Goal: Task Accomplishment & Management: Manage account settings

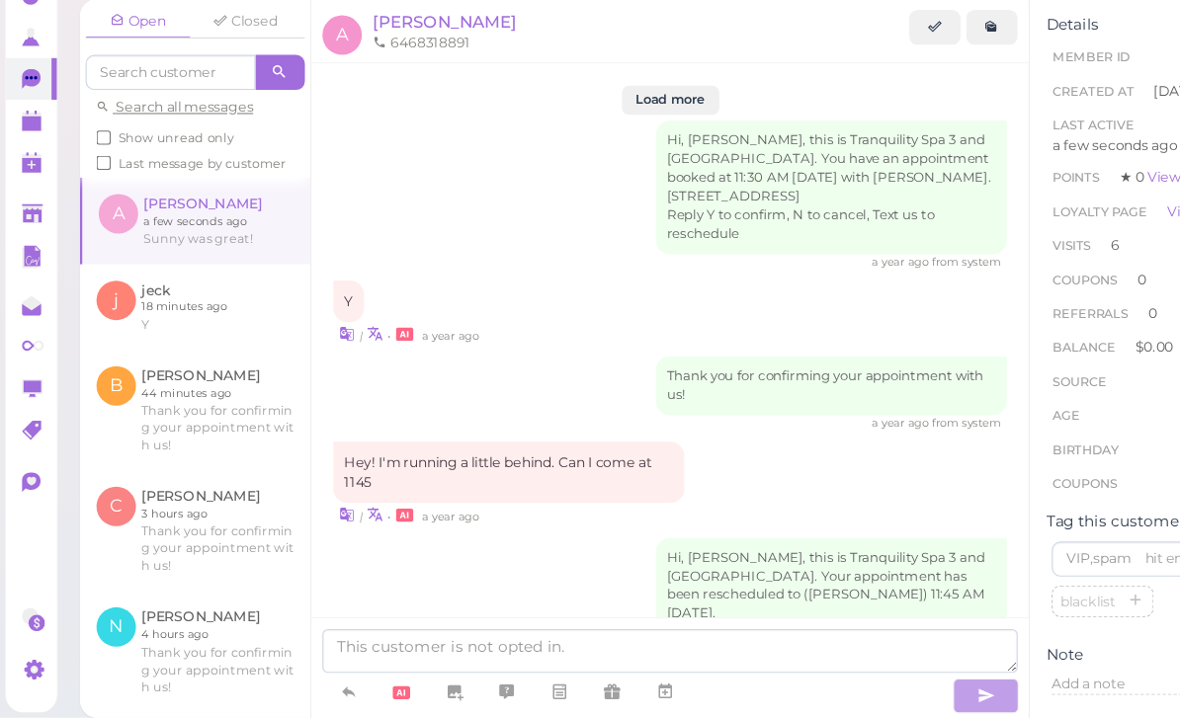
scroll to position [2471, 0]
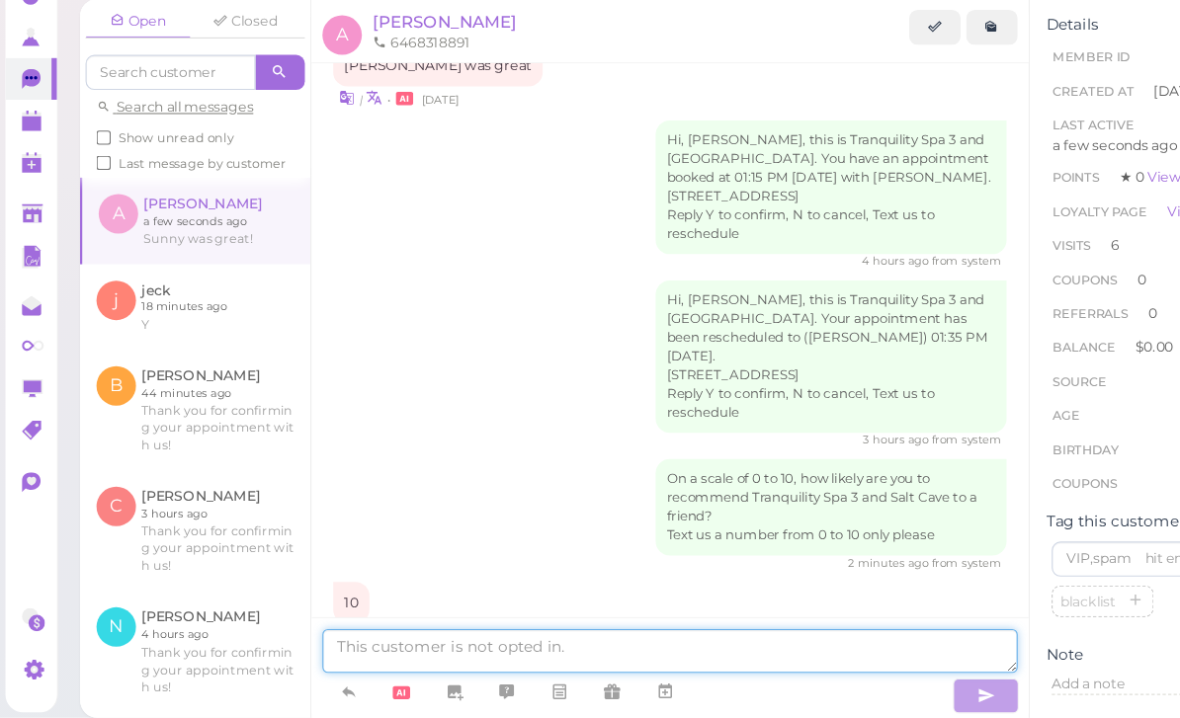
click at [495, 638] on textarea at bounding box center [603, 658] width 626 height 40
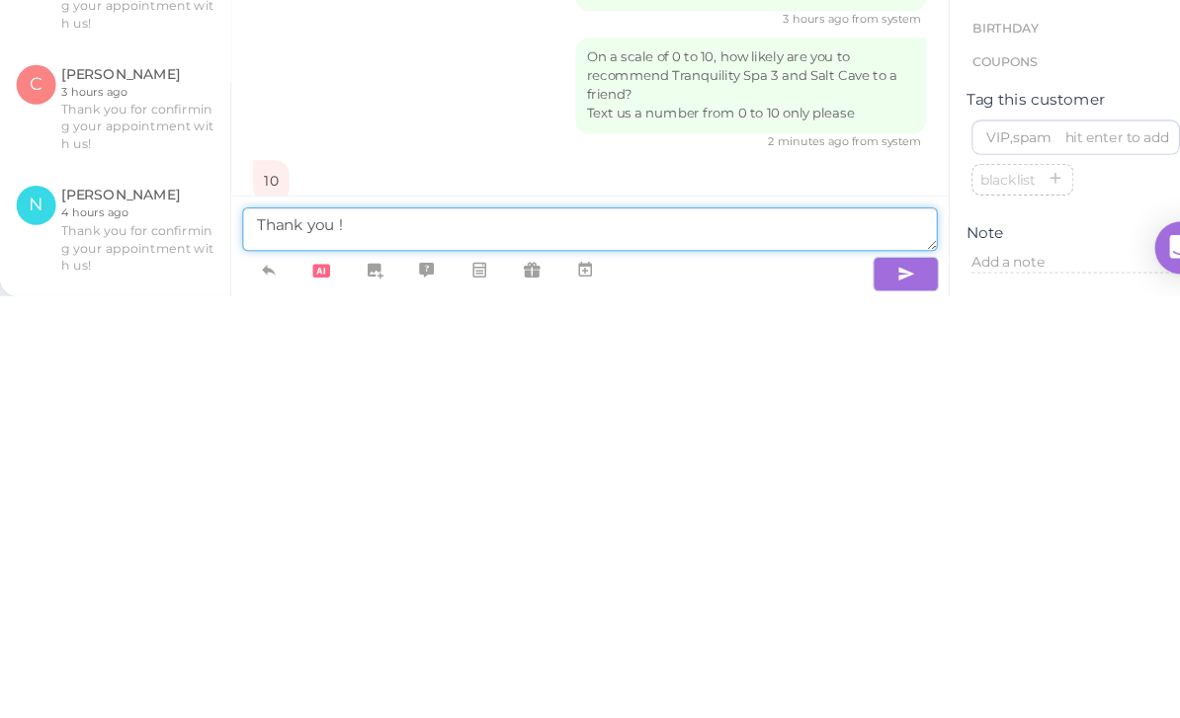
type textarea "Thank you !"
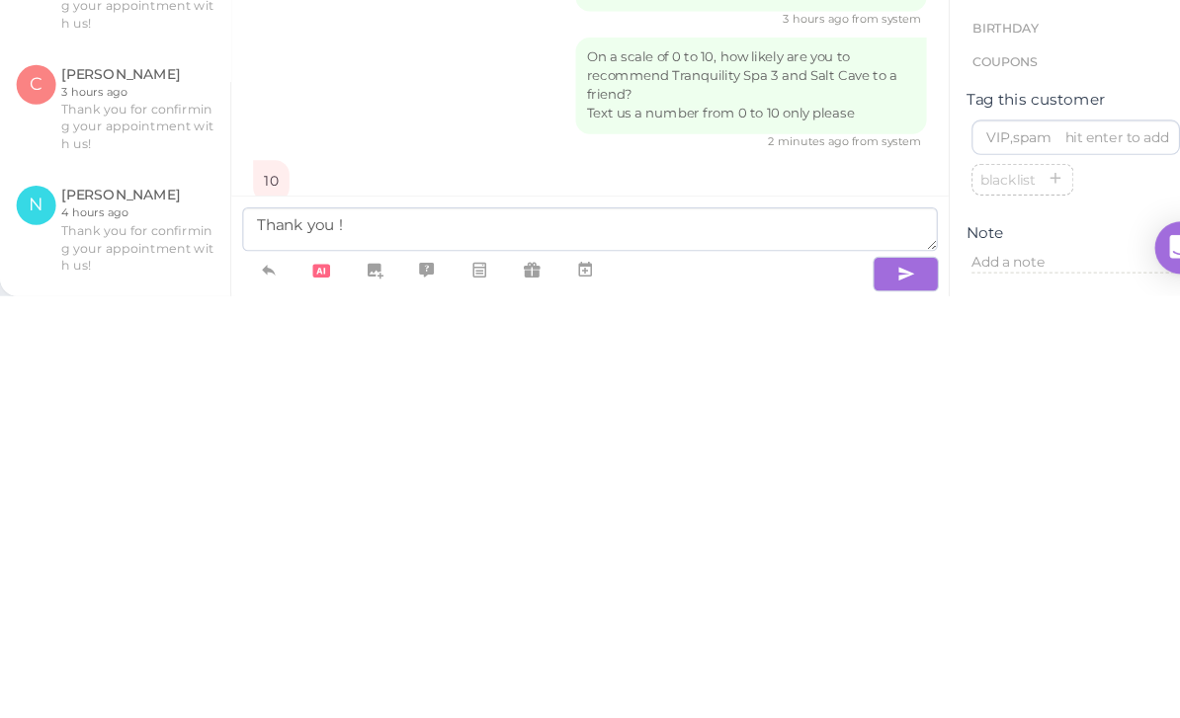
click at [880, 689] on icon "button" at bounding box center [888, 699] width 16 height 20
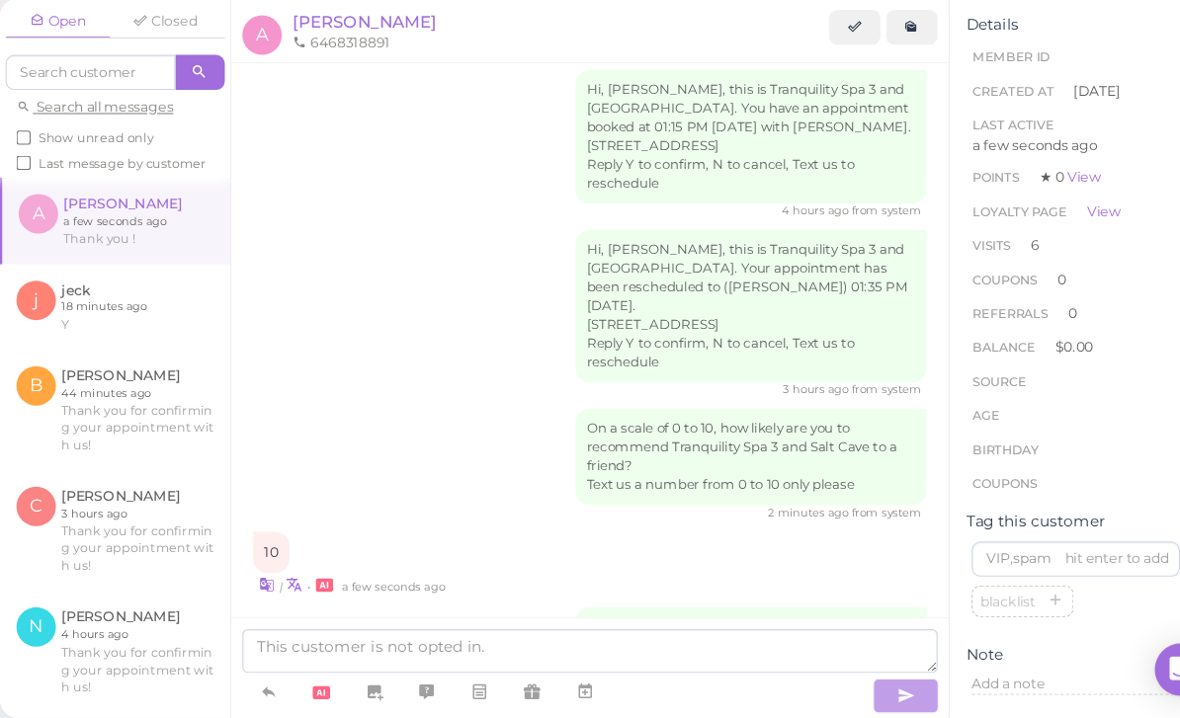
scroll to position [0, 0]
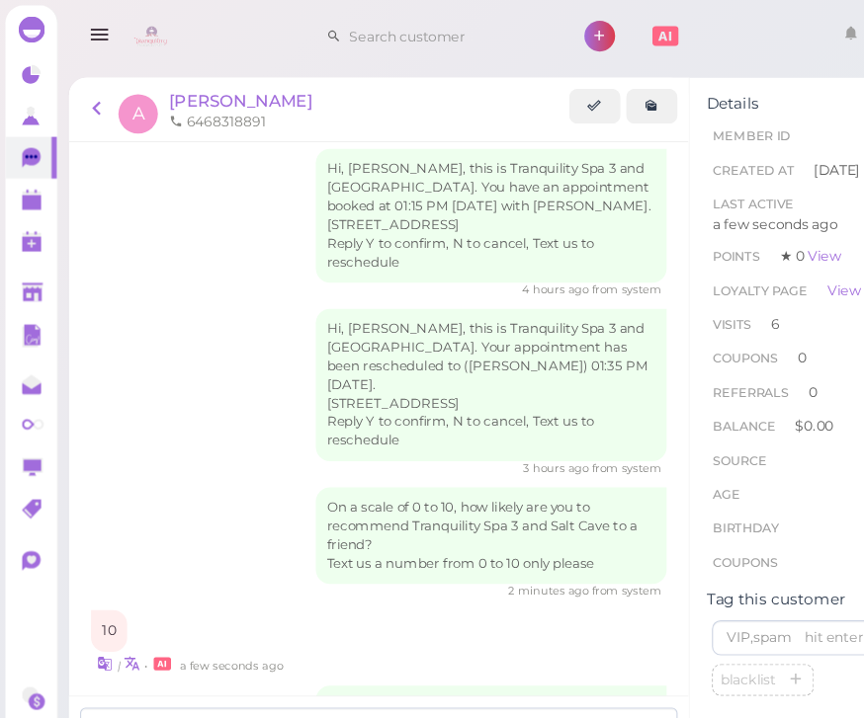
click at [89, 36] on icon "button" at bounding box center [90, 32] width 21 height 25
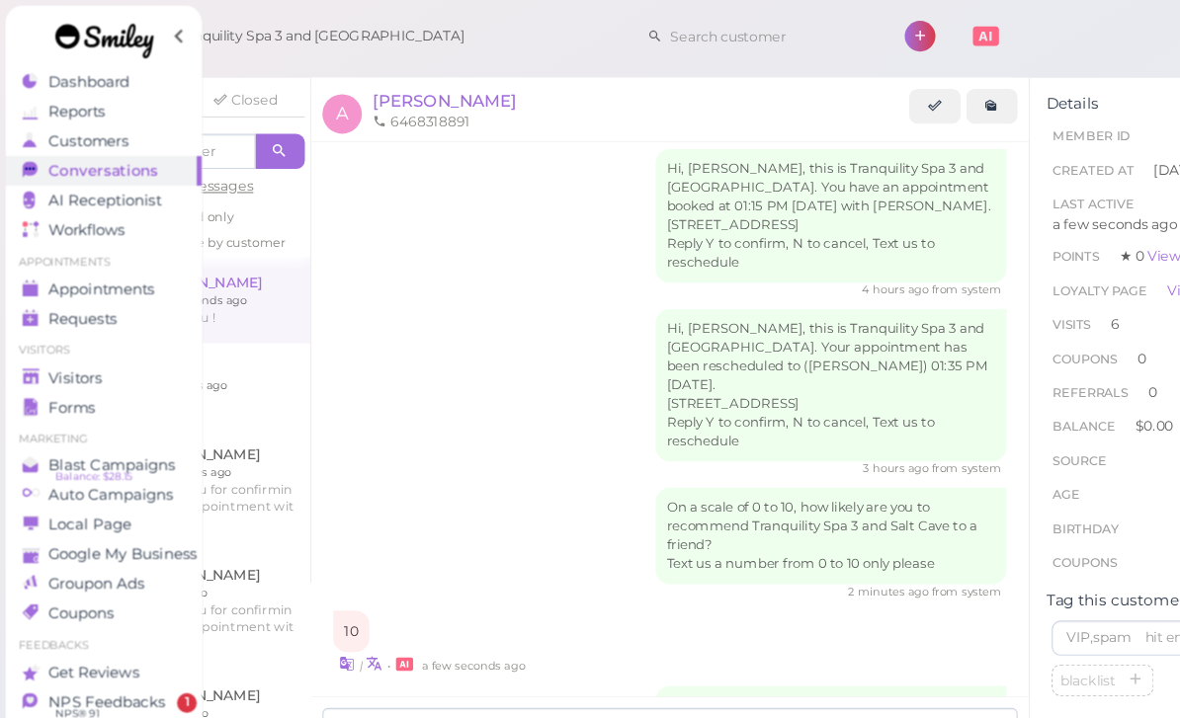
click at [121, 258] on span "Appointments" at bounding box center [91, 260] width 96 height 17
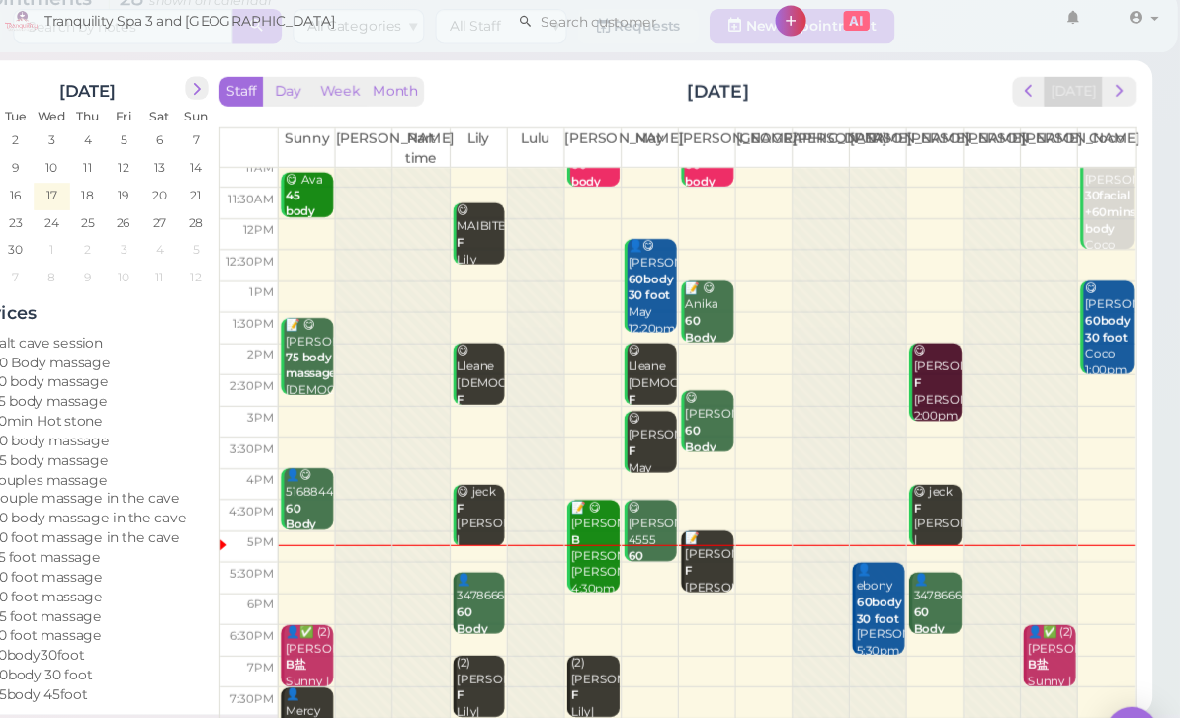
scroll to position [70, 0]
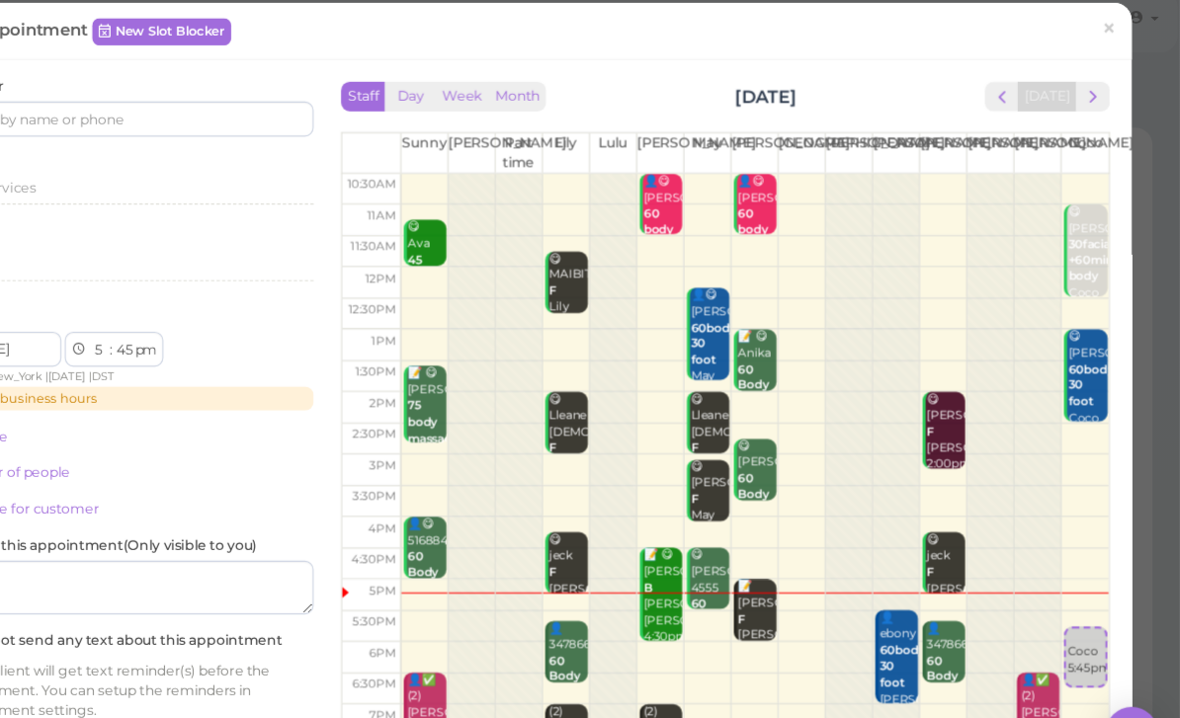
click at [221, 83] on div "Customer" at bounding box center [228, 110] width 341 height 54
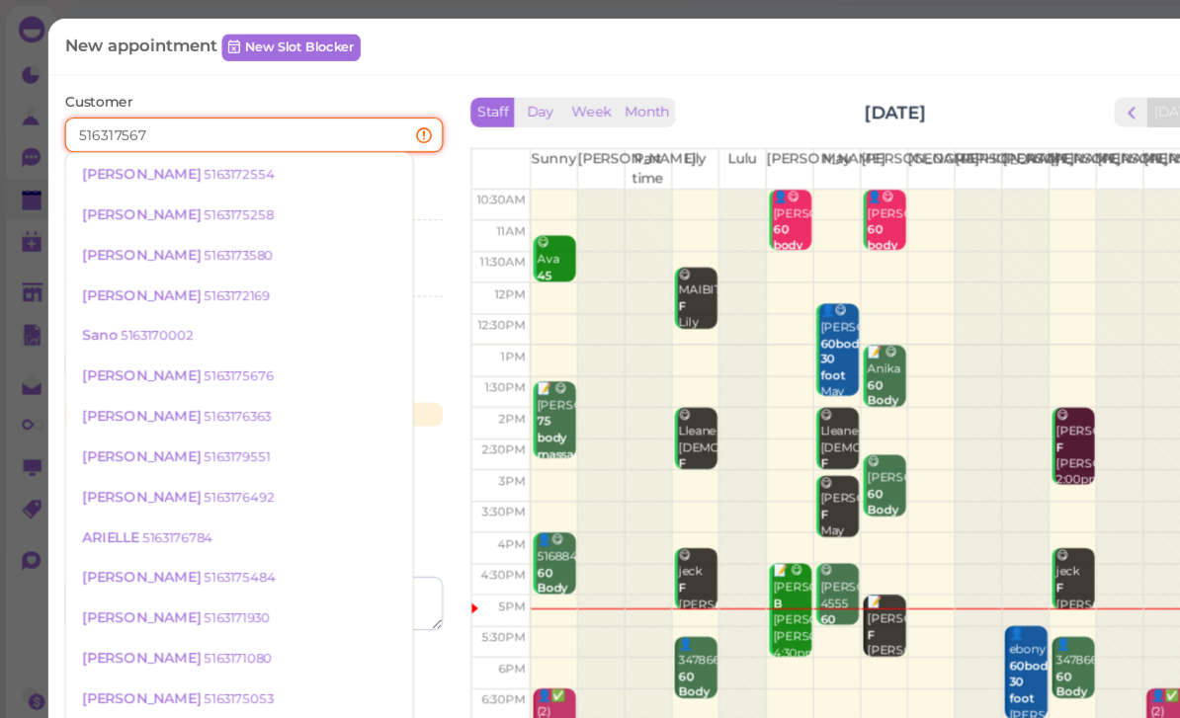
type input "5163175676"
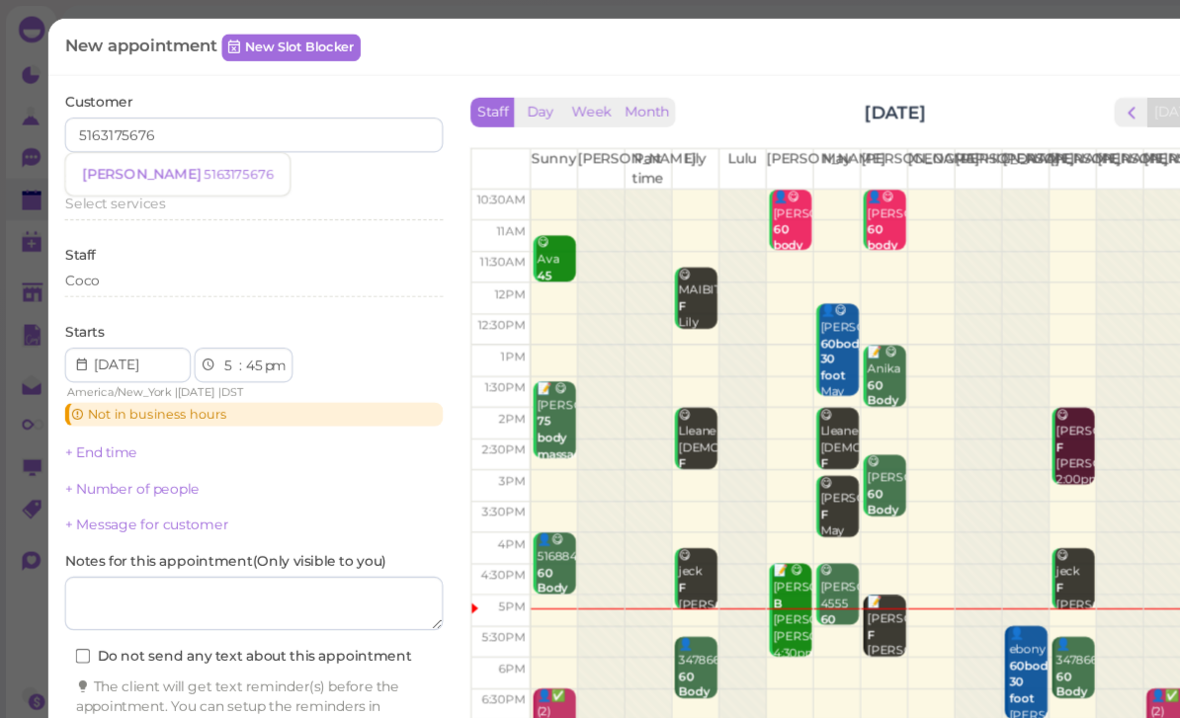
click at [145, 165] on link "[PERSON_NAME] 5163175676" at bounding box center [160, 157] width 202 height 38
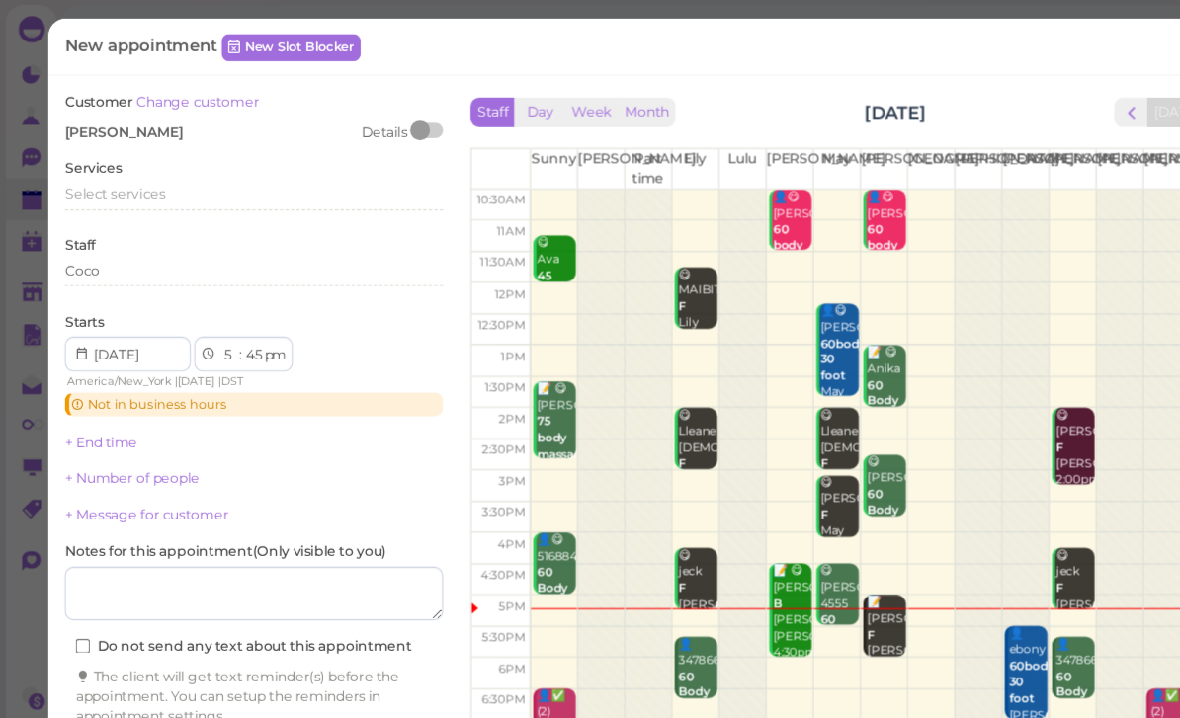
click at [138, 181] on div "Select services" at bounding box center [228, 178] width 341 height 24
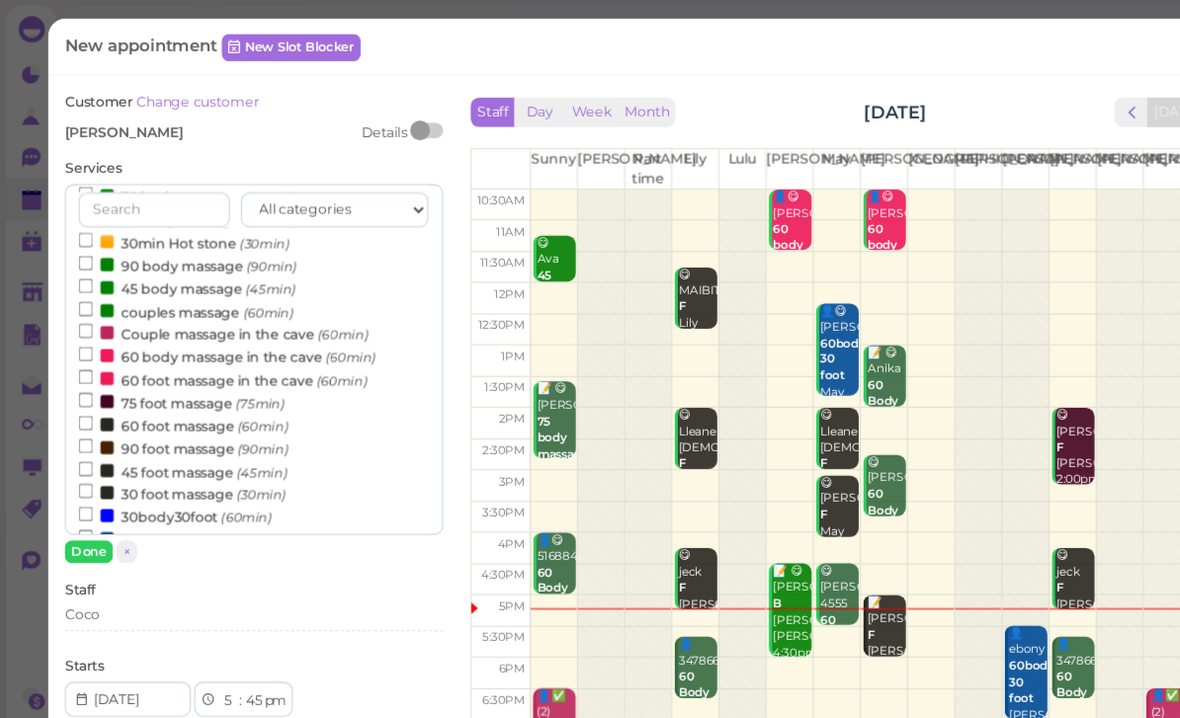
scroll to position [94, 0]
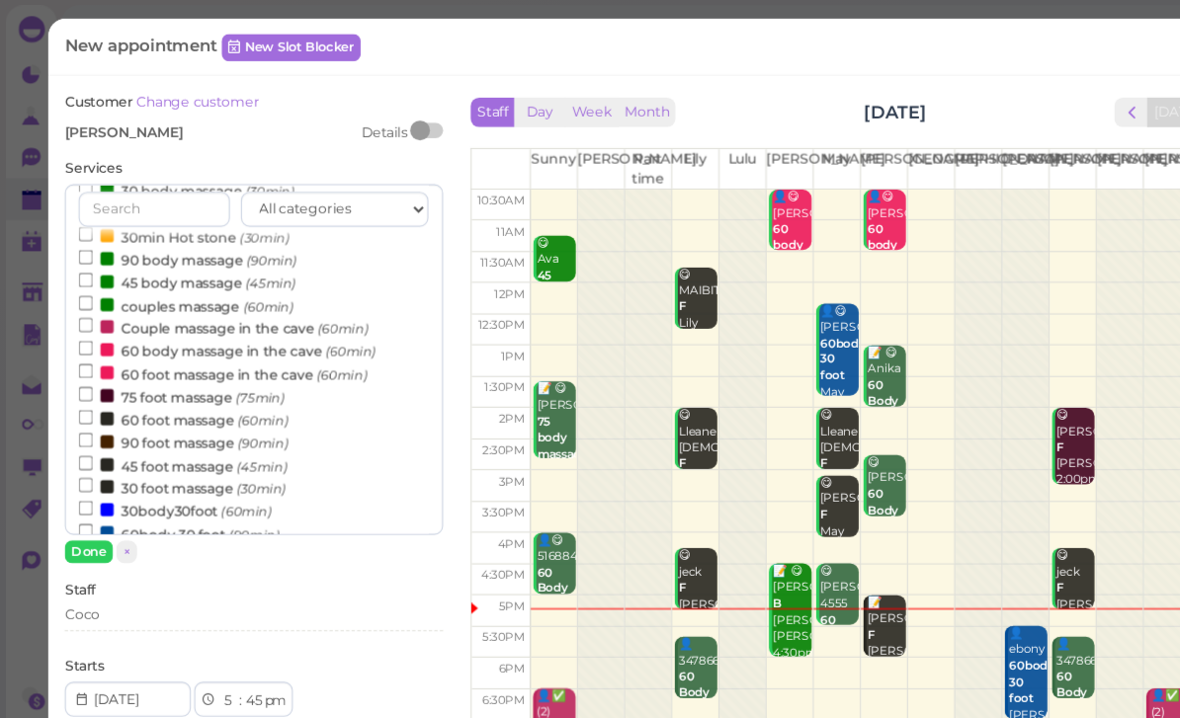
click at [190, 451] on label "30body30foot (60min)" at bounding box center [158, 460] width 174 height 21
click at [84, 452] on input "30body30foot (60min)" at bounding box center [77, 458] width 13 height 13
click at [168, 450] on label "30body30foot (60min)" at bounding box center [158, 460] width 174 height 21
click at [84, 452] on input "30body30foot (60min)" at bounding box center [77, 458] width 13 height 13
click at [172, 470] on label "60body 30 foot (90min)" at bounding box center [161, 480] width 181 height 21
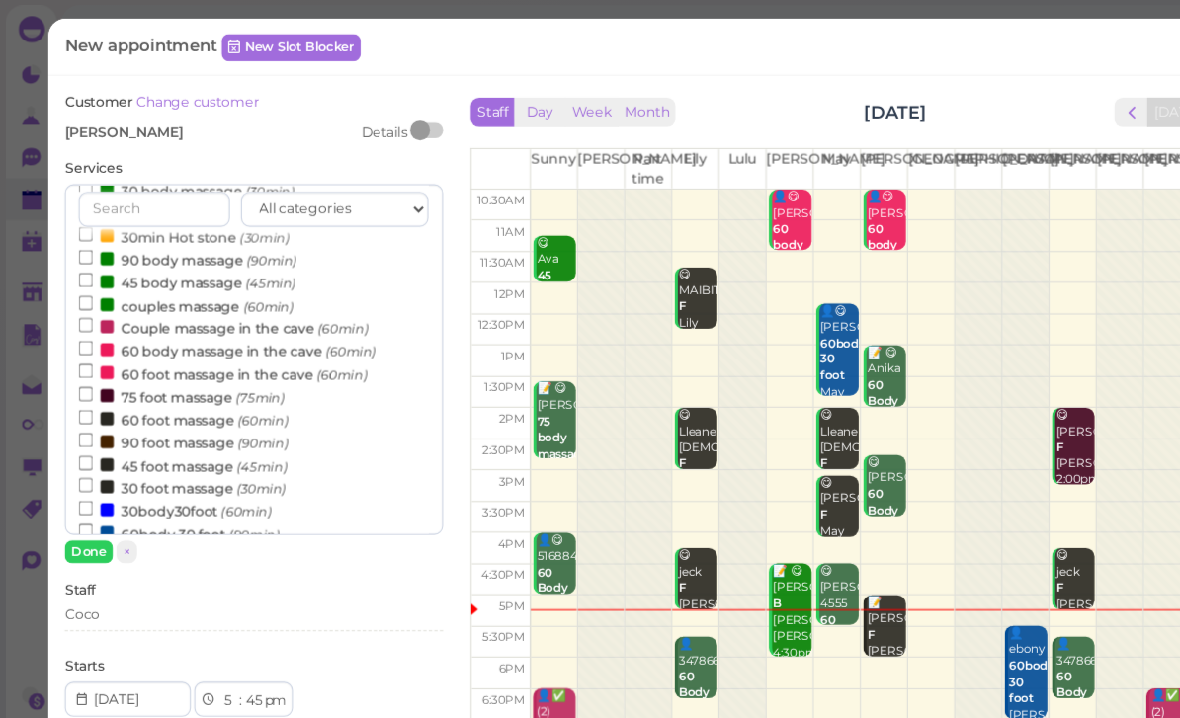
click at [84, 472] on input "60body 30 foot (90min)" at bounding box center [77, 478] width 13 height 13
select select "7"
select select "15"
click at [90, 498] on button "Done" at bounding box center [79, 497] width 43 height 21
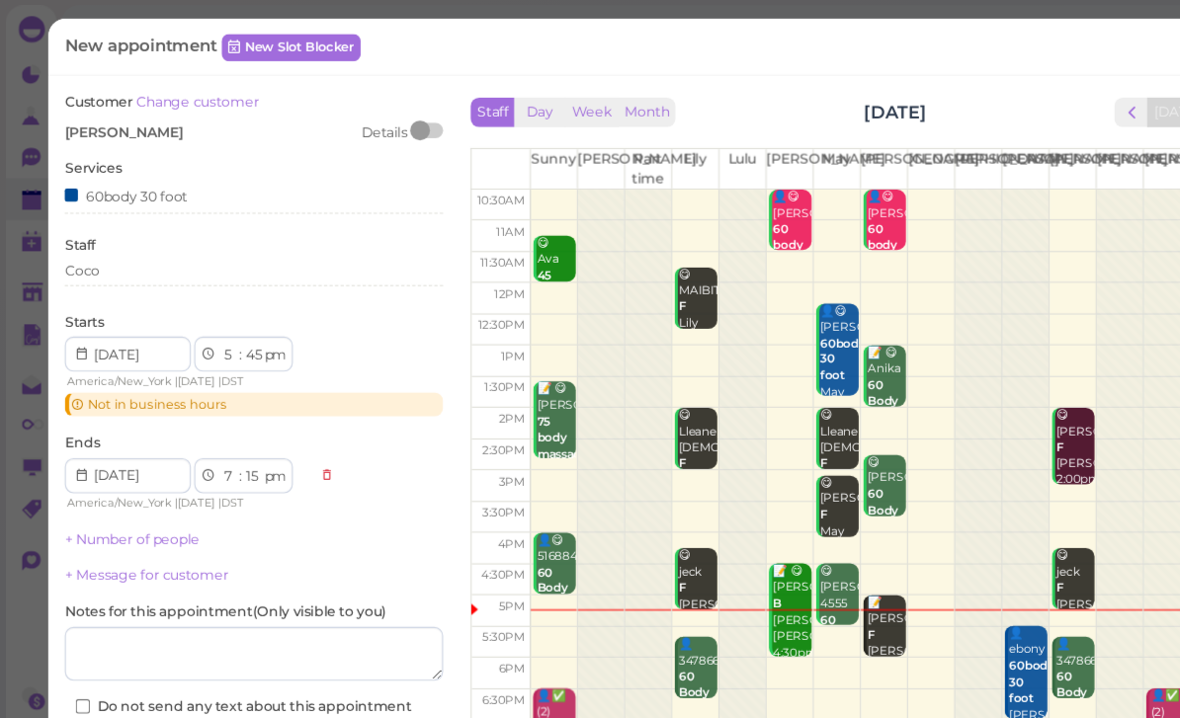
click at [234, 310] on select "00 05 10 15 20 25 30 35 40 45 50 55" at bounding box center [228, 320] width 20 height 21
select select "40"
select select "10"
click at [313, 518] on div "+ Message for customer" at bounding box center [228, 519] width 341 height 18
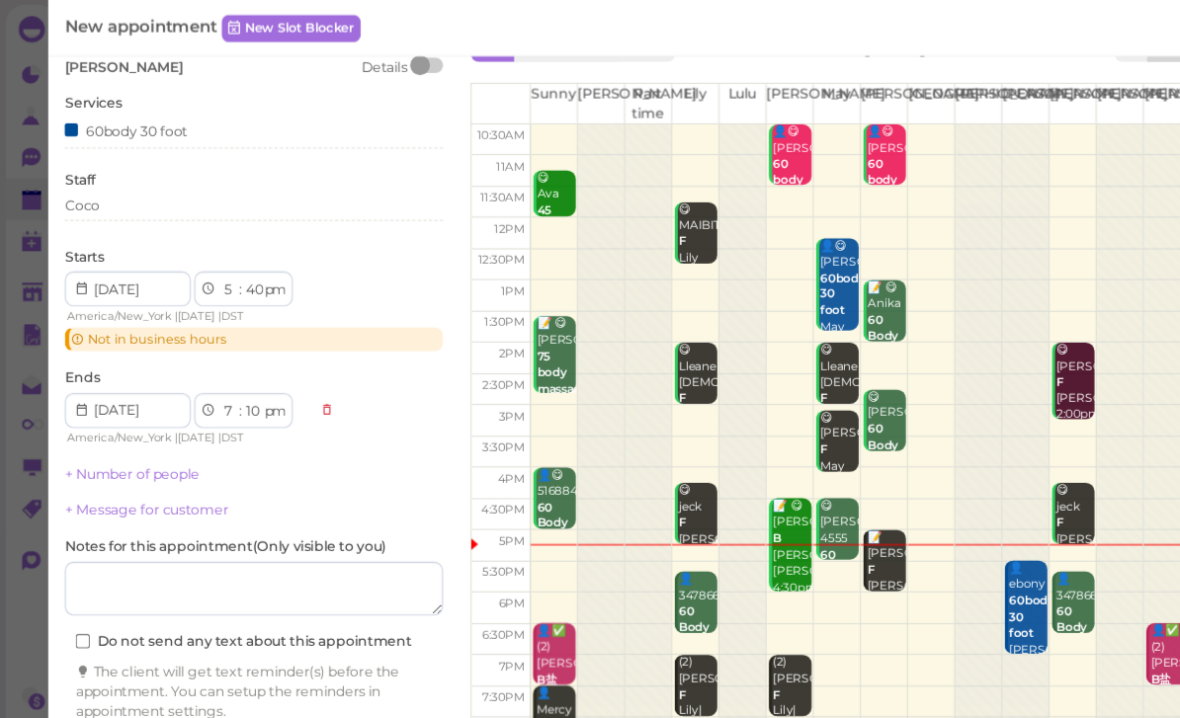
scroll to position [56, 0]
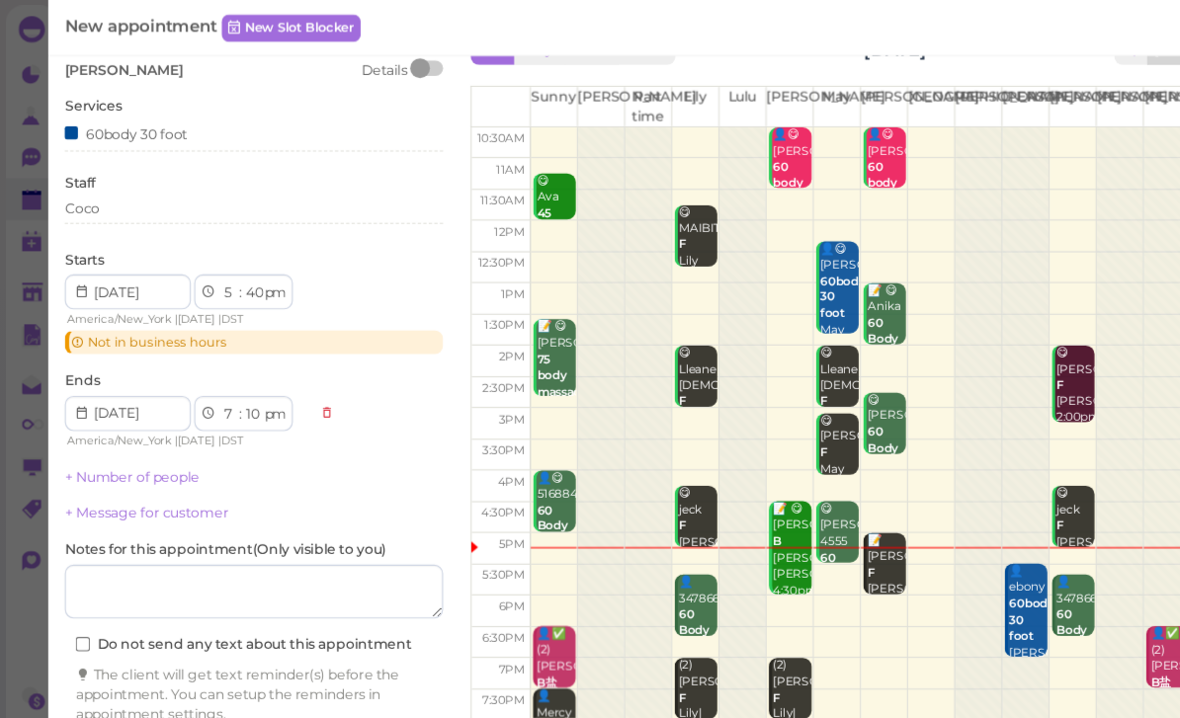
click at [300, 673] on button "Create appointment" at bounding box center [228, 684] width 341 height 32
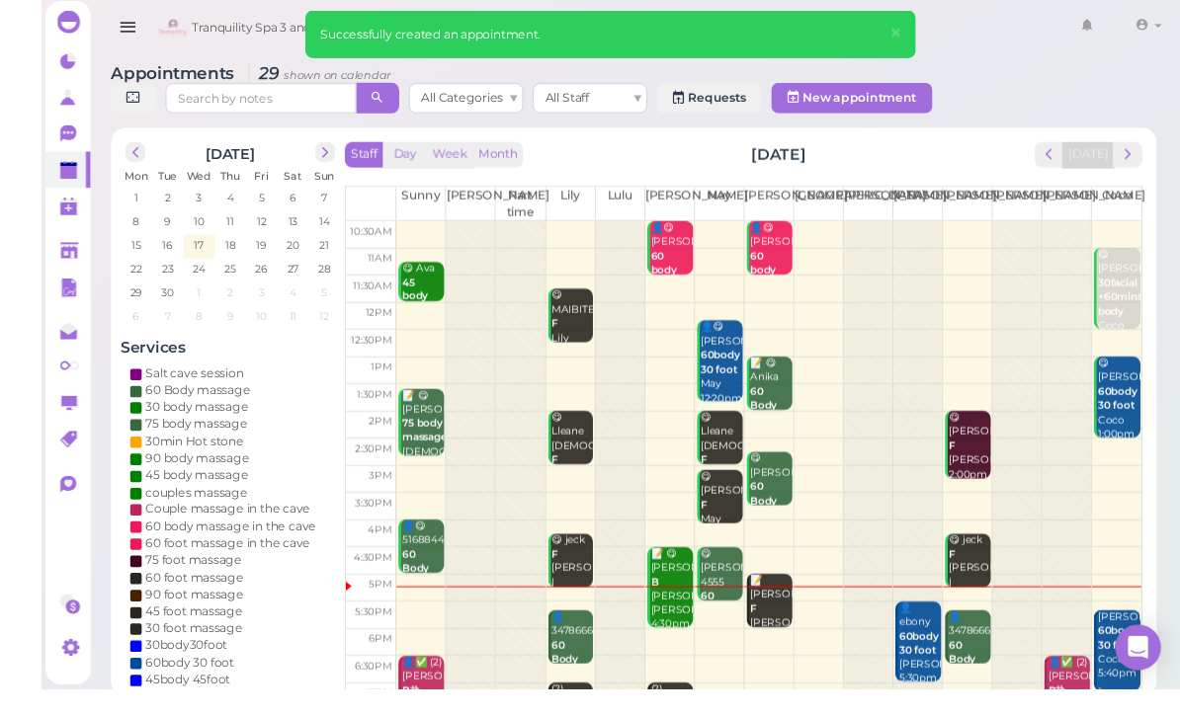
scroll to position [47, 0]
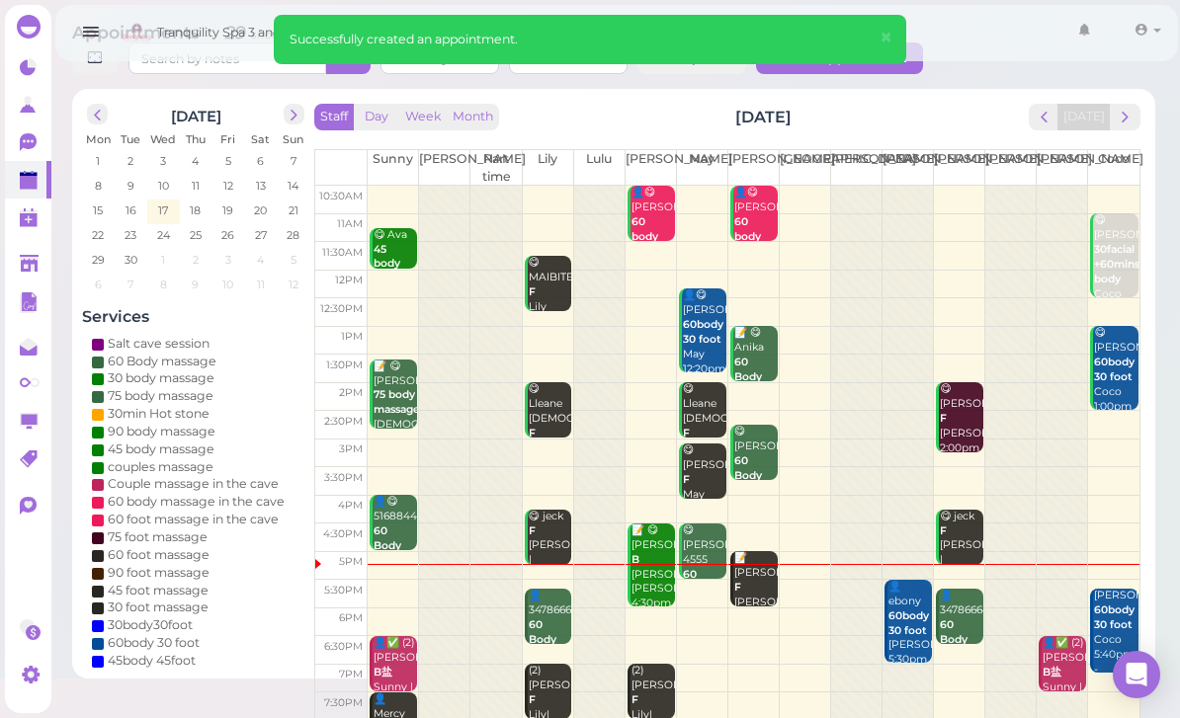
click at [1059, 675] on b "B盐" at bounding box center [1051, 672] width 19 height 13
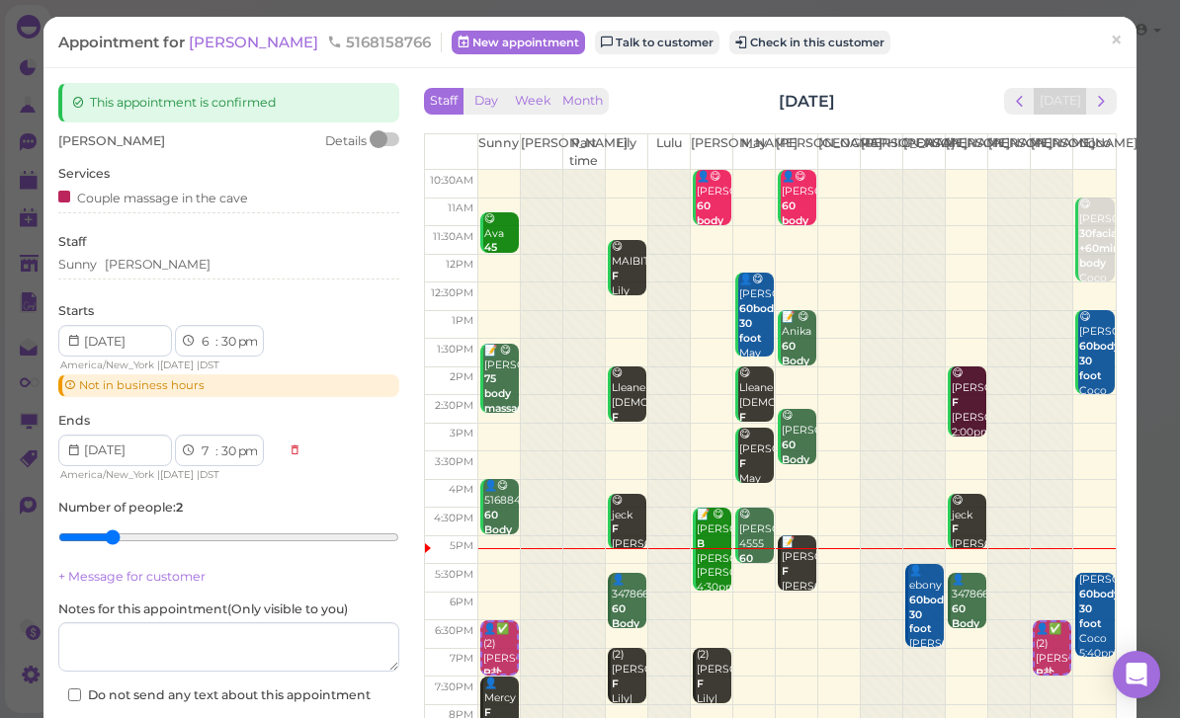
click at [160, 311] on div "Starts 1 2 3 4 5 6 7 8 9 10 11 12 : 00 05 10 15 20 25 30 35 40 45 50 55 am pm A…" at bounding box center [228, 349] width 341 height 95
click at [216, 317] on div "Starts 1 2 3 4 5 6 7 8 9 10 11 12 : 00 05 10 15 20 25 30 35 40 45 50 55 am pm A…" at bounding box center [228, 349] width 341 height 95
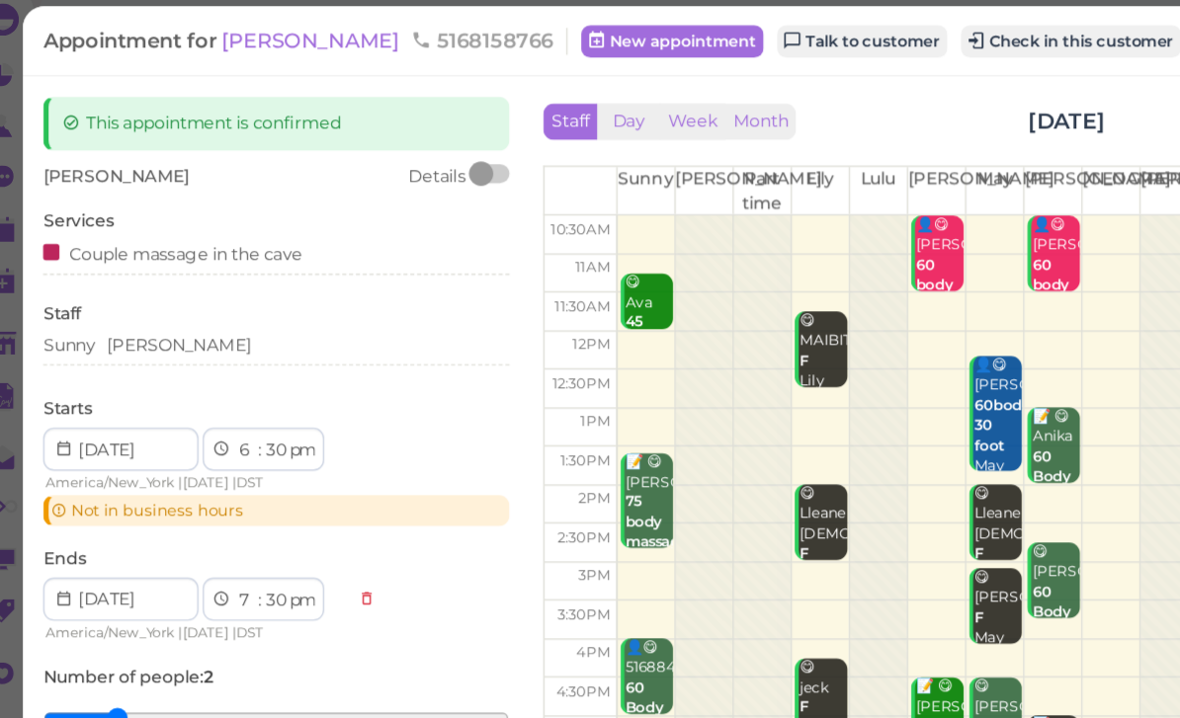
click at [158, 256] on div "Sunny [PERSON_NAME]" at bounding box center [228, 265] width 341 height 18
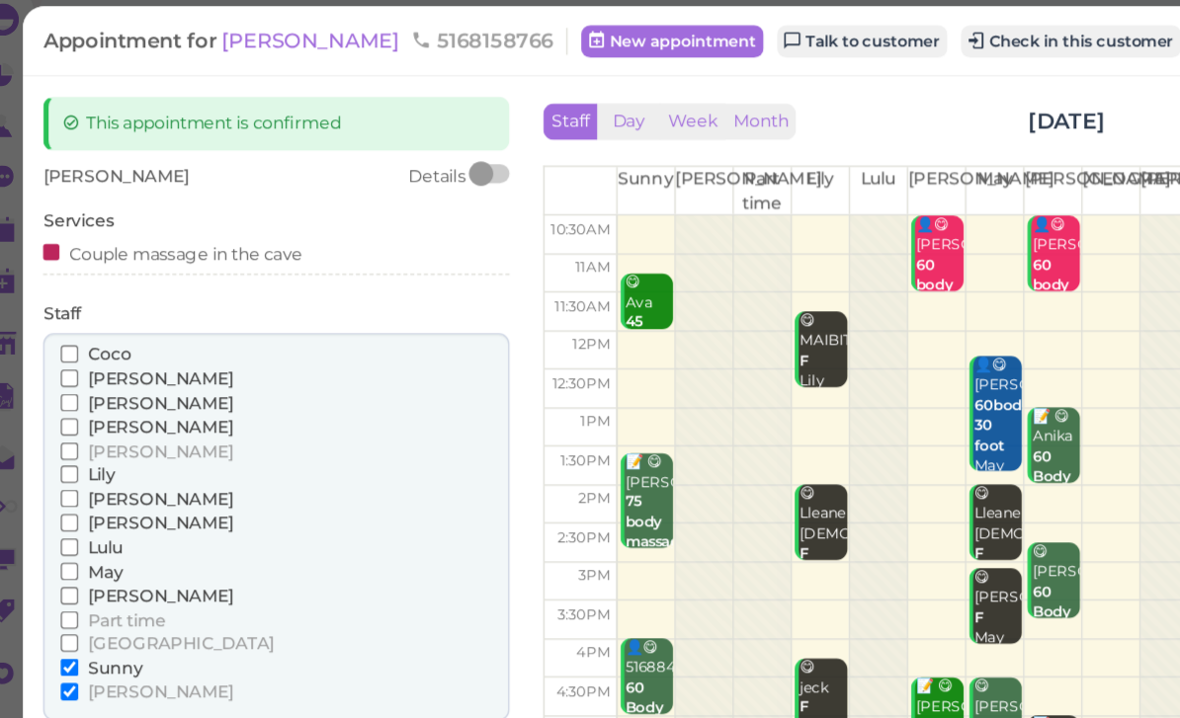
click at [93, 441] on span "[PERSON_NAME]" at bounding box center [144, 448] width 107 height 15
click at [84, 442] on input "[PERSON_NAME]" at bounding box center [77, 448] width 13 height 13
click at [98, 493] on span "Sunny" at bounding box center [111, 500] width 41 height 15
click at [84, 494] on input "Sunny" at bounding box center [77, 500] width 13 height 13
click at [99, 493] on span "Sunny" at bounding box center [111, 500] width 41 height 15
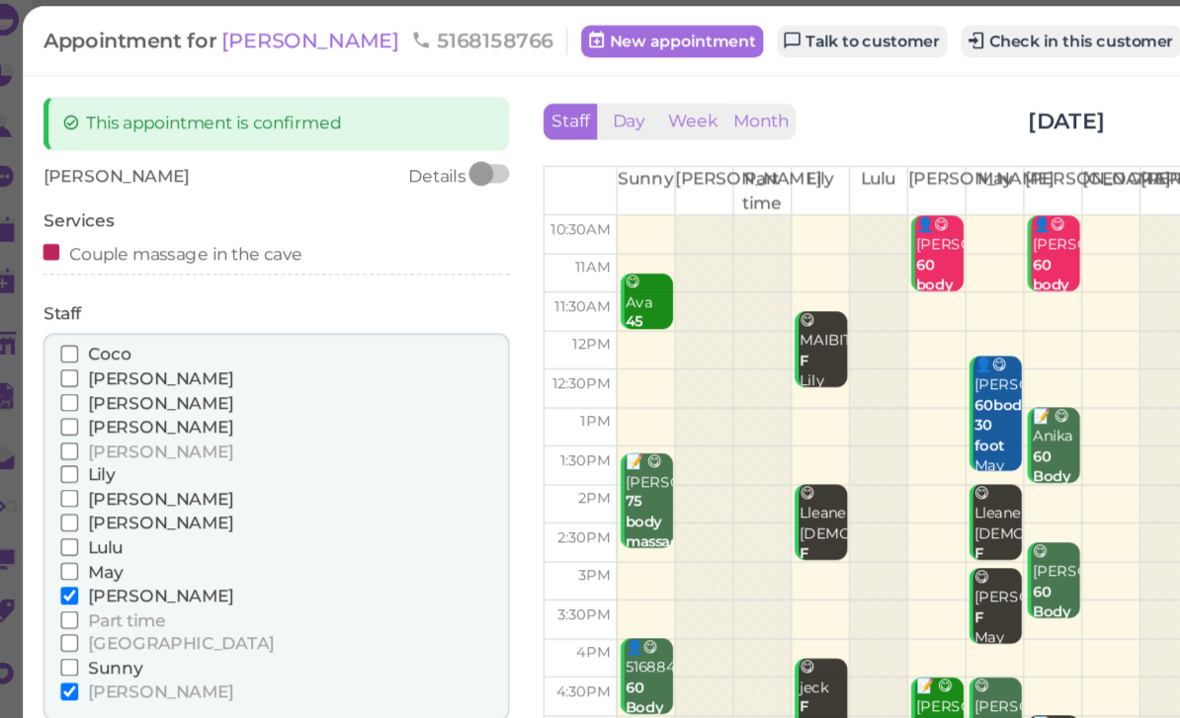
click at [84, 494] on input "Sunny" at bounding box center [77, 500] width 13 height 13
click at [91, 511] on span "[PERSON_NAME]" at bounding box center [144, 518] width 107 height 15
click at [82, 512] on input "[PERSON_NAME]" at bounding box center [77, 518] width 13 height 13
click at [66, 544] on button "Done" at bounding box center [79, 554] width 43 height 21
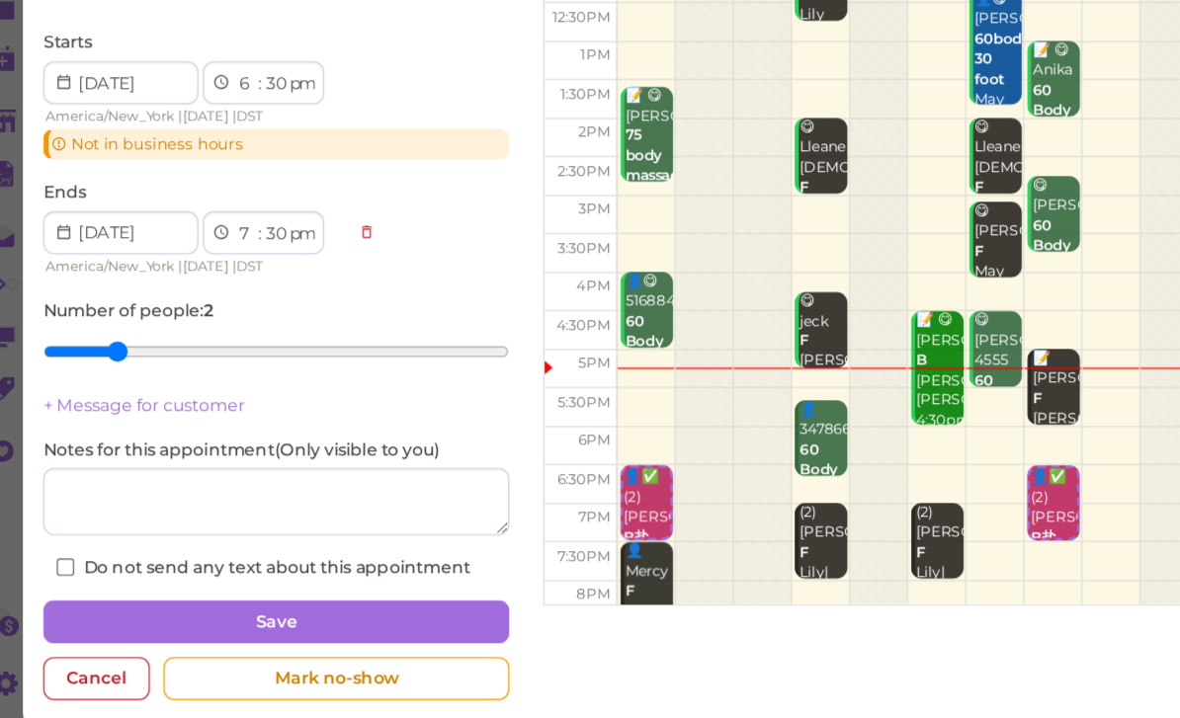
scroll to position [63, 0]
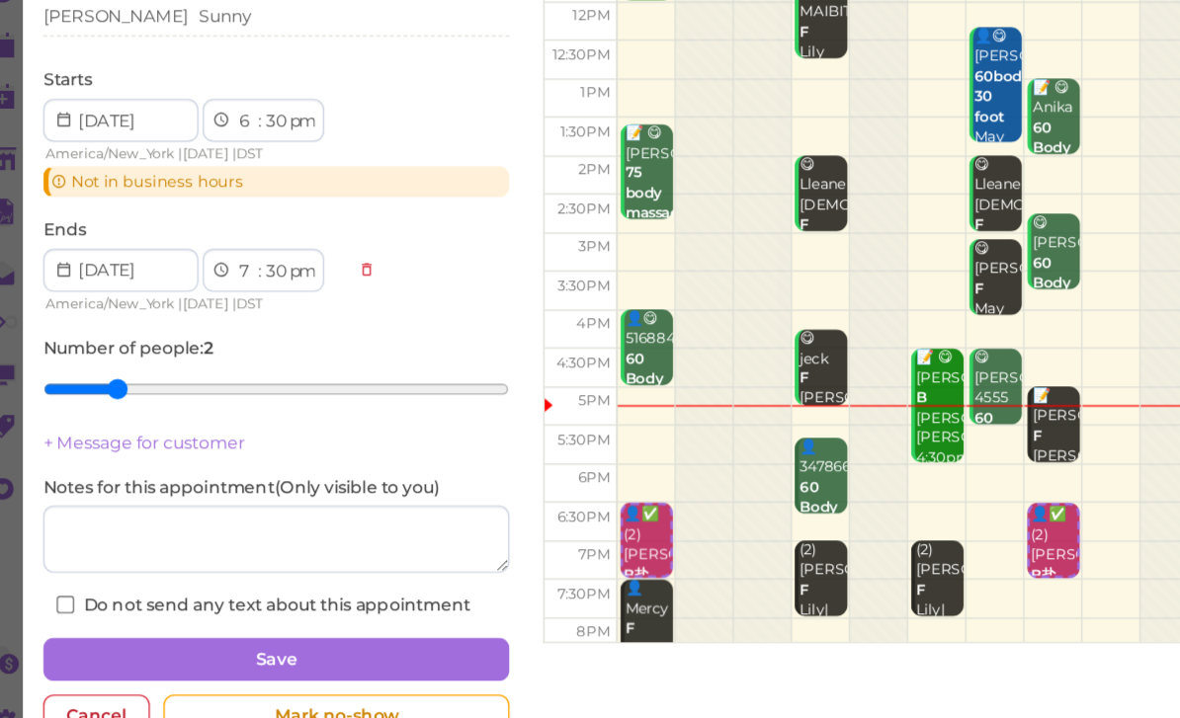
click at [282, 614] on button "Save" at bounding box center [228, 630] width 341 height 32
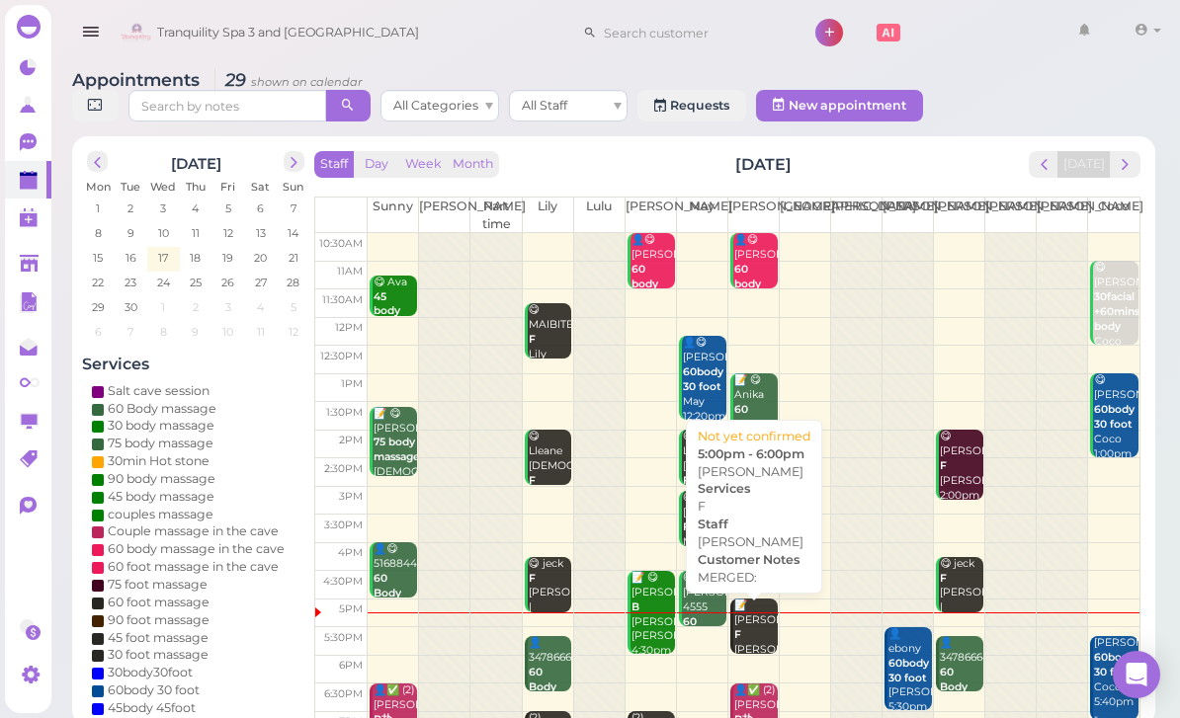
click at [750, 623] on div "📝 [PERSON_NAME] F [PERSON_NAME] 5:00pm - 6:00pm" at bounding box center [755, 650] width 44 height 103
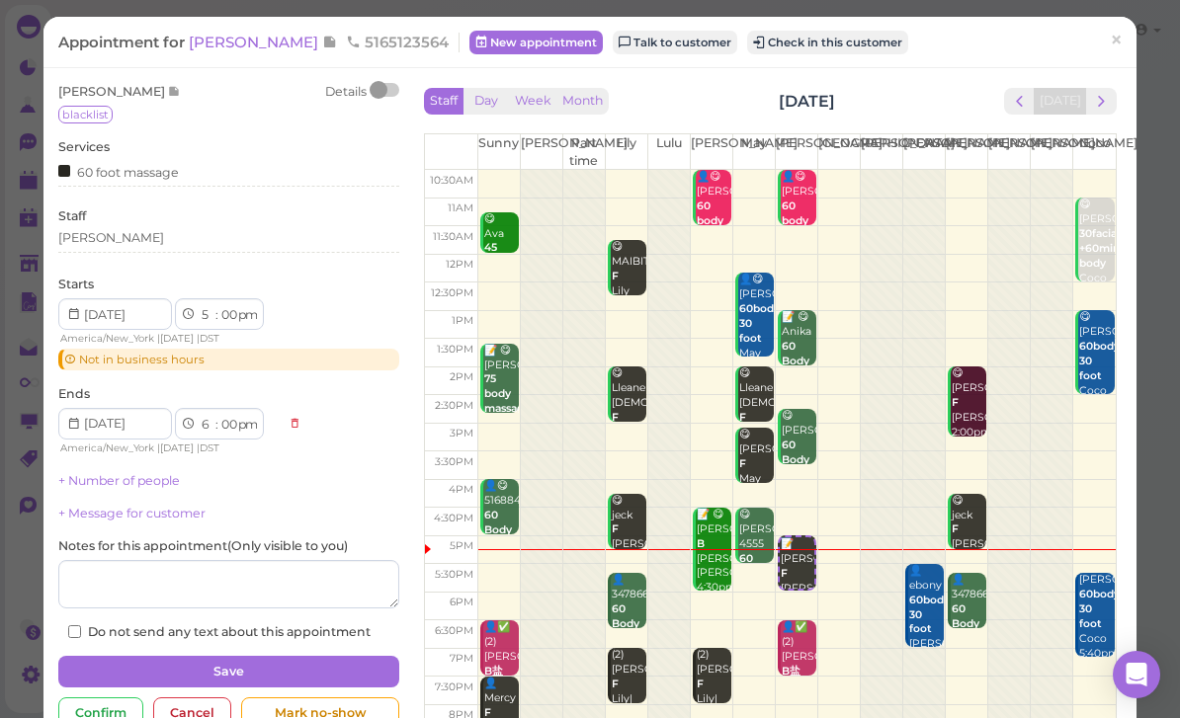
click at [188, 708] on div "Cancel" at bounding box center [192, 714] width 78 height 32
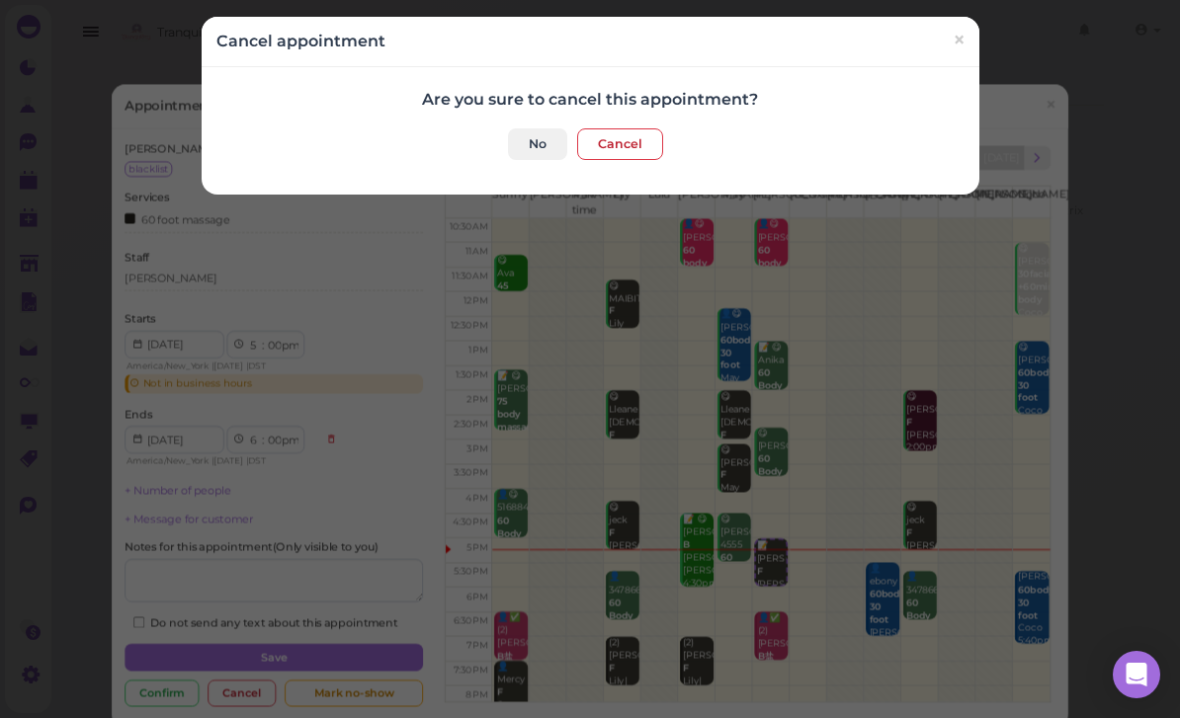
click at [956, 37] on span "×" at bounding box center [957, 41] width 13 height 28
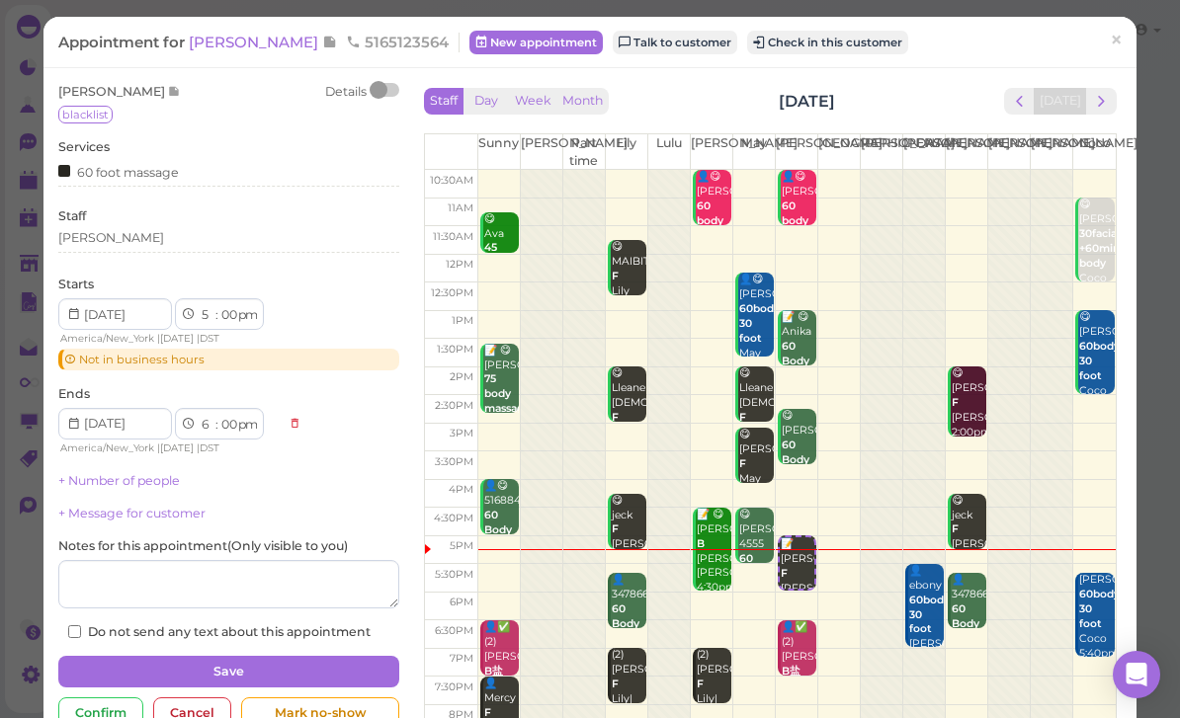
click at [89, 110] on span "blacklist" at bounding box center [85, 115] width 54 height 18
click at [224, 42] on span "[PERSON_NAME]" at bounding box center [255, 42] width 133 height 19
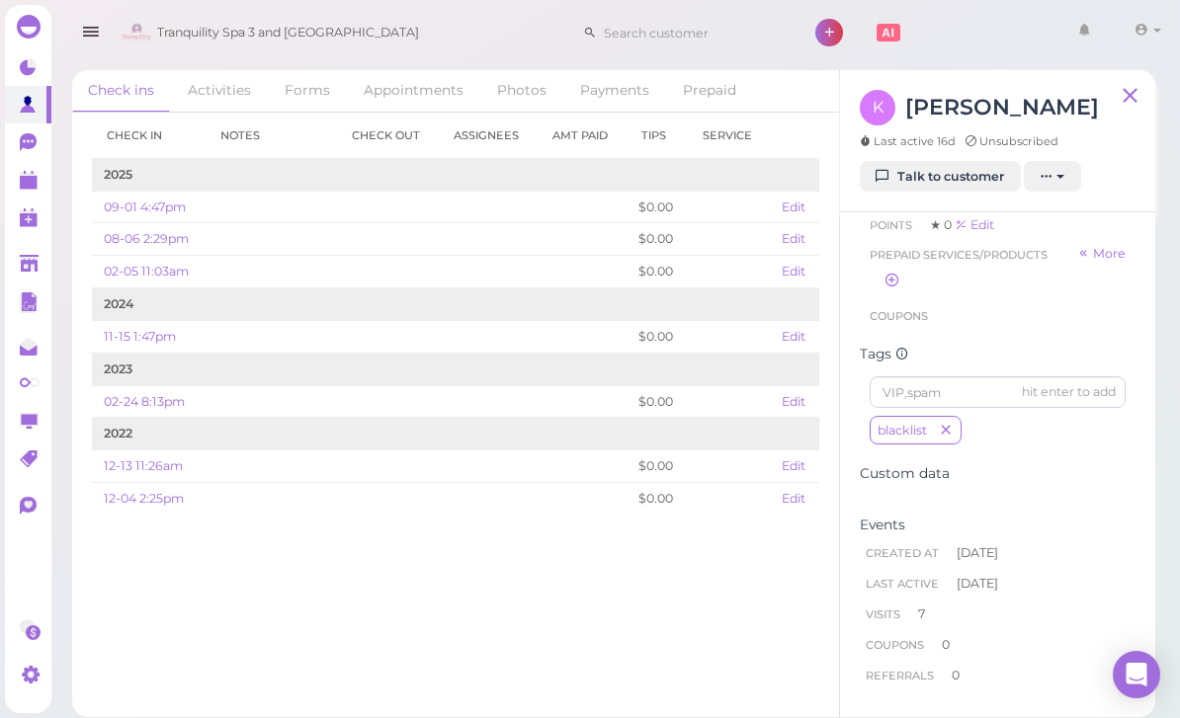
scroll to position [419, 0]
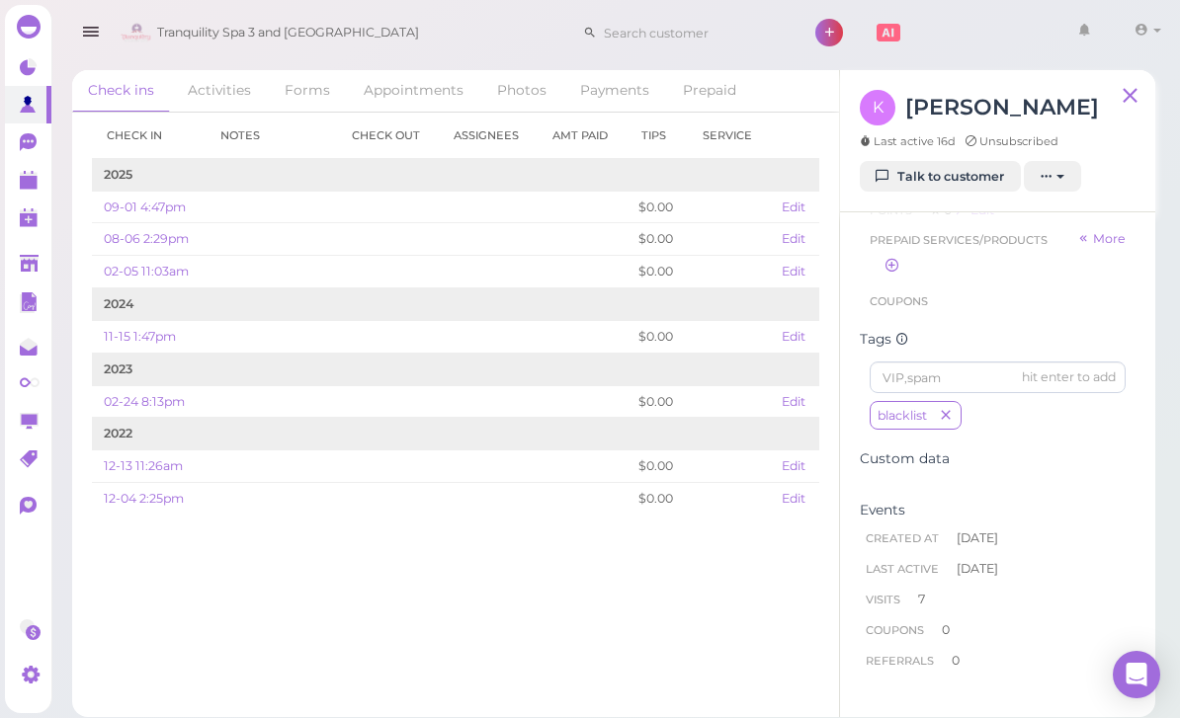
click at [943, 414] on icon "button" at bounding box center [946, 417] width 12 height 14
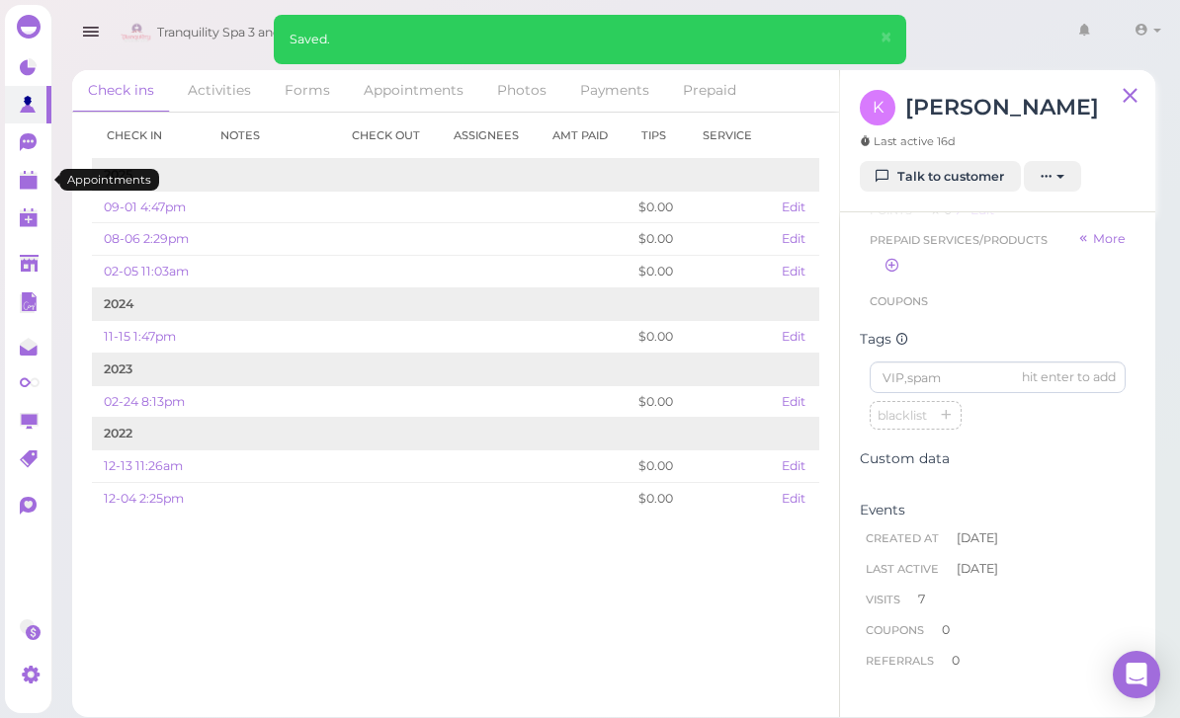
click at [28, 187] on polygon at bounding box center [29, 183] width 18 height 14
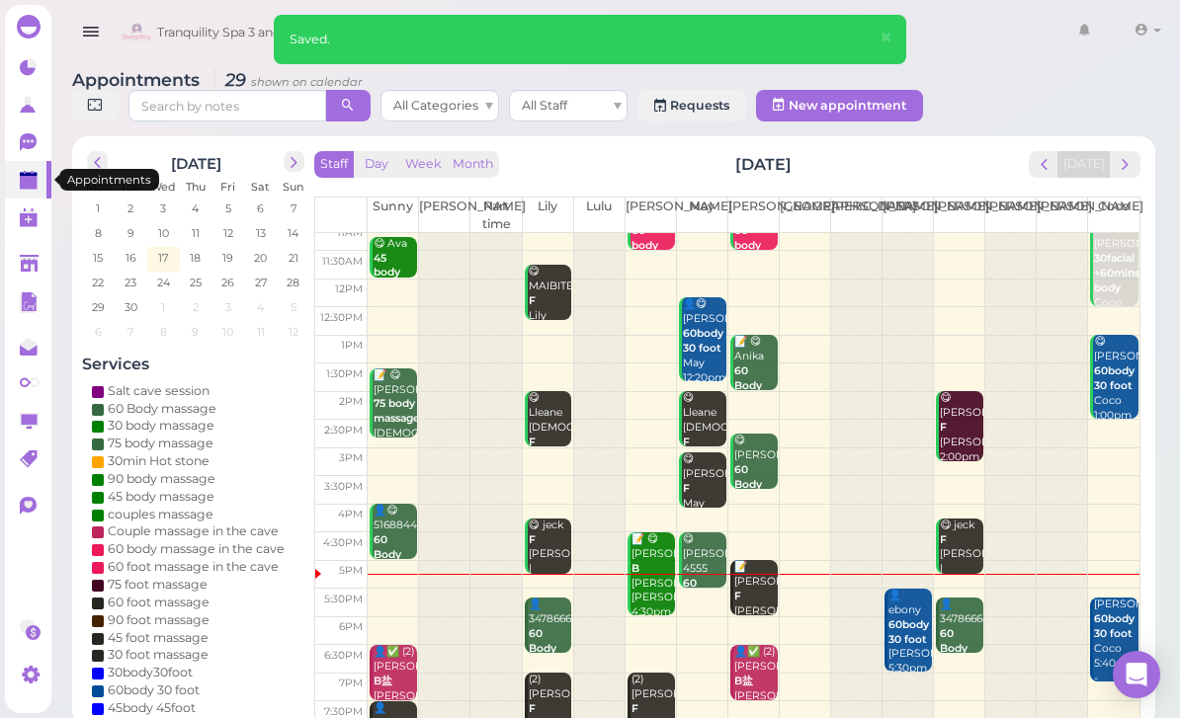
scroll to position [39, 0]
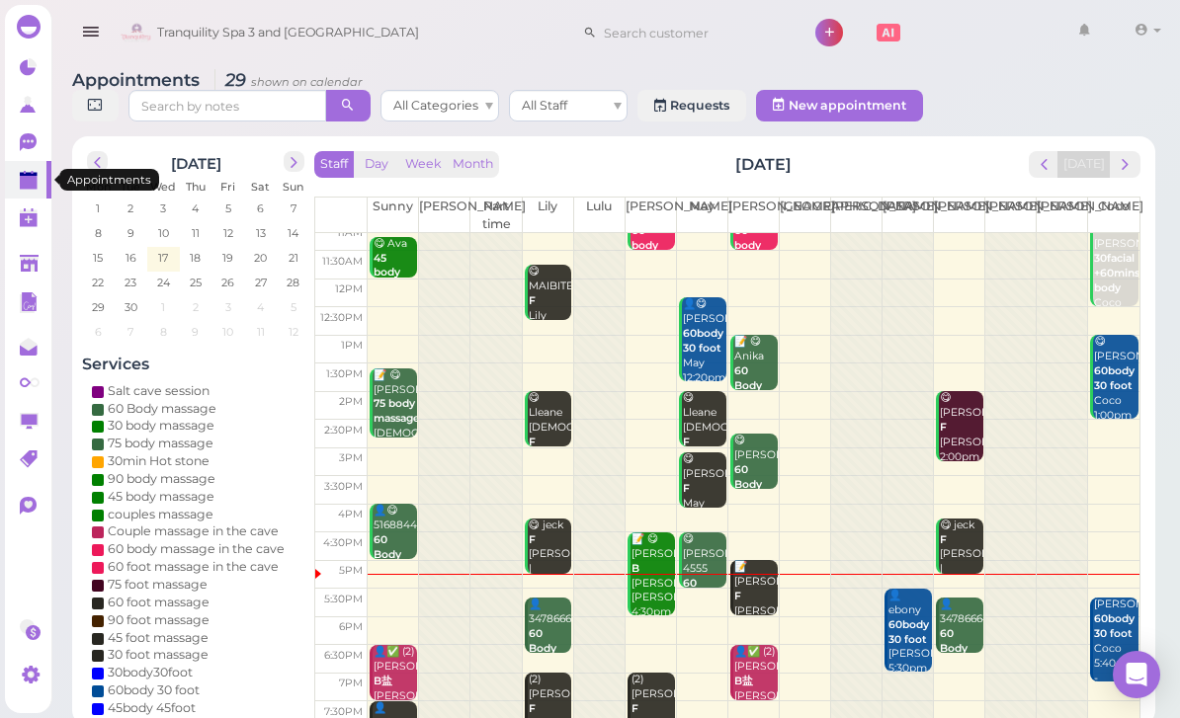
click at [755, 603] on div "📝 [PERSON_NAME] F [PERSON_NAME] 5:00pm - 6:00pm" at bounding box center [755, 611] width 44 height 103
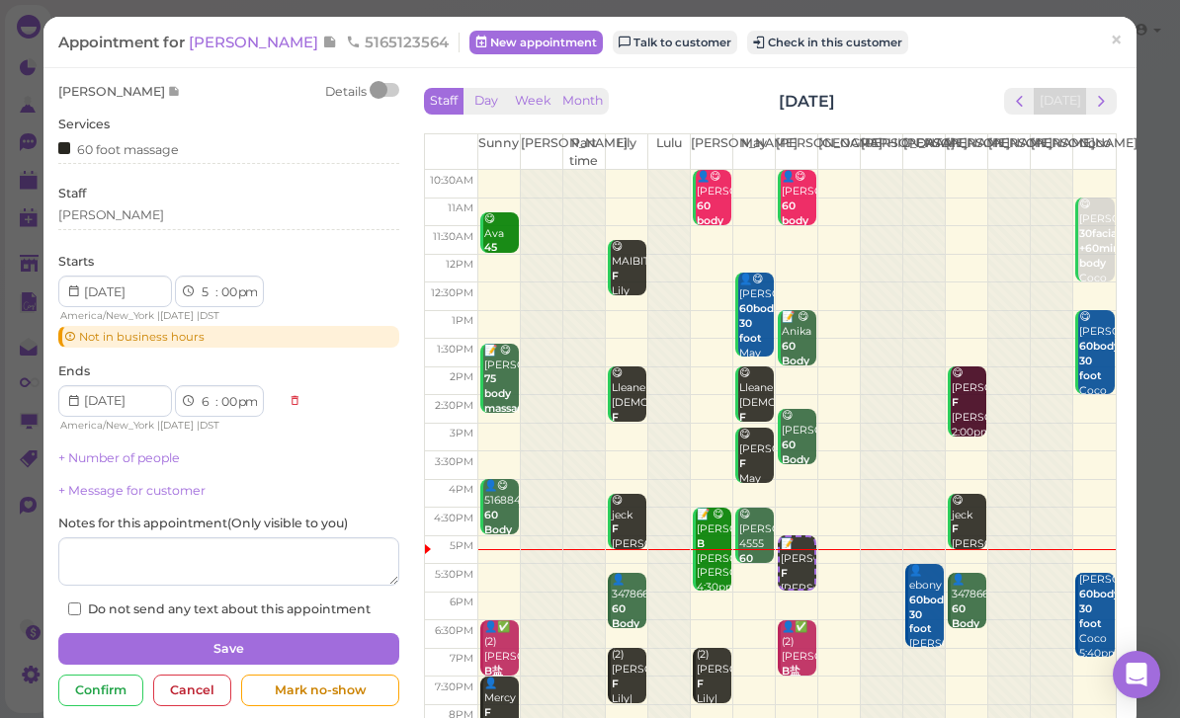
click at [196, 684] on div "Cancel" at bounding box center [192, 691] width 78 height 32
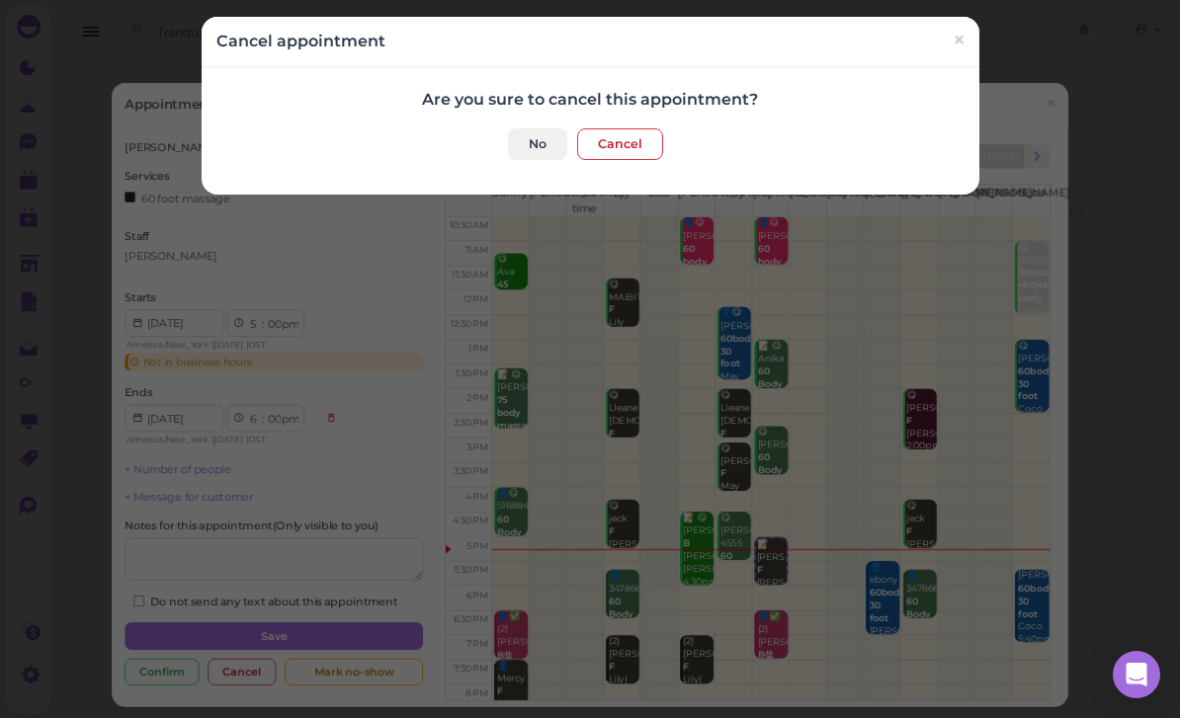
click at [634, 139] on button "Cancel" at bounding box center [620, 144] width 86 height 32
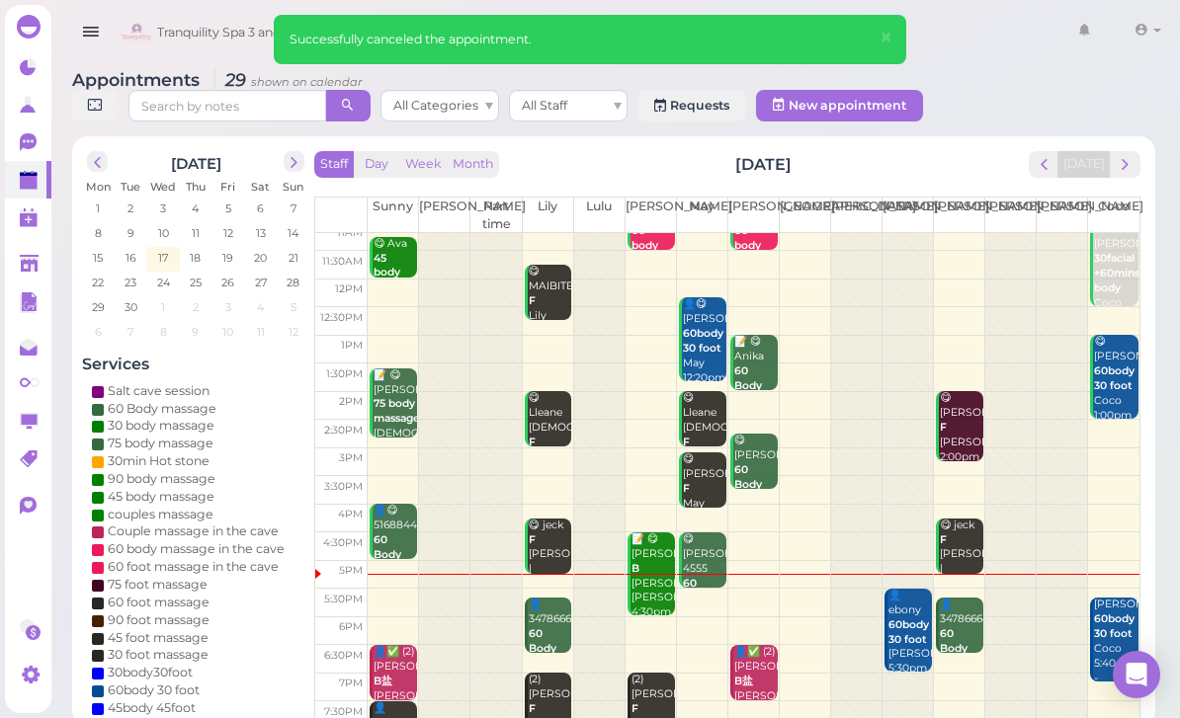
scroll to position [39, 0]
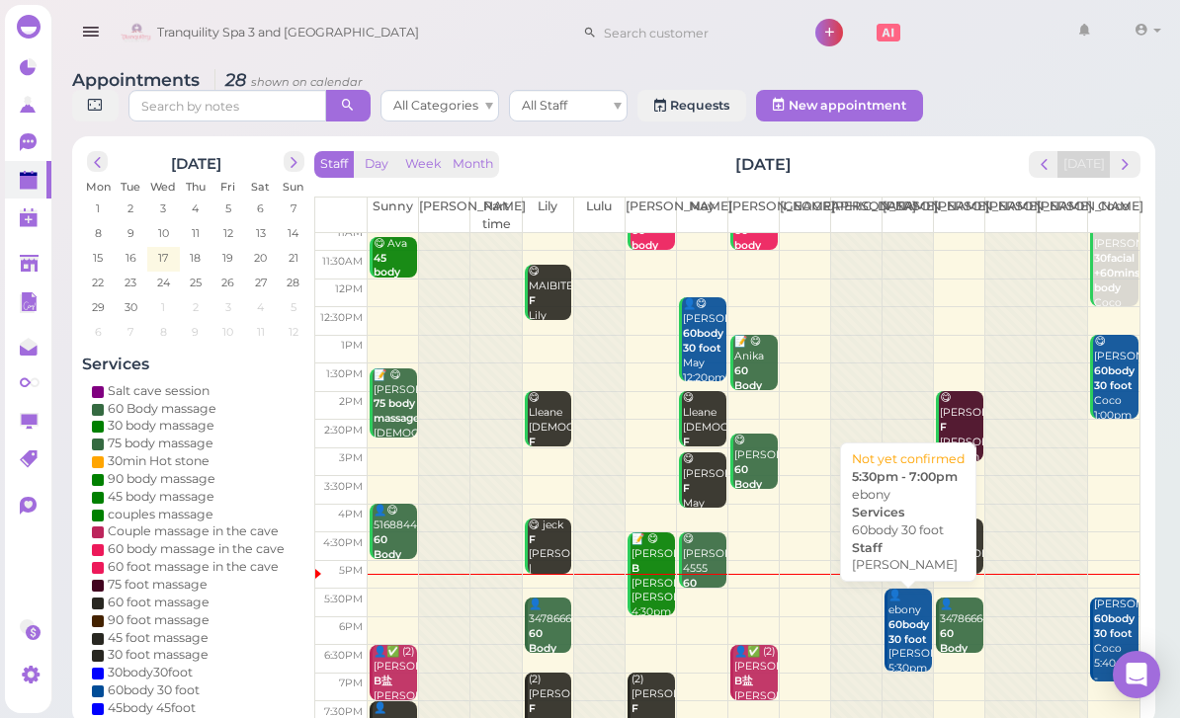
click at [908, 635] on b "60body 30 foot" at bounding box center [908, 633] width 41 height 28
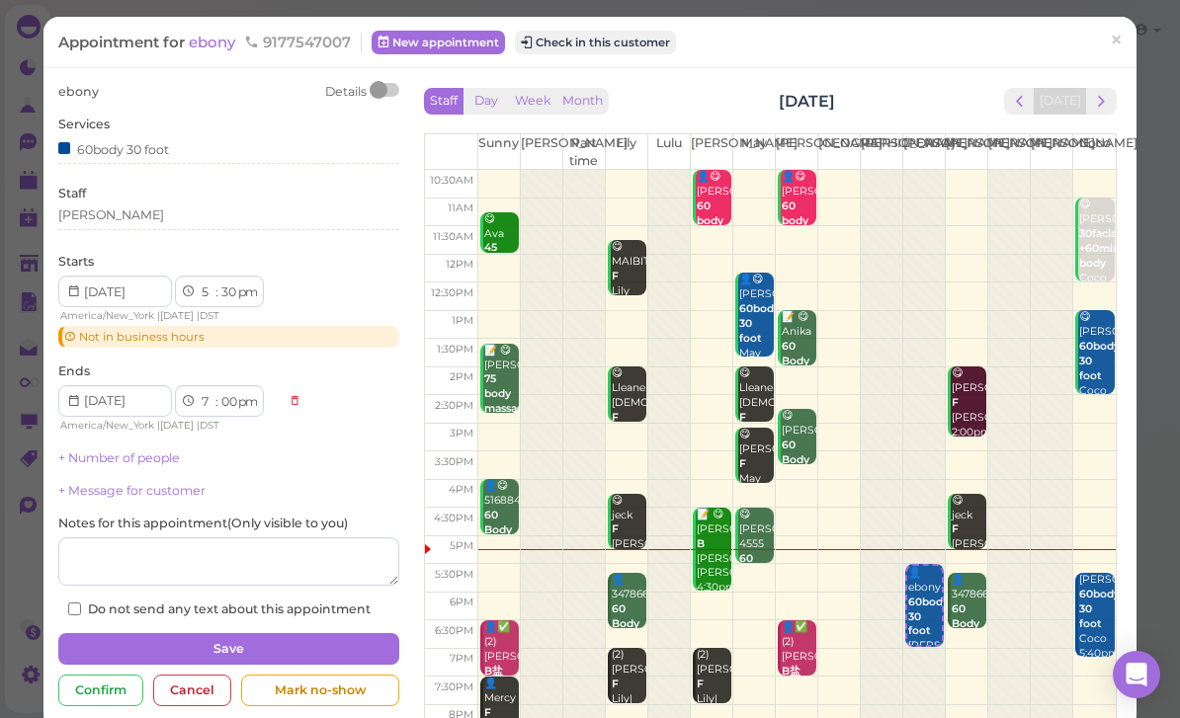
click at [147, 212] on div "[PERSON_NAME]" at bounding box center [228, 216] width 341 height 18
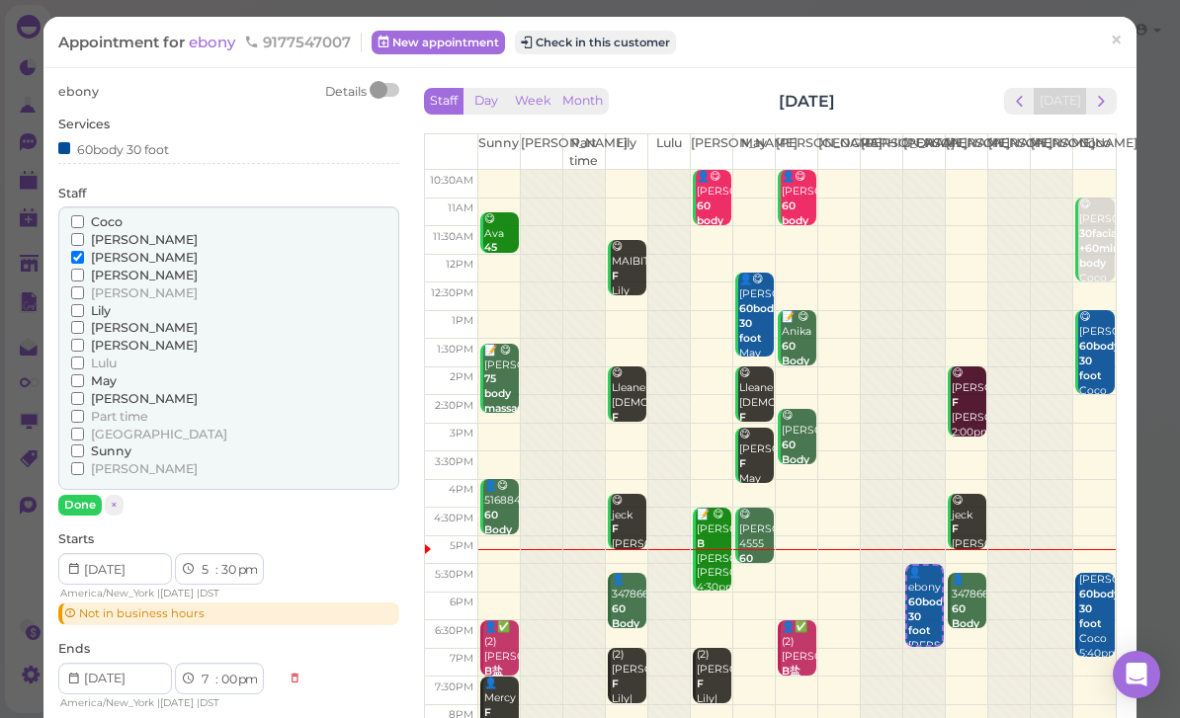
click at [103, 373] on span "May" at bounding box center [104, 380] width 26 height 15
click at [84, 374] on input "May" at bounding box center [77, 380] width 13 height 13
click at [118, 250] on span "[PERSON_NAME]" at bounding box center [144, 257] width 107 height 15
click at [84, 251] on input "[PERSON_NAME]" at bounding box center [77, 257] width 13 height 13
click at [88, 495] on button "Done" at bounding box center [79, 505] width 43 height 21
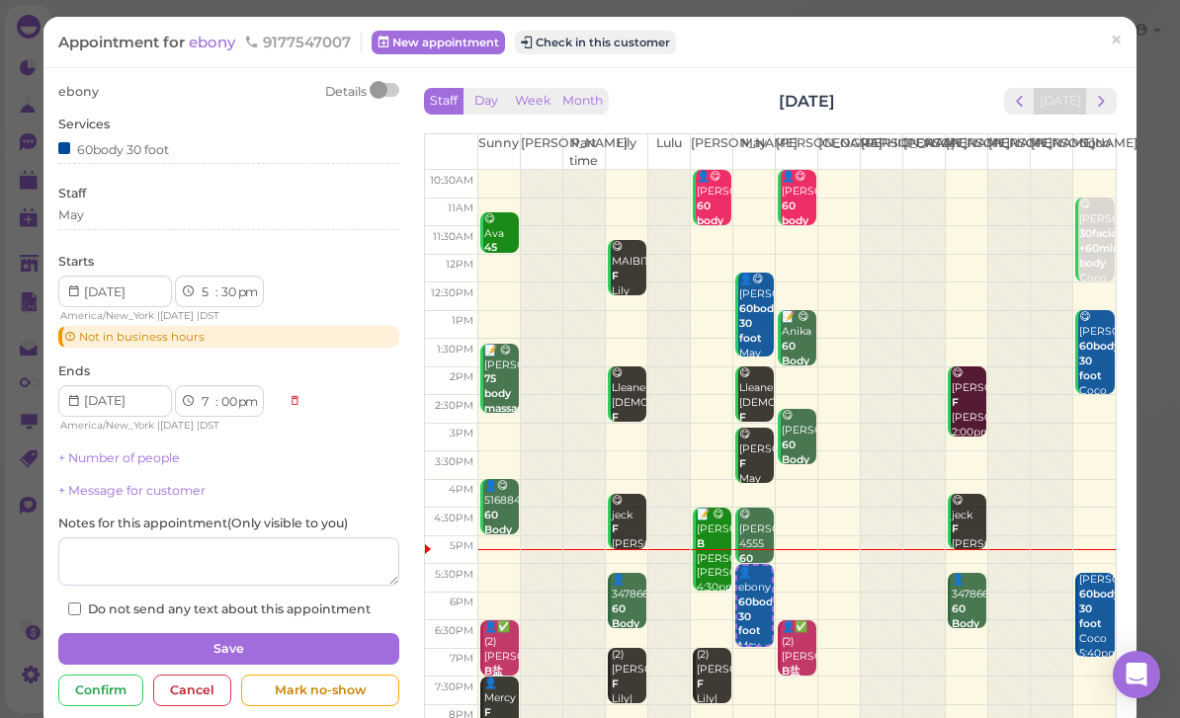
click at [291, 649] on button "Save" at bounding box center [228, 649] width 341 height 32
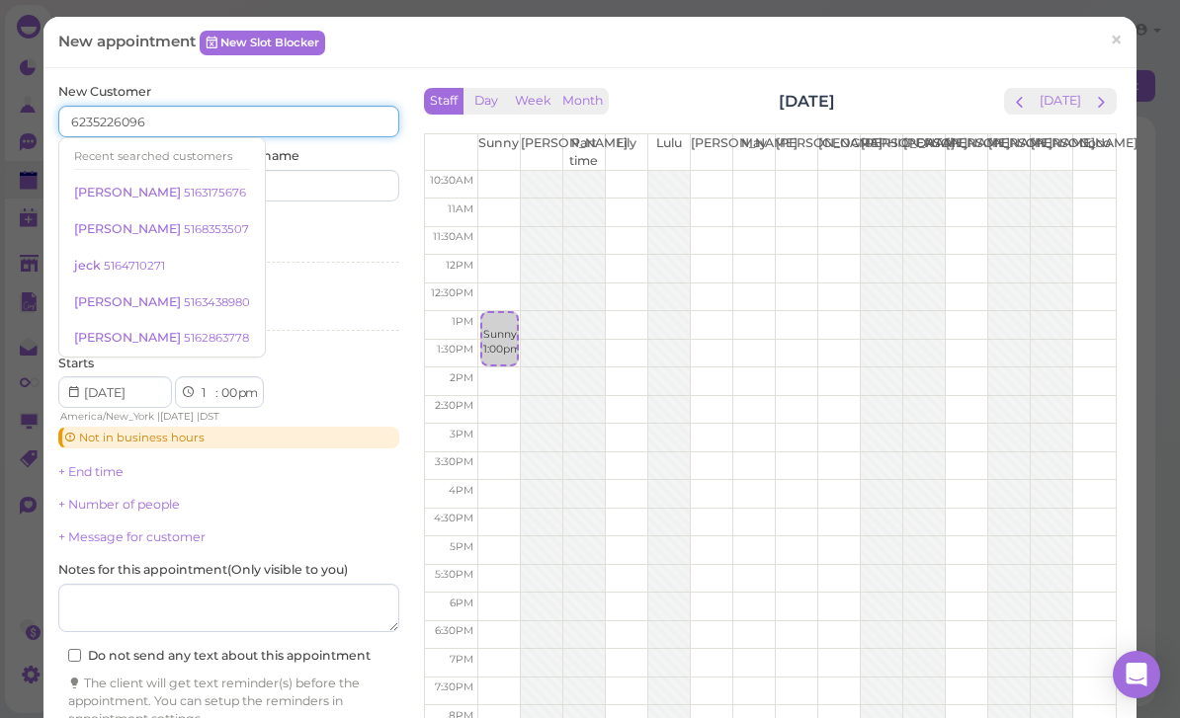
type input "6235226096"
click at [319, 188] on input at bounding box center [317, 186] width 164 height 32
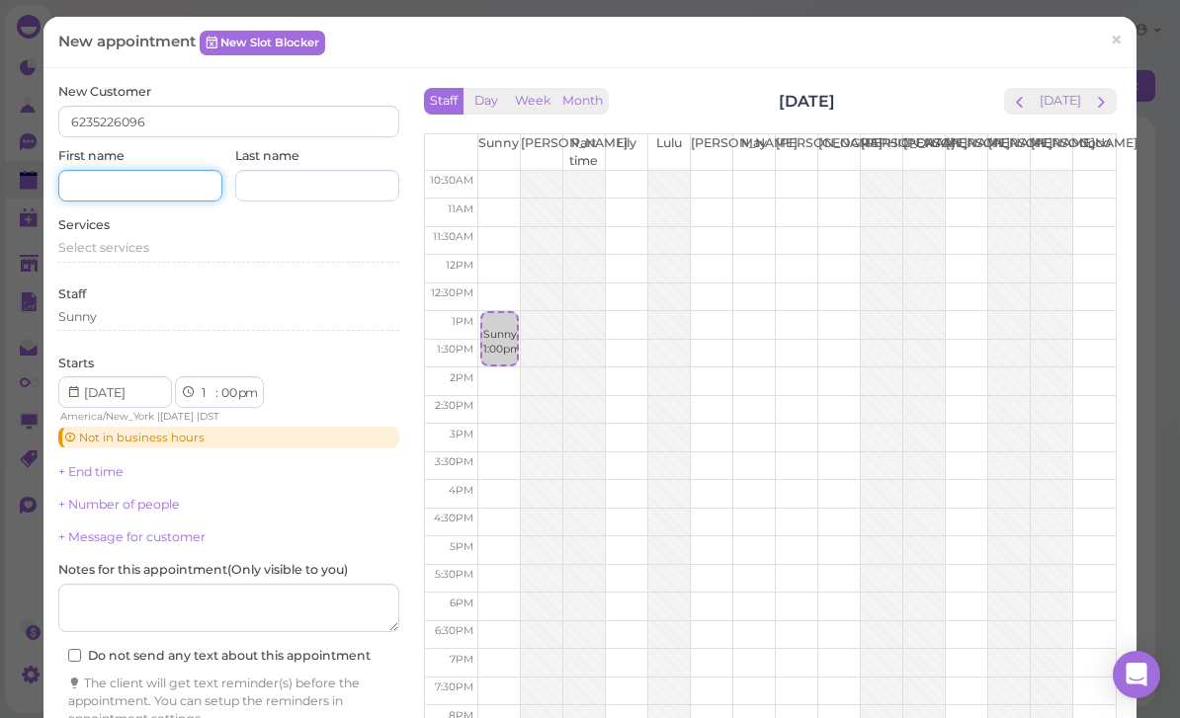
click at [164, 185] on input at bounding box center [140, 186] width 164 height 32
type input "July"
click at [131, 241] on span "Select services" at bounding box center [103, 247] width 91 height 15
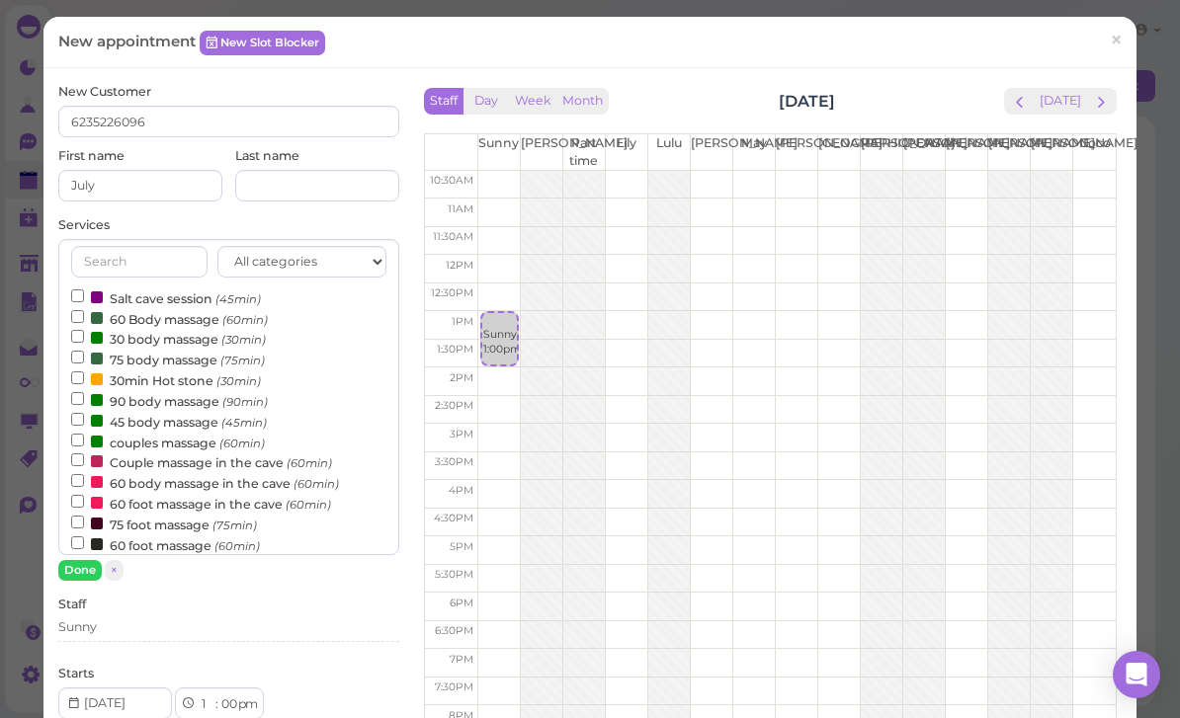
click at [217, 315] on label "60 Body massage (60min)" at bounding box center [169, 318] width 197 height 21
click at [84, 315] on input "60 Body massage (60min)" at bounding box center [77, 316] width 13 height 13
click at [78, 567] on button "Done" at bounding box center [79, 570] width 43 height 21
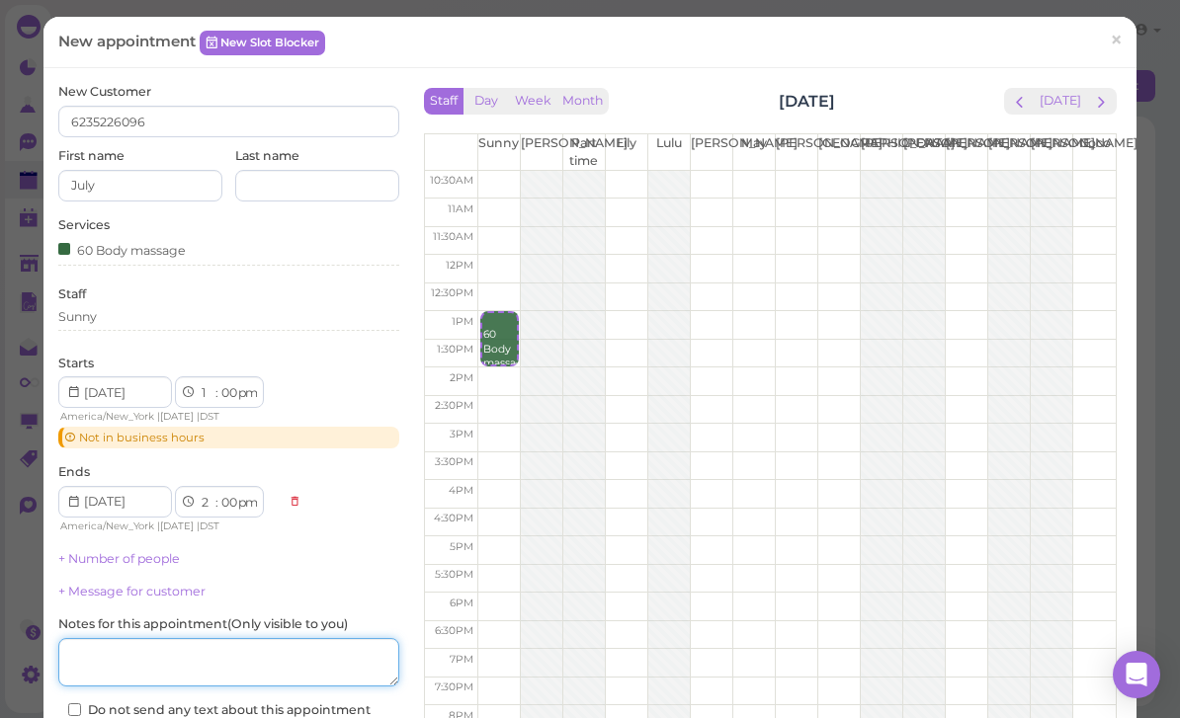
click at [252, 649] on textarea at bounding box center [228, 662] width 341 height 49
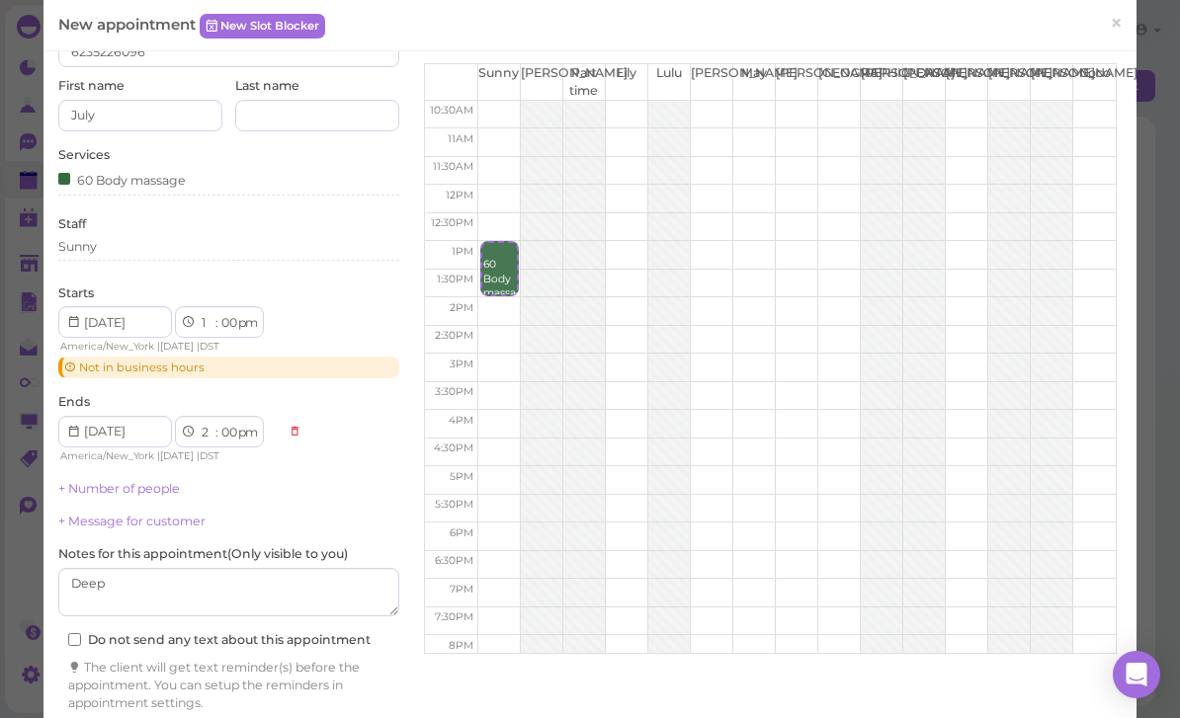
scroll to position [66, 0]
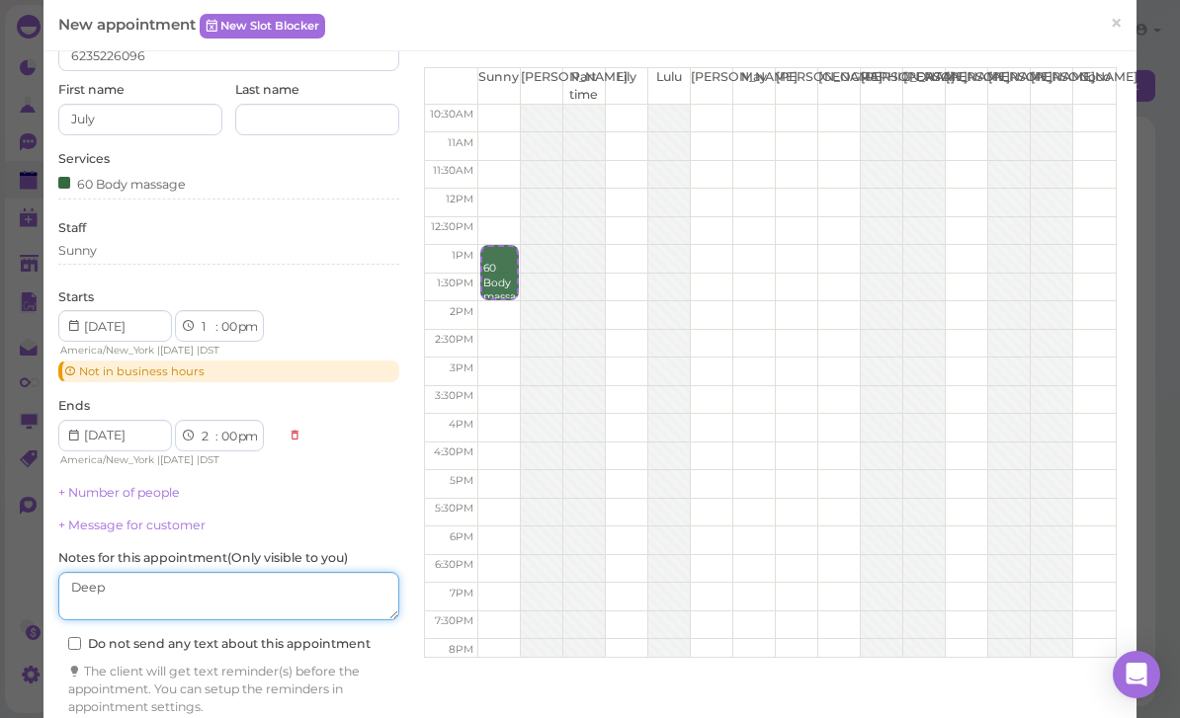
type textarea "Deep"
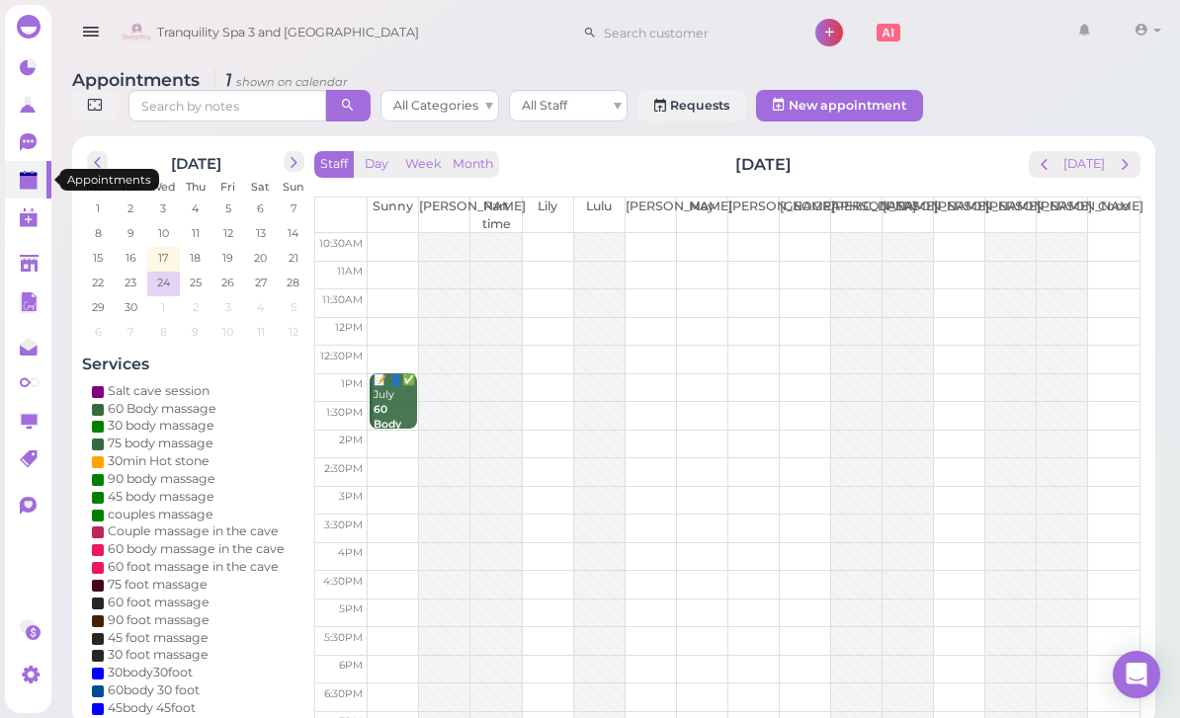
click at [28, 190] on icon at bounding box center [30, 181] width 21 height 21
click at [30, 184] on polygon at bounding box center [29, 183] width 18 height 14
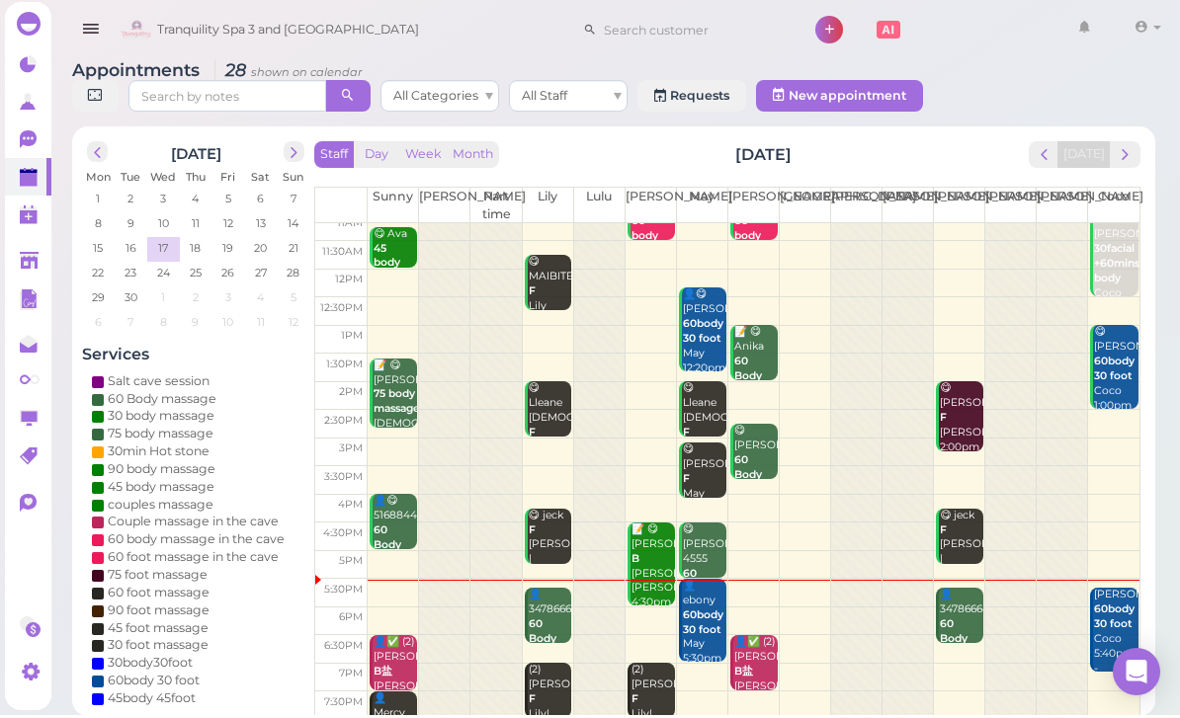
scroll to position [39, 0]
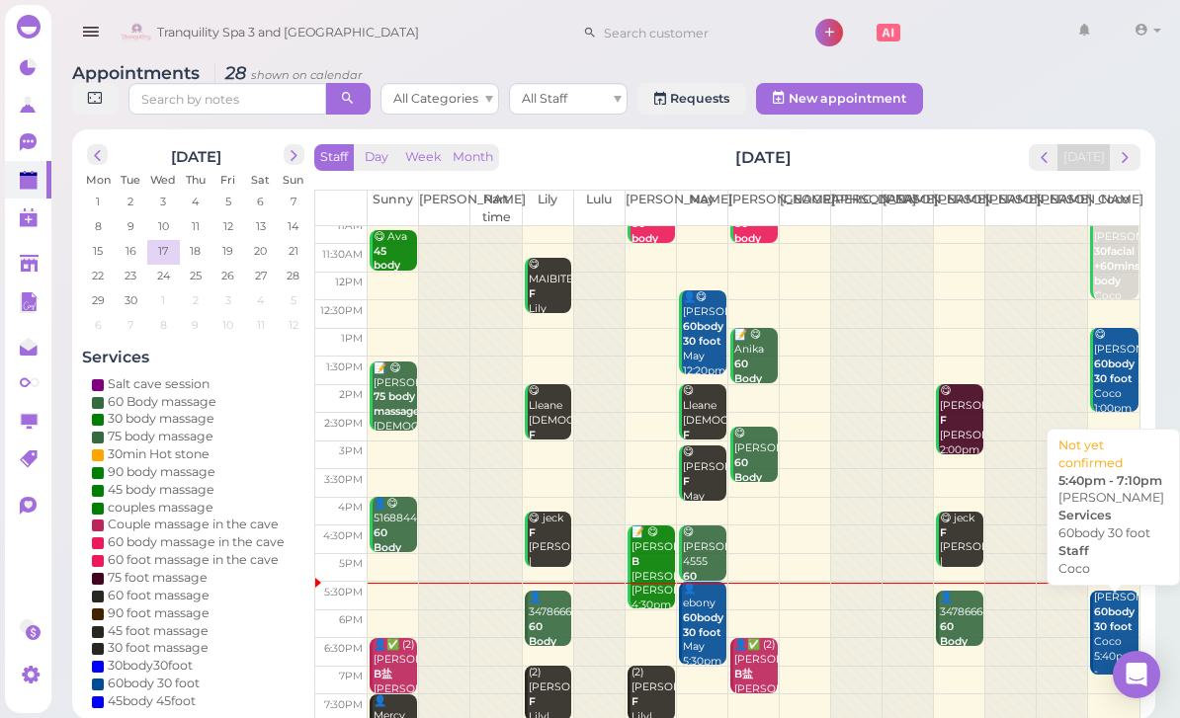
click at [1106, 634] on div "[PERSON_NAME] 60body 30 foot Coco 5:40pm - 7:10pm" at bounding box center [1115, 642] width 44 height 103
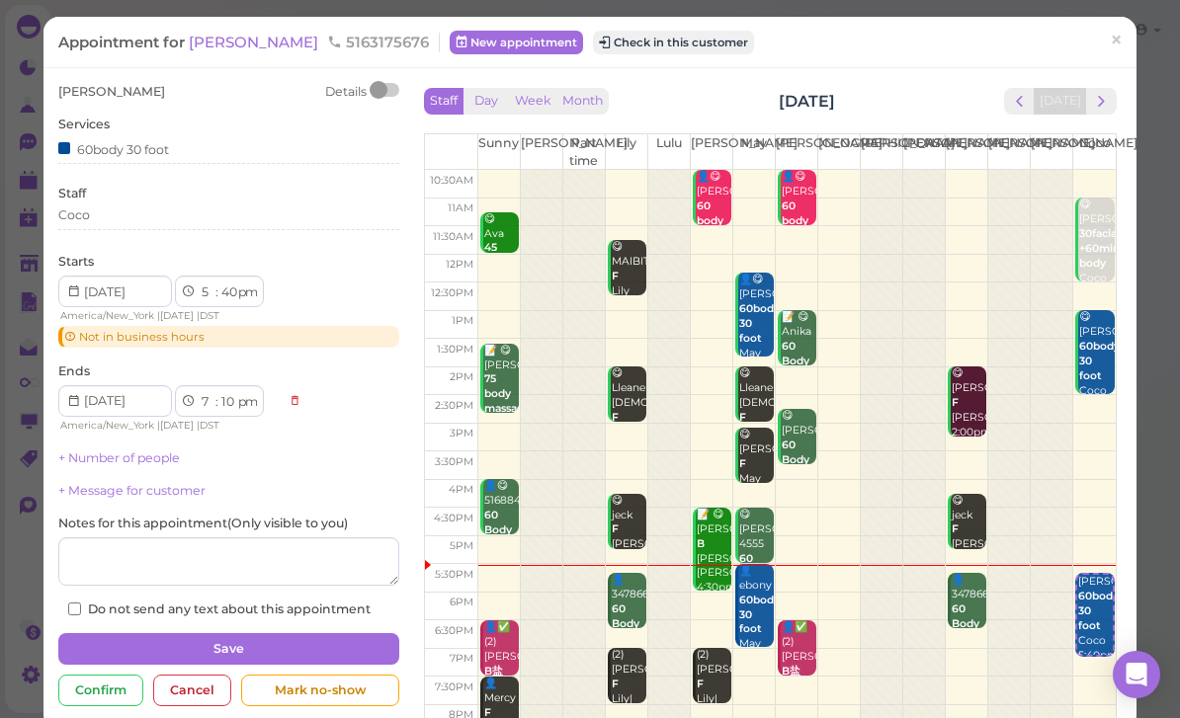
click at [623, 38] on button "Check in this customer" at bounding box center [673, 43] width 161 height 24
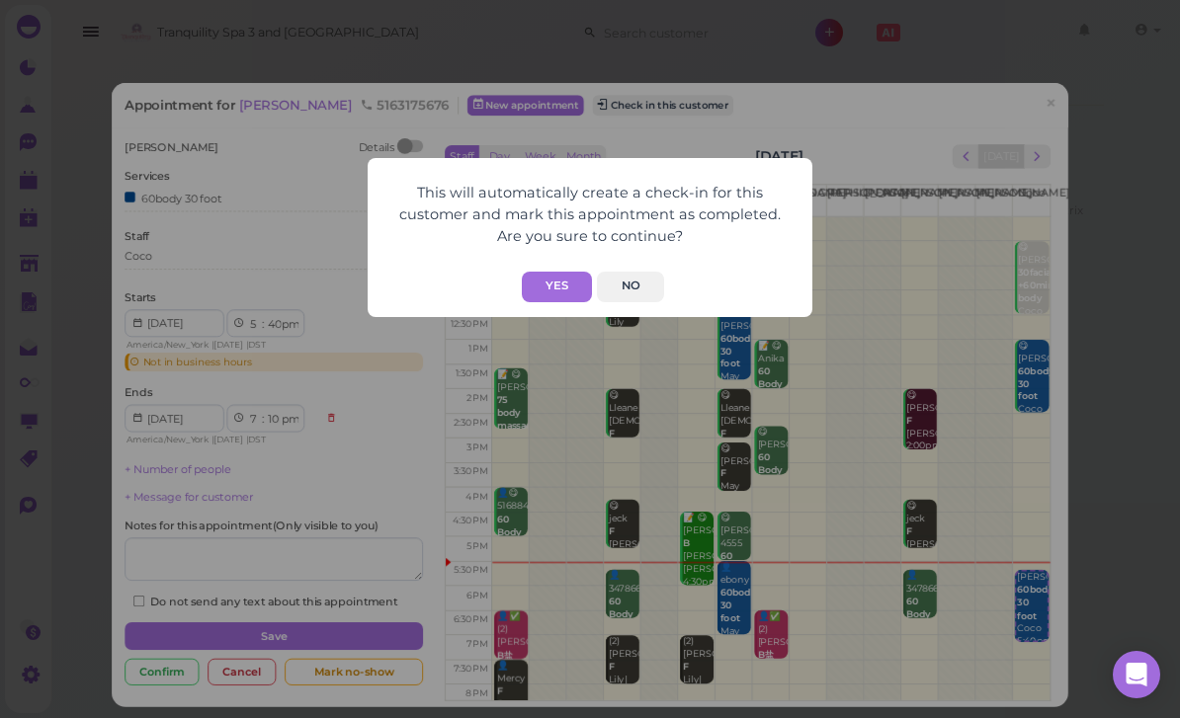
click at [557, 287] on button "Yes" at bounding box center [557, 287] width 70 height 31
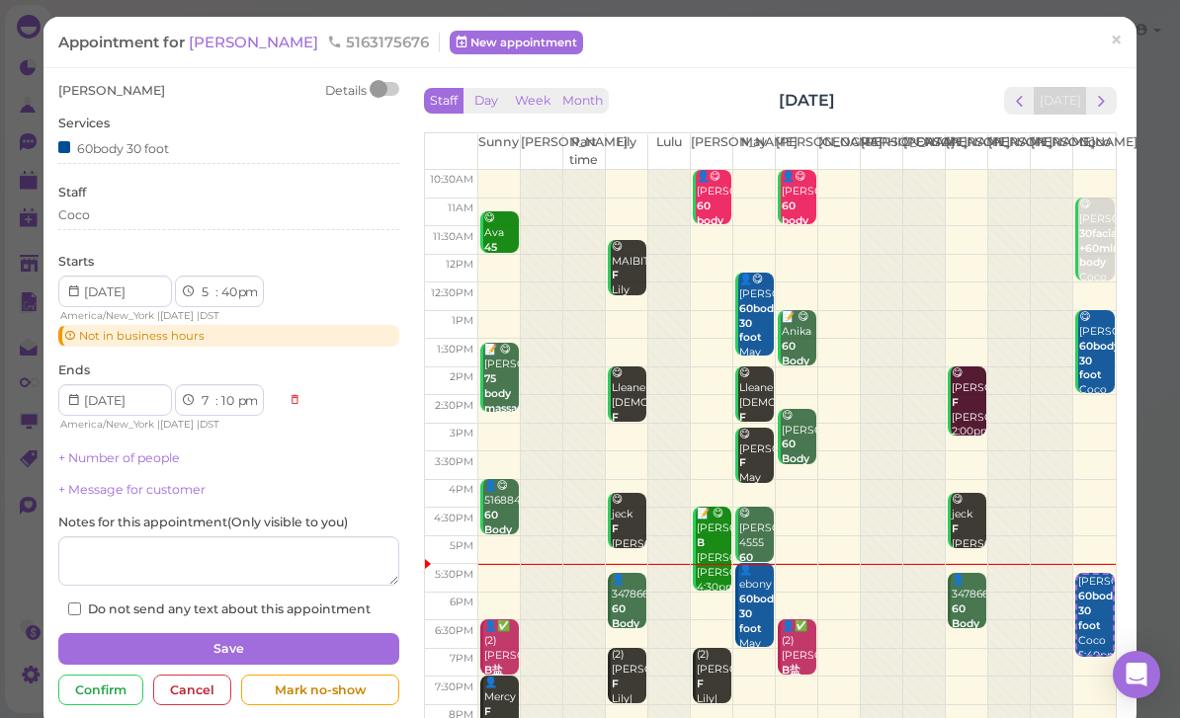
click at [1112, 47] on span "×" at bounding box center [1116, 41] width 13 height 28
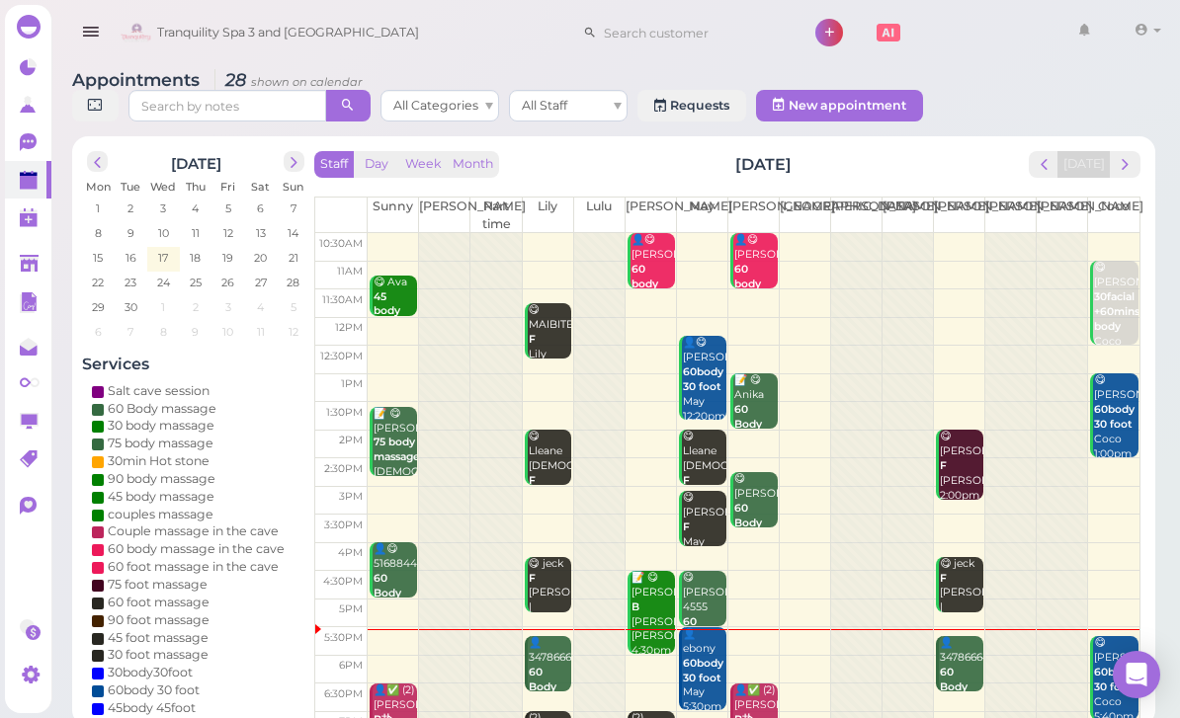
click at [963, 665] on div "👤3478666494 60 Body massage [PERSON_NAME] |[PERSON_NAME] 5:40pm - 6:40pm" at bounding box center [961, 717] width 44 height 162
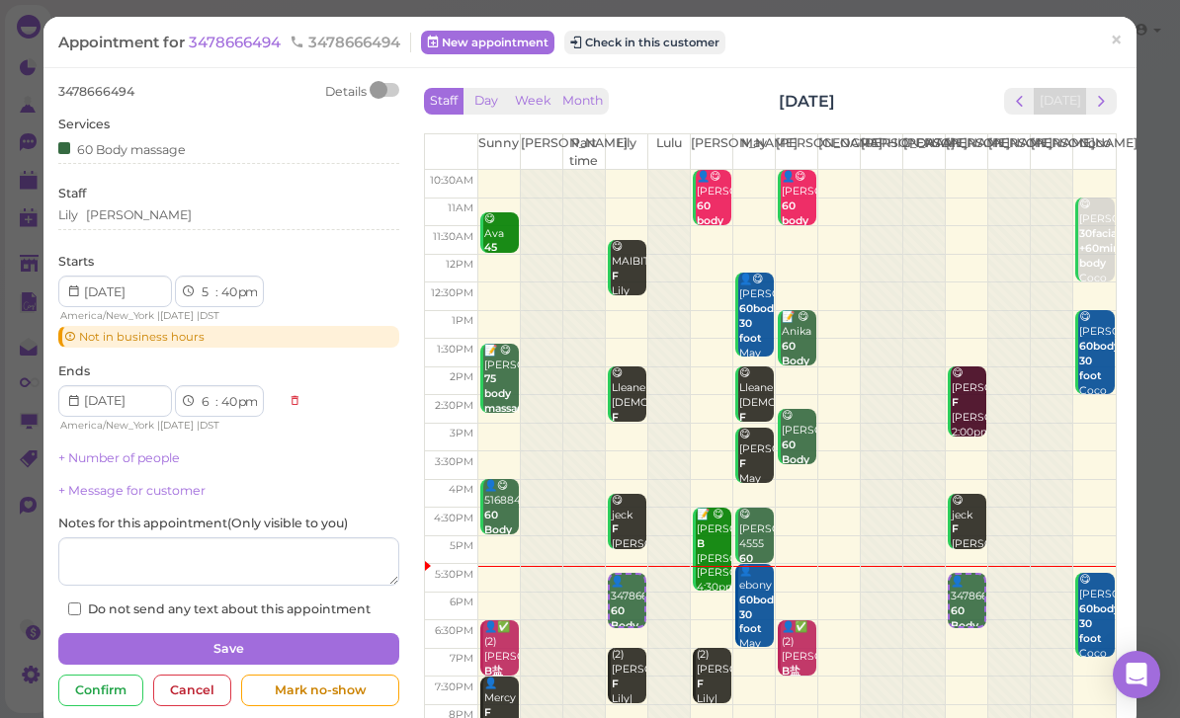
click at [199, 222] on div "Lily [PERSON_NAME]" at bounding box center [228, 219] width 341 height 24
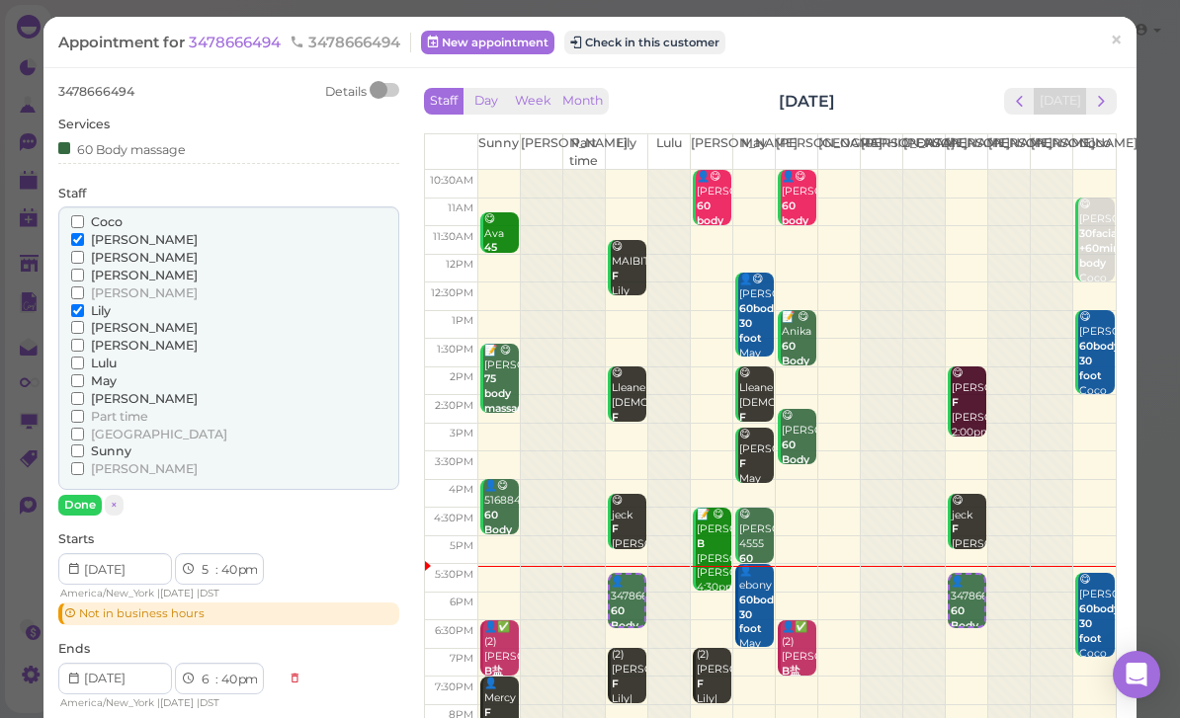
click at [116, 391] on span "[PERSON_NAME]" at bounding box center [144, 398] width 107 height 15
click at [84, 392] on input "[PERSON_NAME]" at bounding box center [77, 398] width 13 height 13
click at [118, 216] on span "Coco" at bounding box center [107, 221] width 32 height 15
click at [84, 216] on input "Coco" at bounding box center [77, 221] width 13 height 13
click at [121, 235] on span "[PERSON_NAME]" at bounding box center [144, 239] width 107 height 15
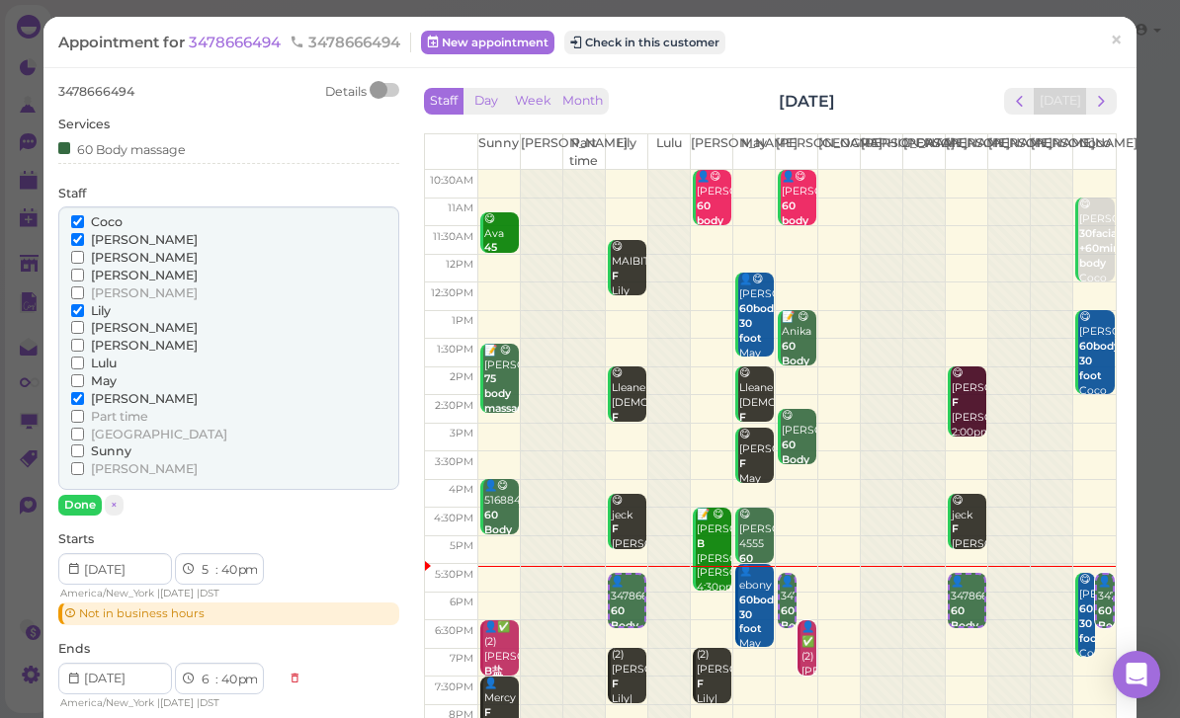
click at [84, 235] on input "[PERSON_NAME]" at bounding box center [77, 239] width 13 height 13
click at [104, 310] on span "Lily" at bounding box center [101, 310] width 20 height 15
click at [84, 310] on input "Lily" at bounding box center [77, 310] width 13 height 13
click at [89, 499] on button "Done" at bounding box center [79, 505] width 43 height 21
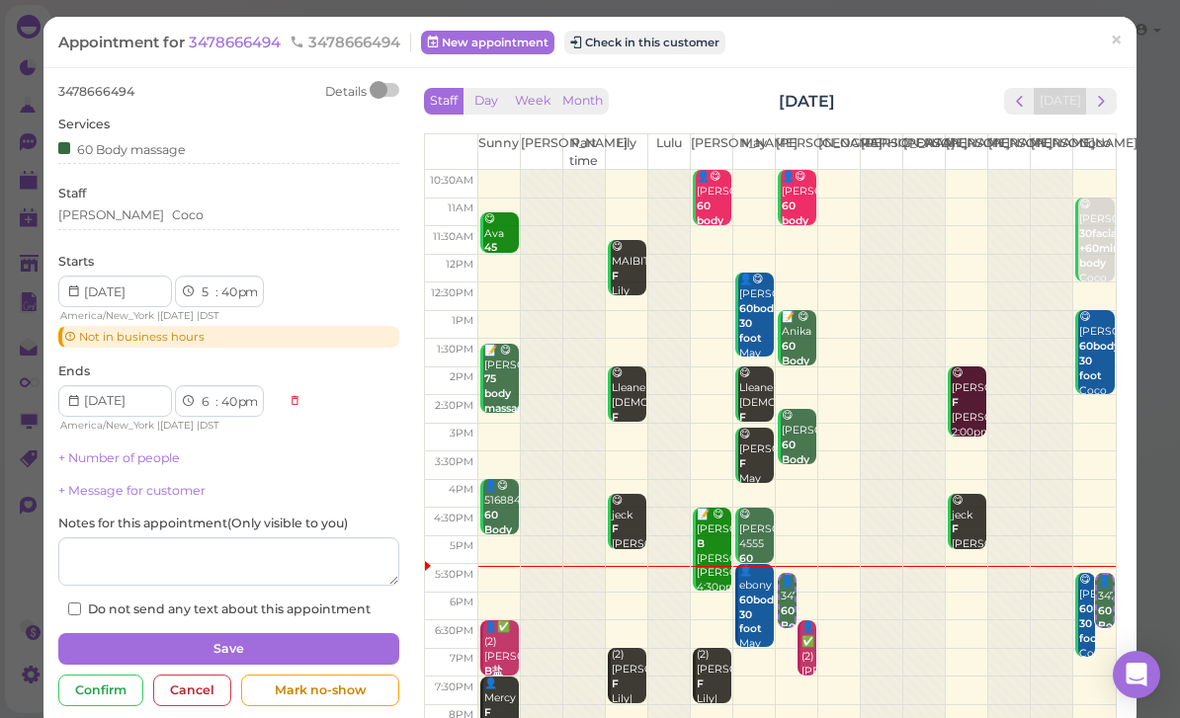
click at [300, 643] on button "Save" at bounding box center [228, 649] width 341 height 32
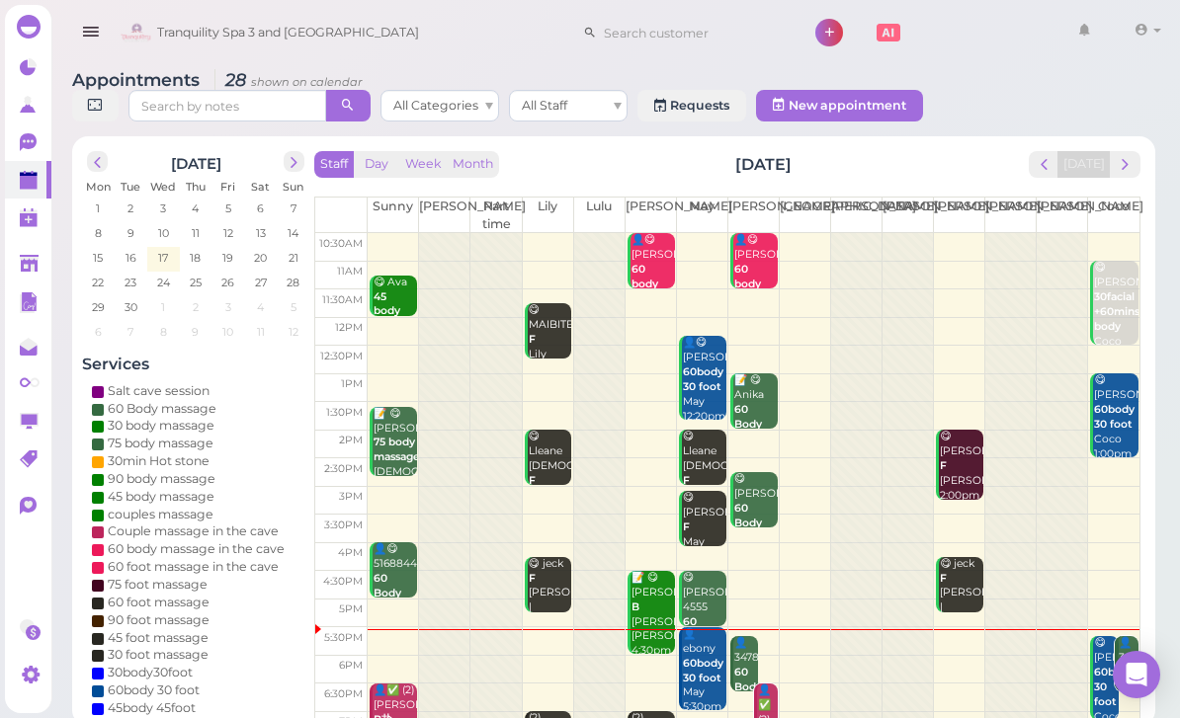
click at [1101, 710] on div "😋 [PERSON_NAME] 60body 30 foot Coco 5:40pm - 7:10pm" at bounding box center [1105, 702] width 25 height 132
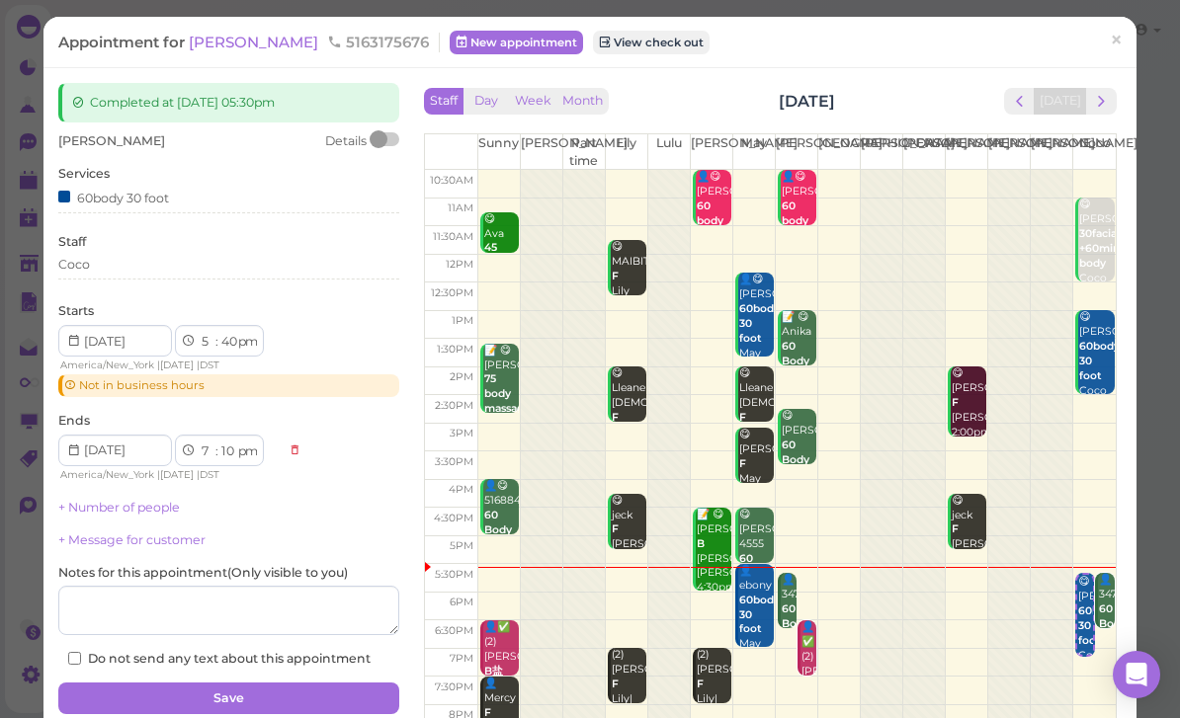
click at [158, 265] on div "Coco" at bounding box center [228, 265] width 341 height 18
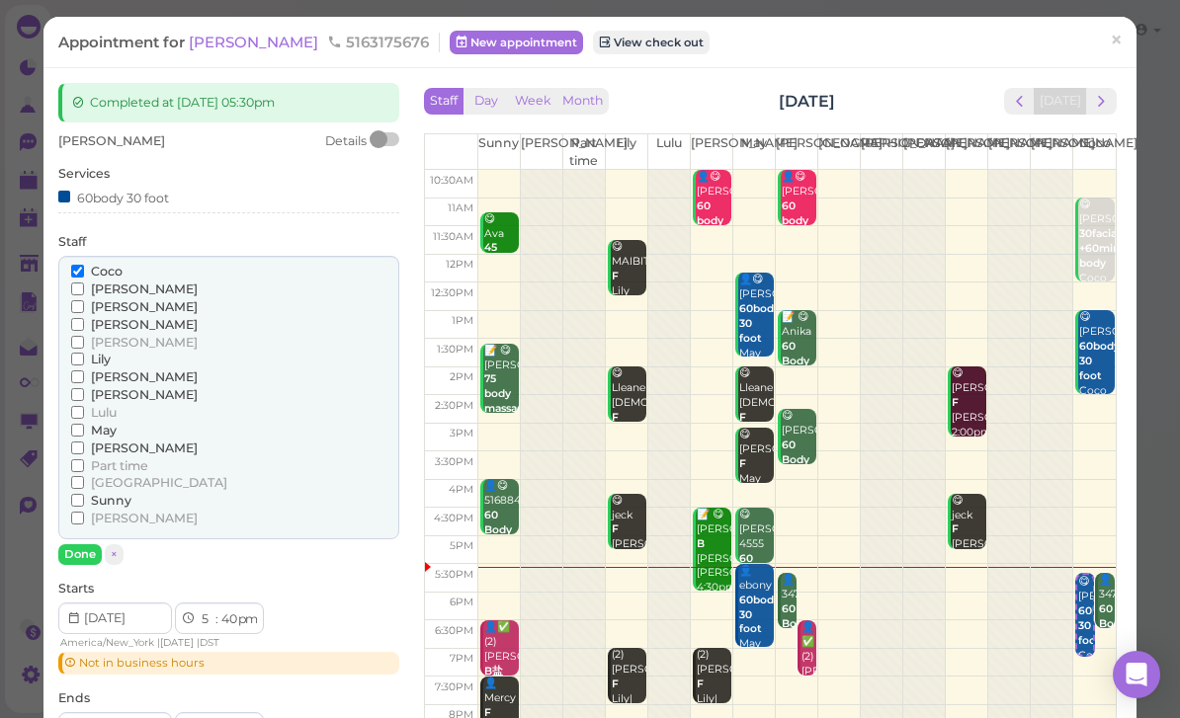
click at [124, 493] on span "Sunny" at bounding box center [111, 500] width 41 height 15
click at [84, 494] on input "Sunny" at bounding box center [77, 500] width 13 height 13
click at [110, 268] on span "Coco" at bounding box center [107, 271] width 32 height 15
click at [84, 268] on input "Coco" at bounding box center [77, 271] width 13 height 13
click at [97, 544] on button "Done" at bounding box center [79, 554] width 43 height 21
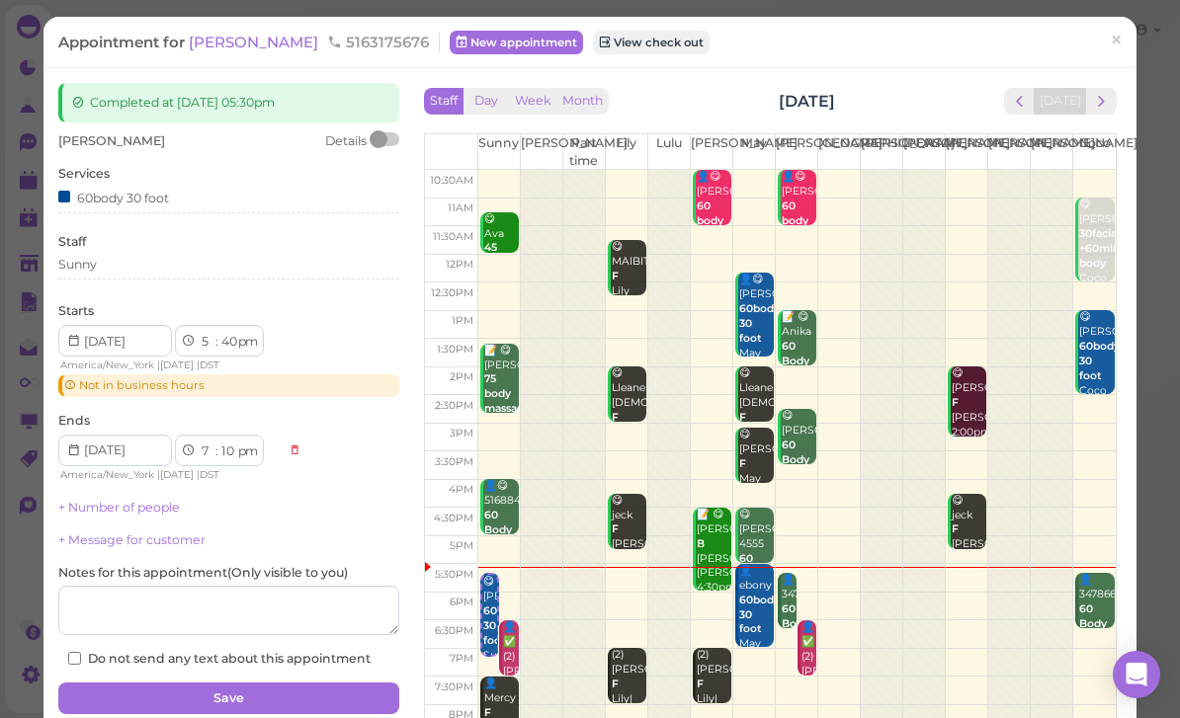
click at [332, 697] on button "Save" at bounding box center [228, 699] width 341 height 32
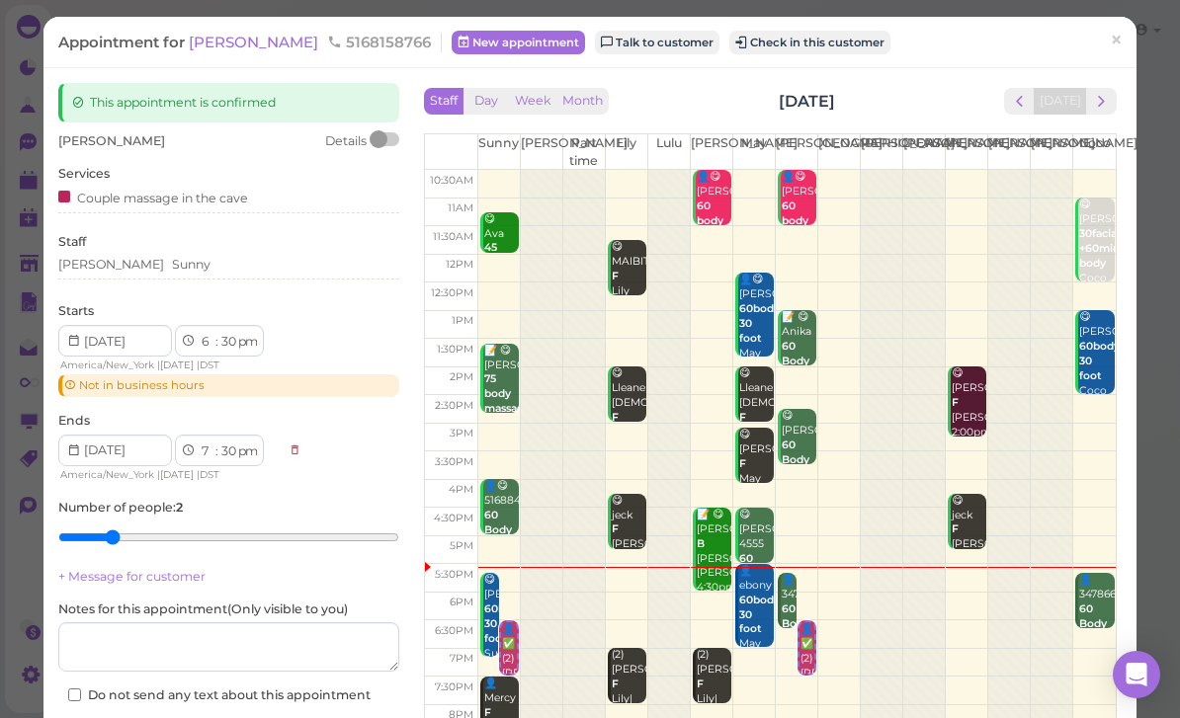
click at [1100, 611] on div "👤3478666494 60 Body massage Coco|[PERSON_NAME] 5:40pm - 6:40pm" at bounding box center [1096, 646] width 37 height 147
click at [1122, 43] on span "×" at bounding box center [1116, 41] width 13 height 28
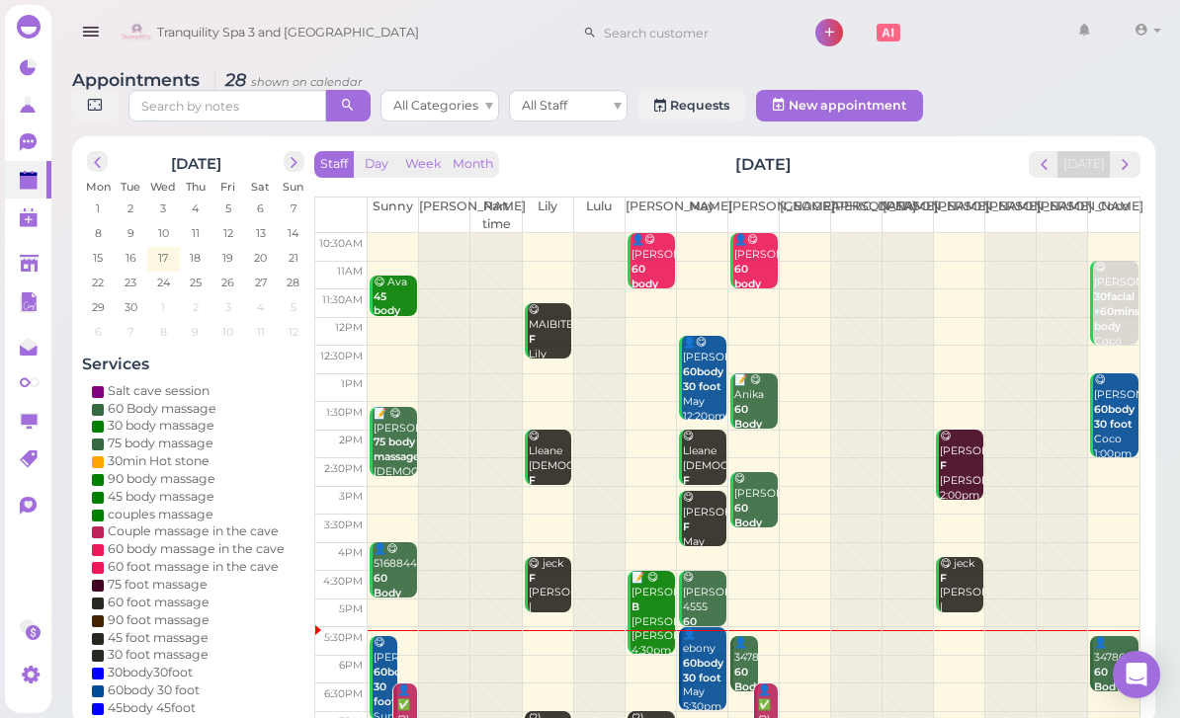
click at [1115, 664] on div "👤3478666494 60 Body massage Coco|[PERSON_NAME] 5:40pm - 6:40pm" at bounding box center [1115, 709] width 44 height 147
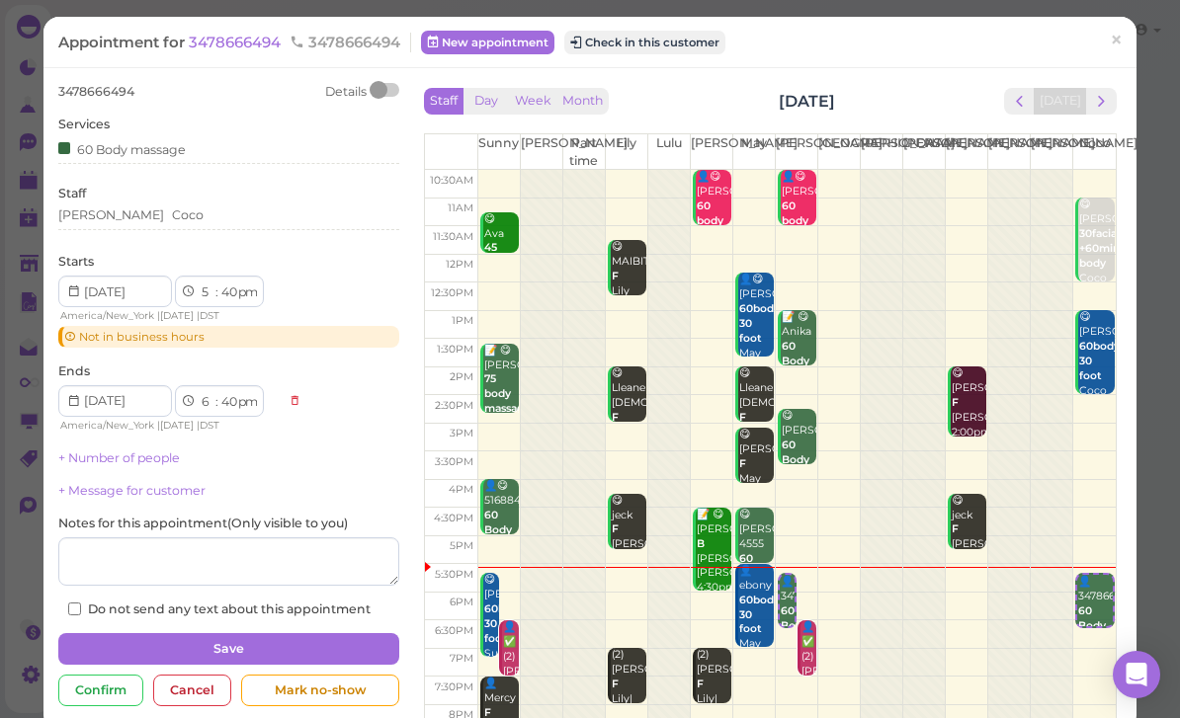
click at [673, 44] on button "Check in this customer" at bounding box center [644, 43] width 161 height 24
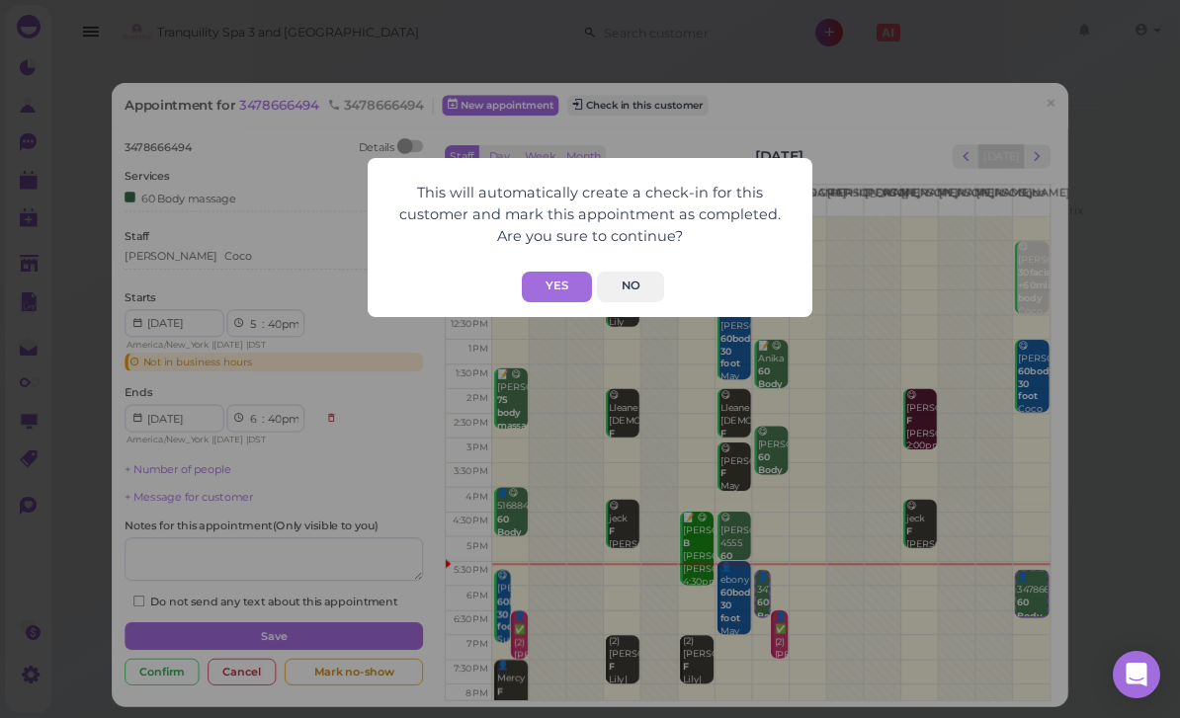
click at [561, 286] on button "Yes" at bounding box center [557, 287] width 70 height 31
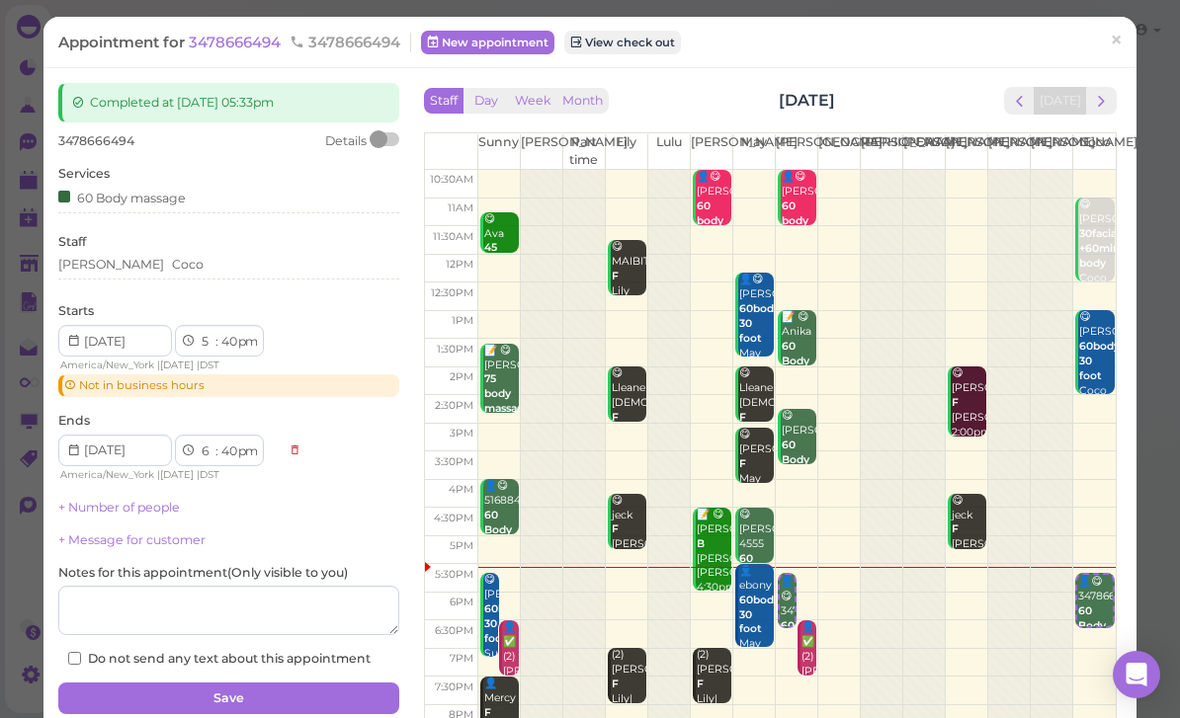
click at [1129, 44] on link "×" at bounding box center [1116, 42] width 37 height 46
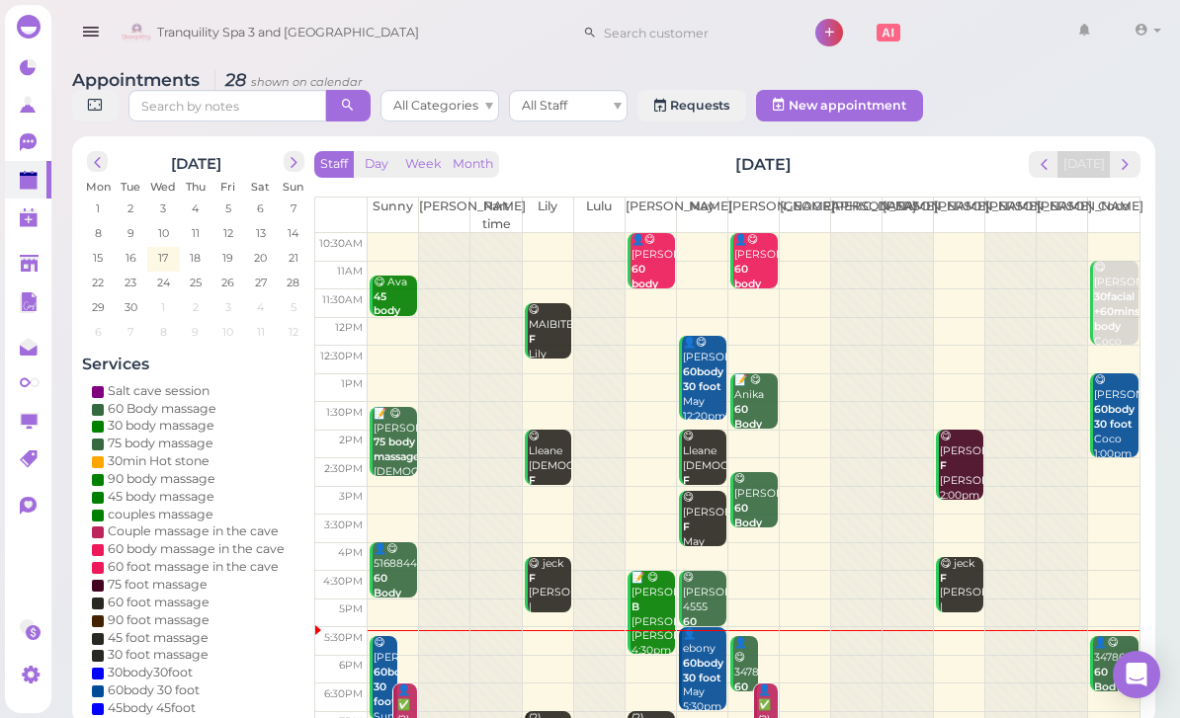
click at [1116, 662] on div "👤😋 3478666494 60 Body massage Coco|[PERSON_NAME] 5:40pm - 6:40pm" at bounding box center [1115, 709] width 44 height 147
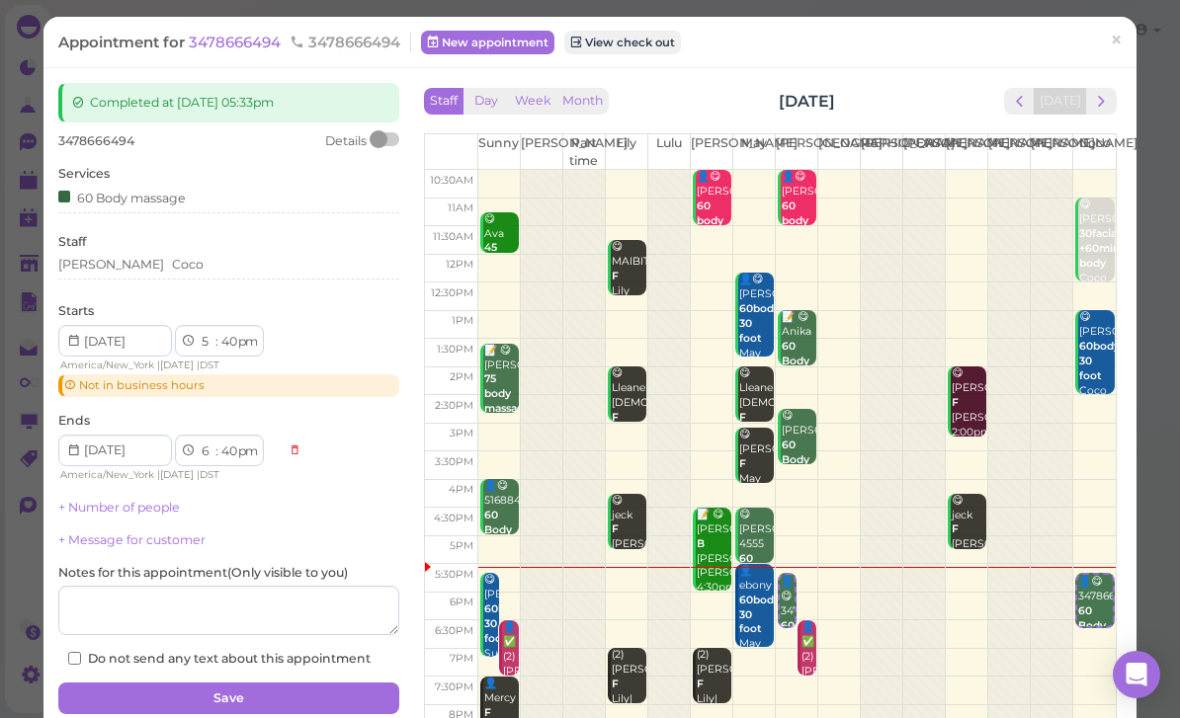
click at [227, 338] on select "00 05 10 15 20 25 30 35 40 45 50 55" at bounding box center [228, 342] width 20 height 21
select select "30"
click at [204, 683] on button "Save" at bounding box center [228, 699] width 341 height 32
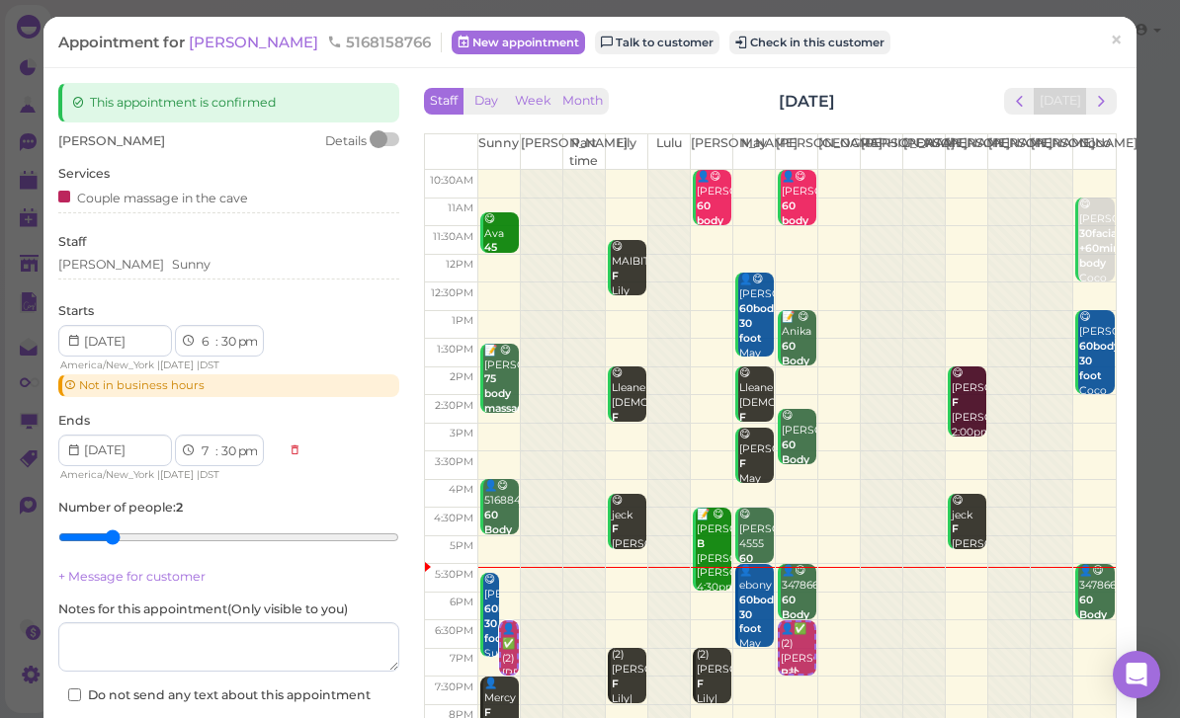
click at [194, 274] on div "[PERSON_NAME] Sunny" at bounding box center [228, 268] width 341 height 24
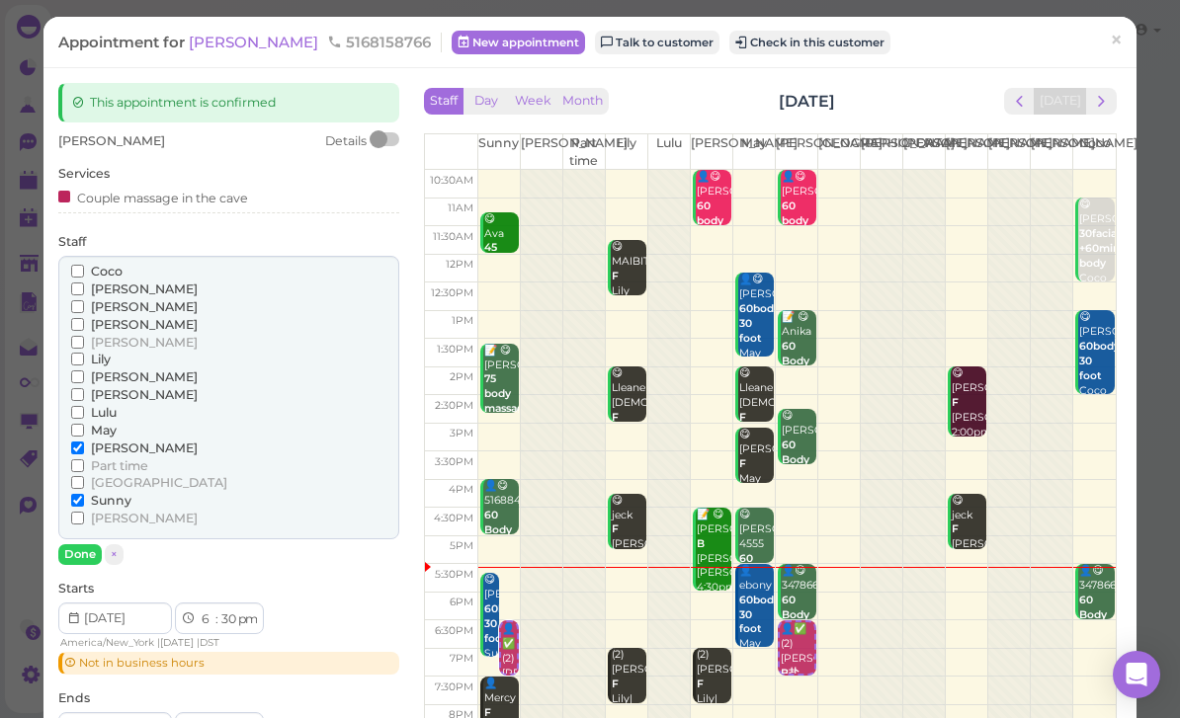
click at [120, 272] on span "Coco" at bounding box center [107, 271] width 32 height 15
click at [84, 272] on input "Coco" at bounding box center [77, 271] width 13 height 13
click at [125, 475] on span "[GEOGRAPHIC_DATA]" at bounding box center [159, 482] width 136 height 15
click at [84, 476] on input "[GEOGRAPHIC_DATA]" at bounding box center [77, 482] width 13 height 13
click at [128, 493] on span "Sunny" at bounding box center [111, 500] width 41 height 15
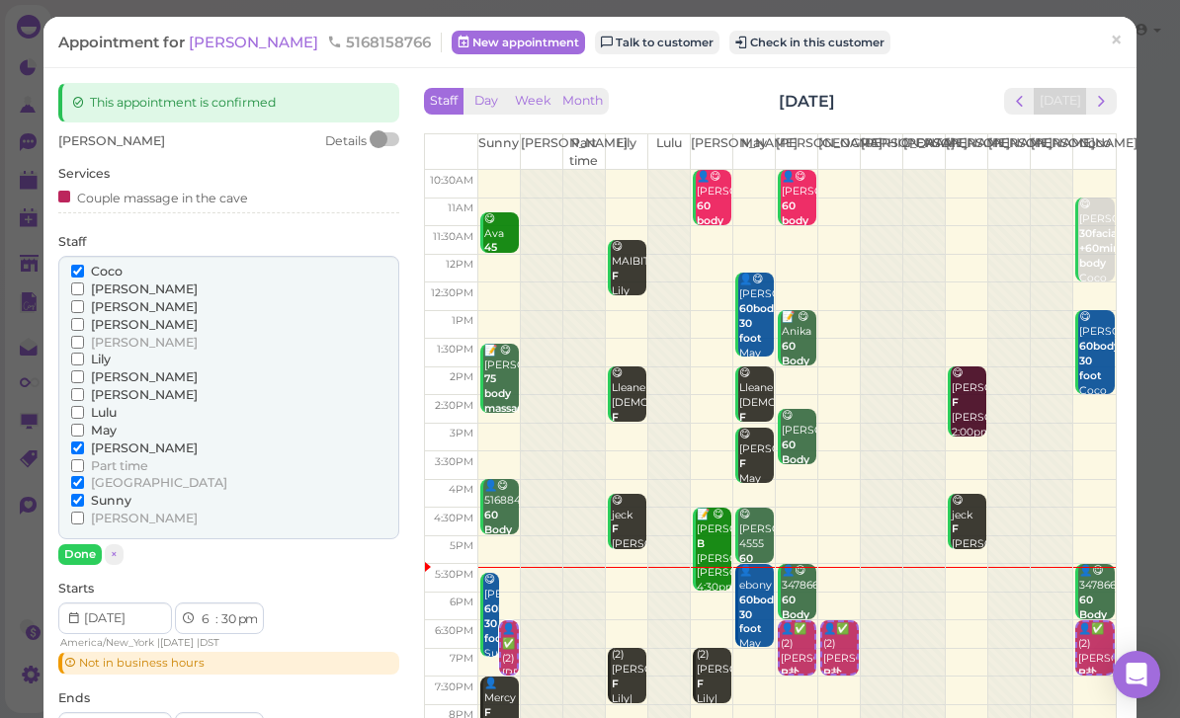
click at [84, 494] on input "Sunny" at bounding box center [77, 500] width 13 height 13
click at [127, 475] on span "[GEOGRAPHIC_DATA]" at bounding box center [159, 482] width 136 height 15
click at [84, 476] on input "[GEOGRAPHIC_DATA]" at bounding box center [77, 482] width 13 height 13
click at [96, 544] on button "Done" at bounding box center [79, 554] width 43 height 21
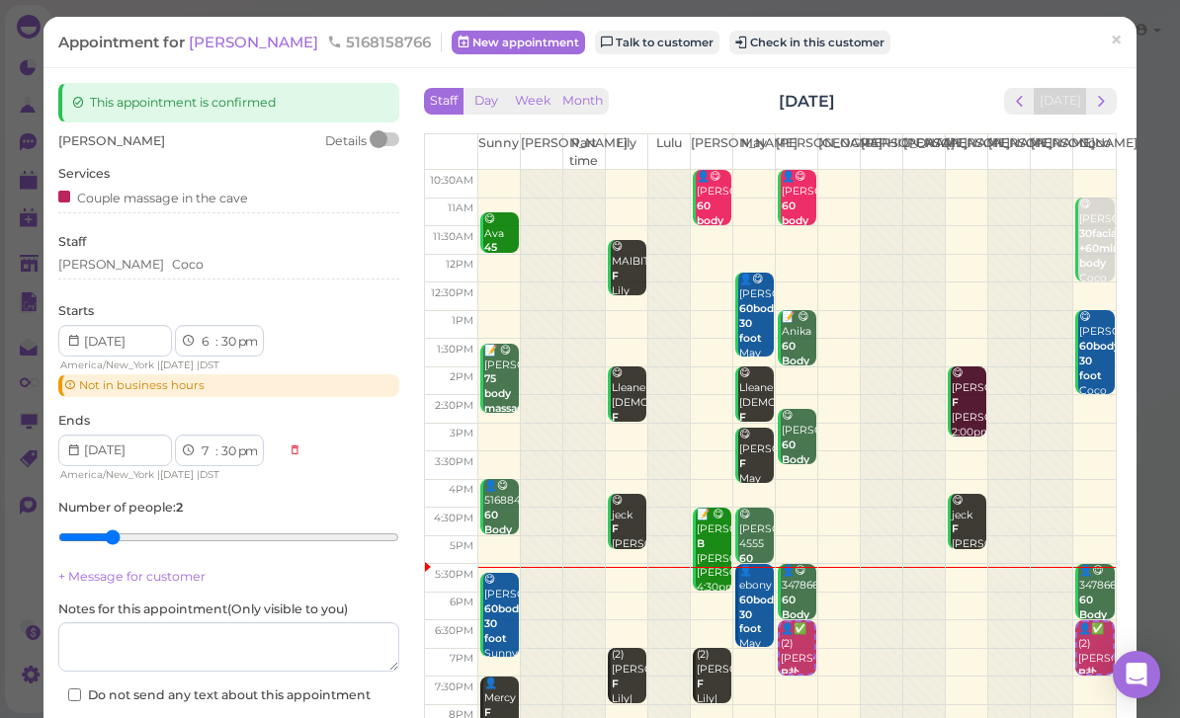
click at [205, 695] on label "Do not send any text about this appointment" at bounding box center [219, 696] width 302 height 18
click at [81, 695] on input "Do not send any text about this appointment" at bounding box center [74, 695] width 13 height 13
checkbox input "true"
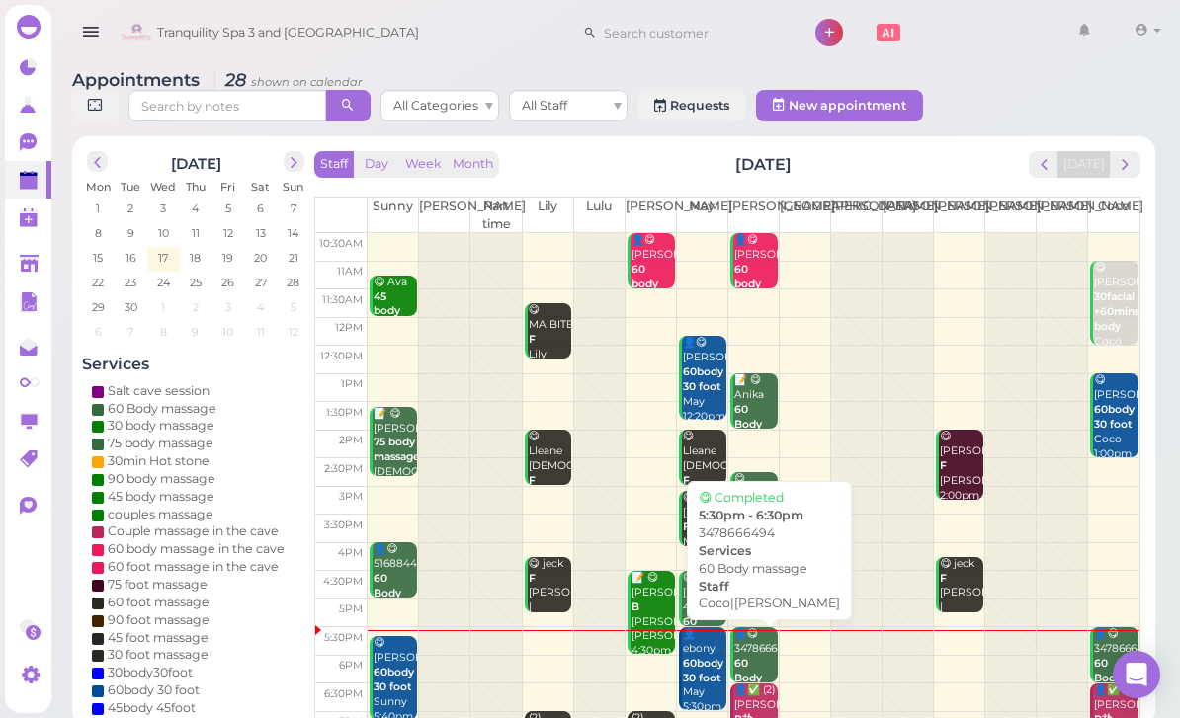
click at [764, 654] on div "👤😋 3478666494 60 Body massage [PERSON_NAME]|[PERSON_NAME] 5:30pm - 6:30pm" at bounding box center [755, 700] width 44 height 147
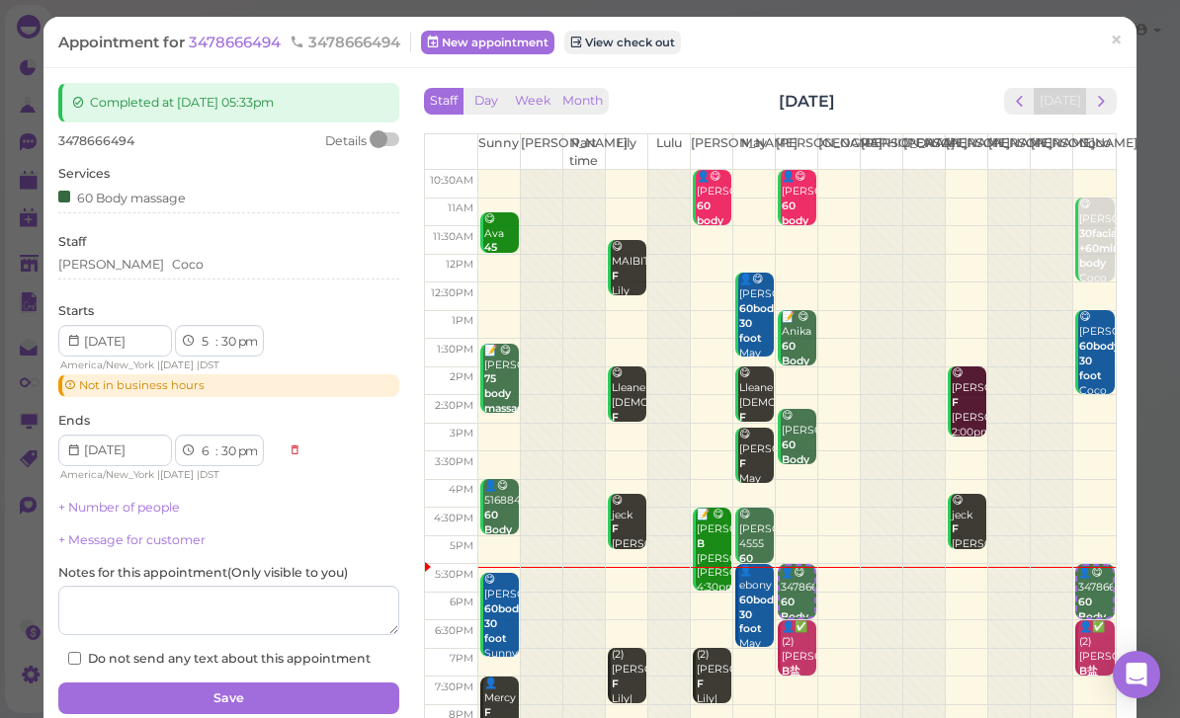
click at [185, 198] on div "60 Body massage" at bounding box center [121, 197] width 127 height 21
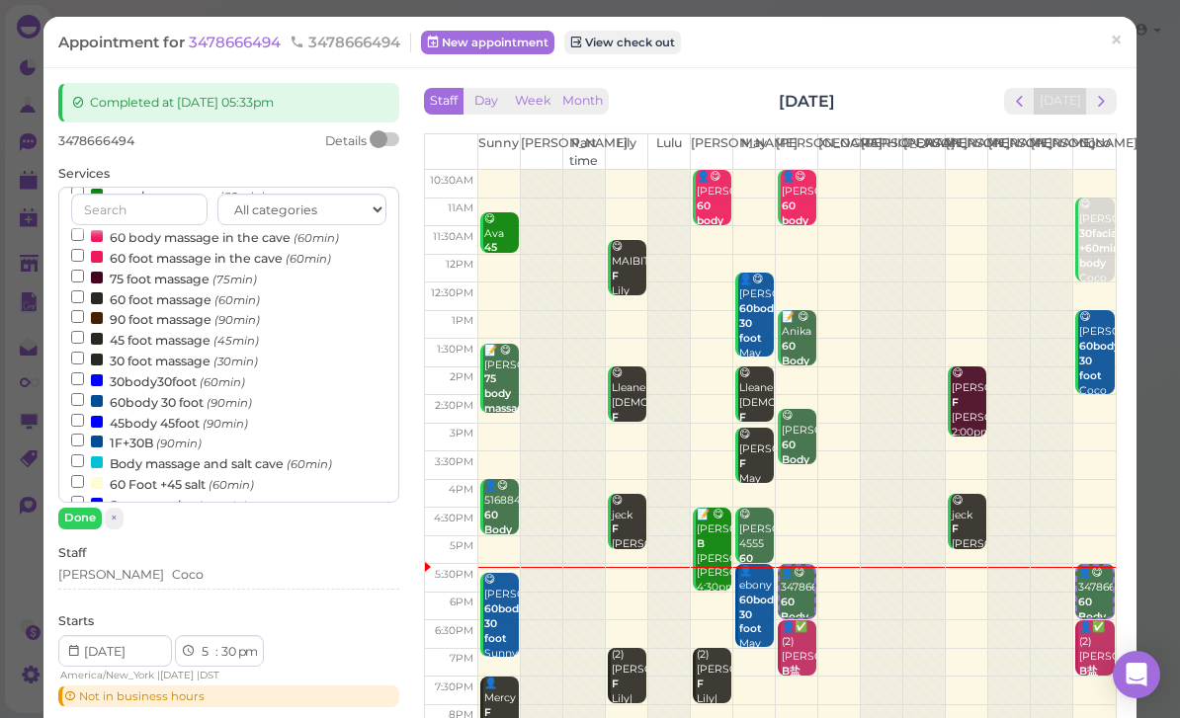
scroll to position [196, 0]
click at [200, 452] on label "Body massage and salt cave (60min)" at bounding box center [201, 462] width 261 height 21
click at [84, 454] on input "Body massage and salt cave (60min)" at bounding box center [77, 460] width 13 height 13
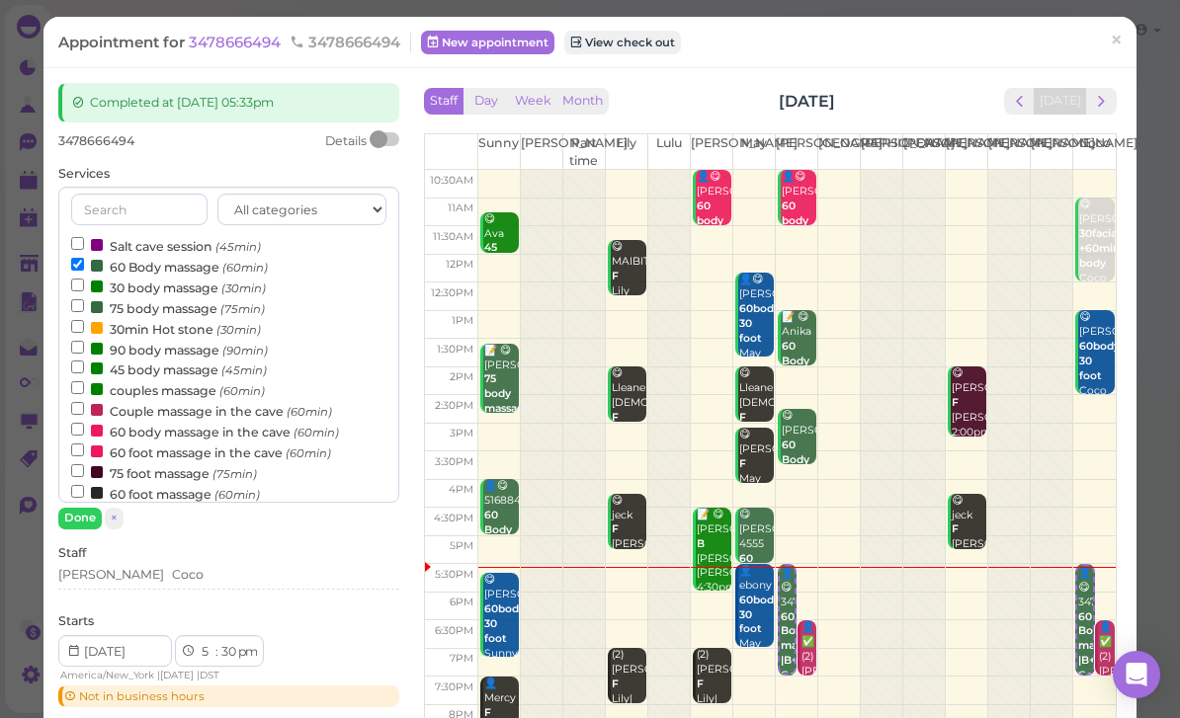
scroll to position [0, 0]
click at [200, 267] on label "60 Body massage (60min)" at bounding box center [169, 266] width 197 height 21
click at [84, 267] on input "60 Body massage (60min)" at bounding box center [77, 264] width 13 height 13
select select "6"
click at [95, 527] on button "Done" at bounding box center [79, 518] width 43 height 21
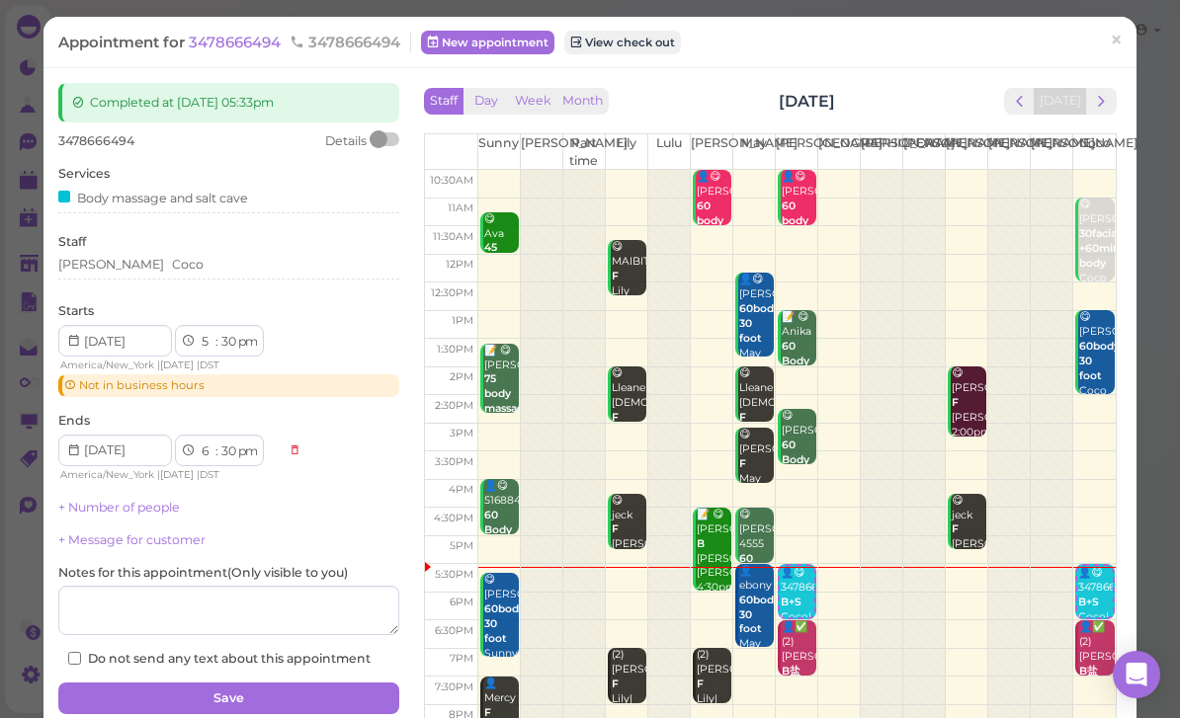
click at [255, 696] on button "Save" at bounding box center [228, 699] width 341 height 32
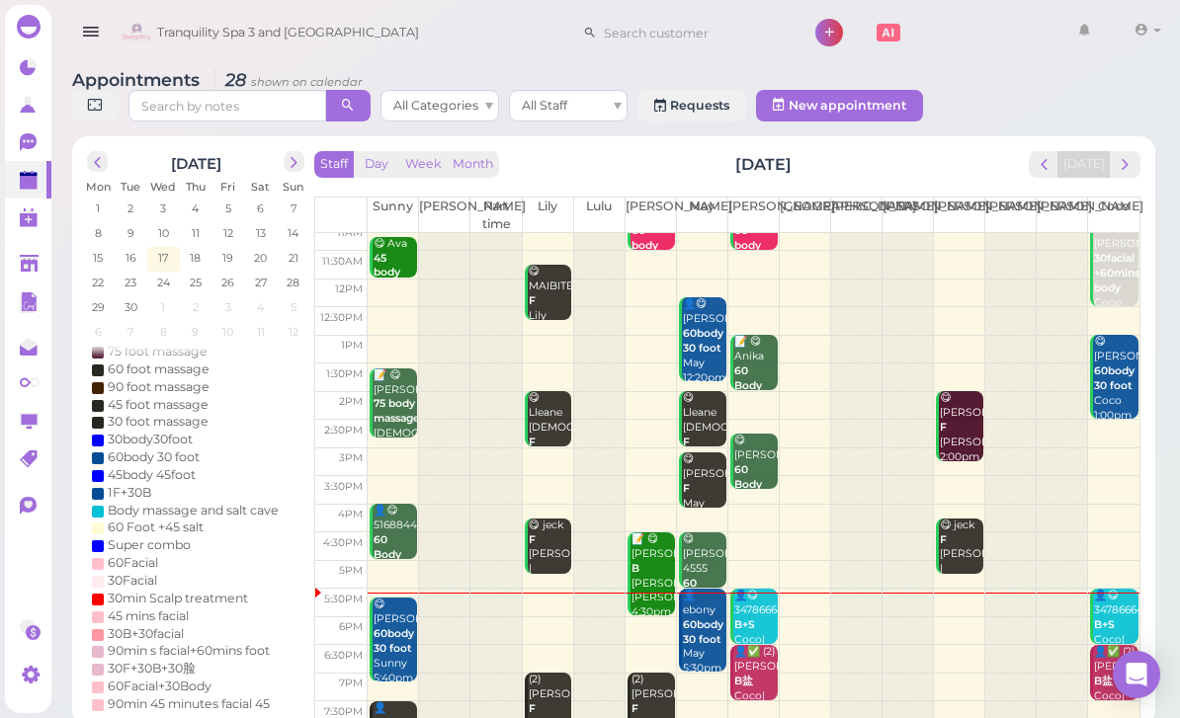
scroll to position [7, 0]
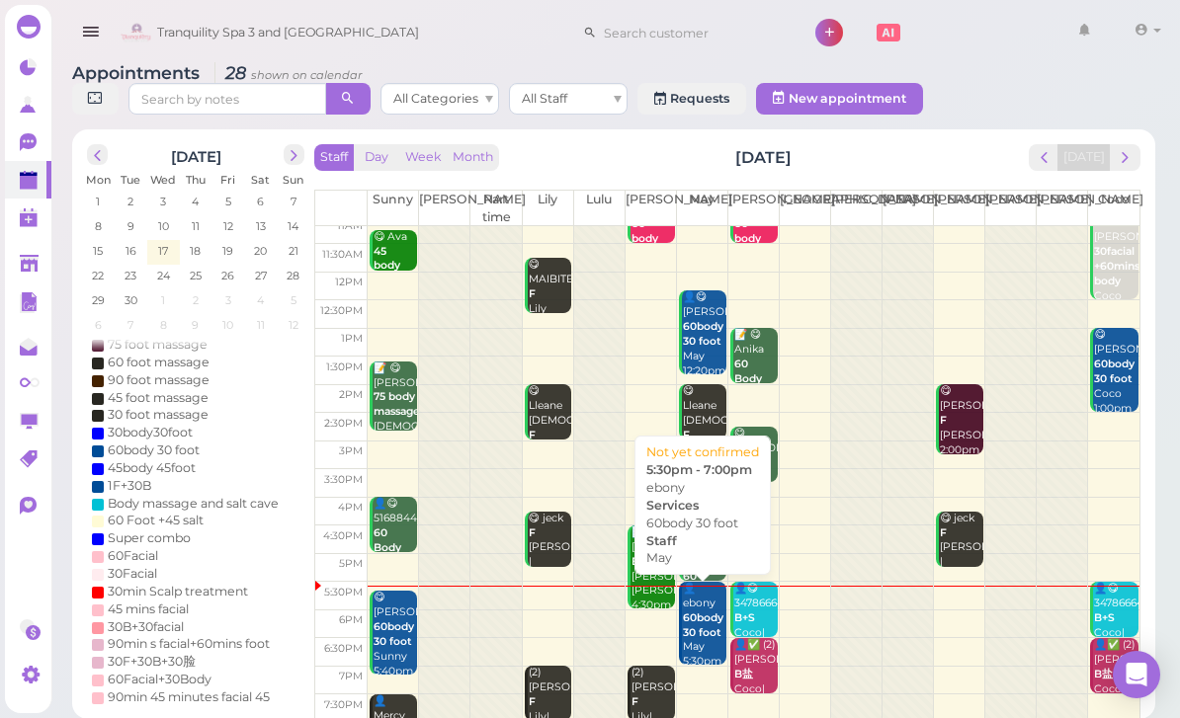
click at [713, 613] on b "60body 30 foot" at bounding box center [703, 626] width 41 height 28
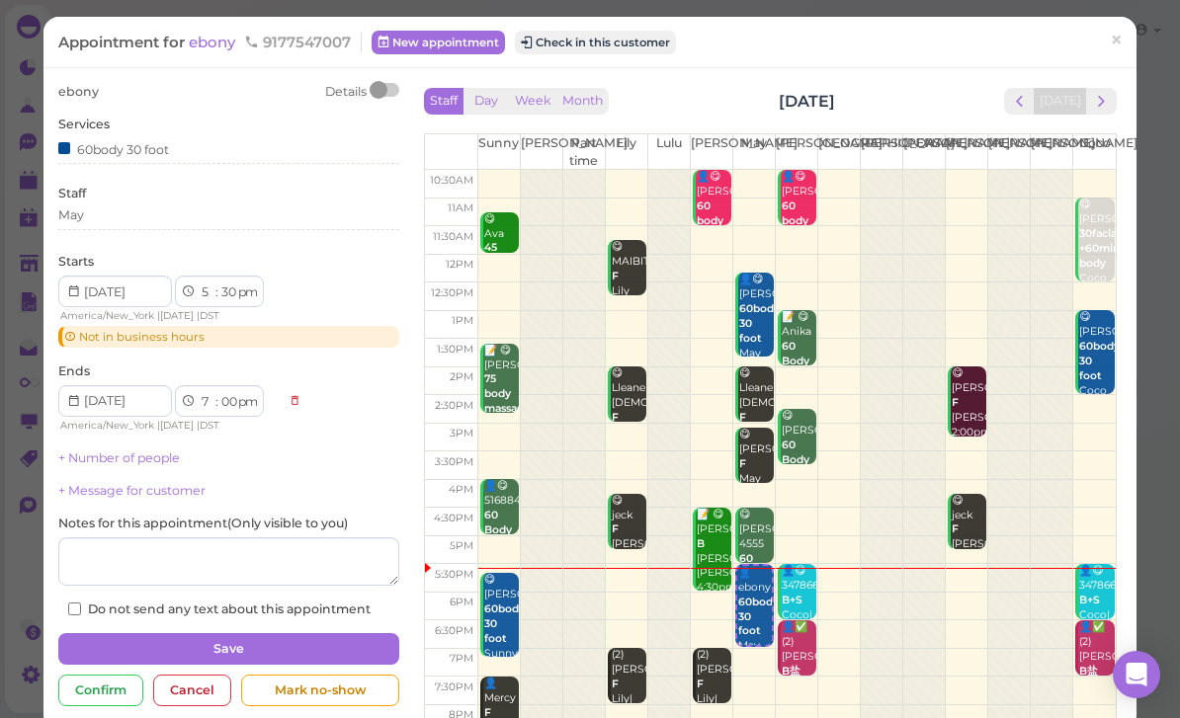
click at [212, 45] on span "ebony" at bounding box center [214, 42] width 50 height 19
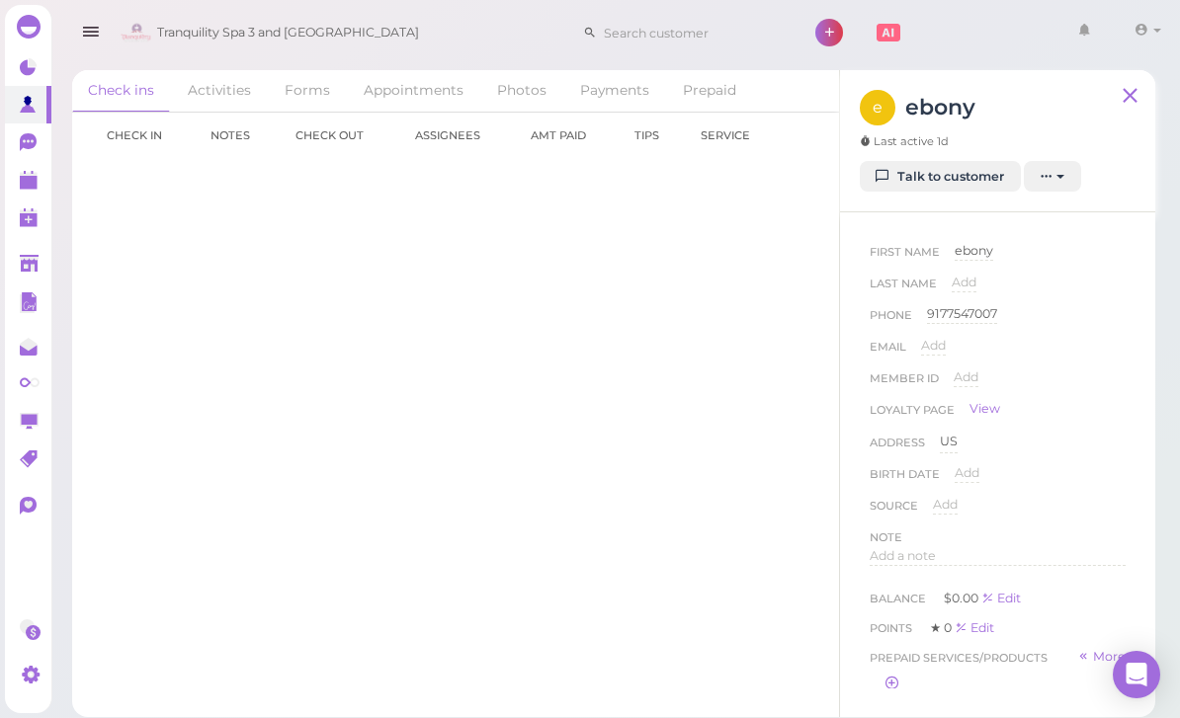
click at [944, 180] on link "Talk to customer" at bounding box center [940, 177] width 161 height 32
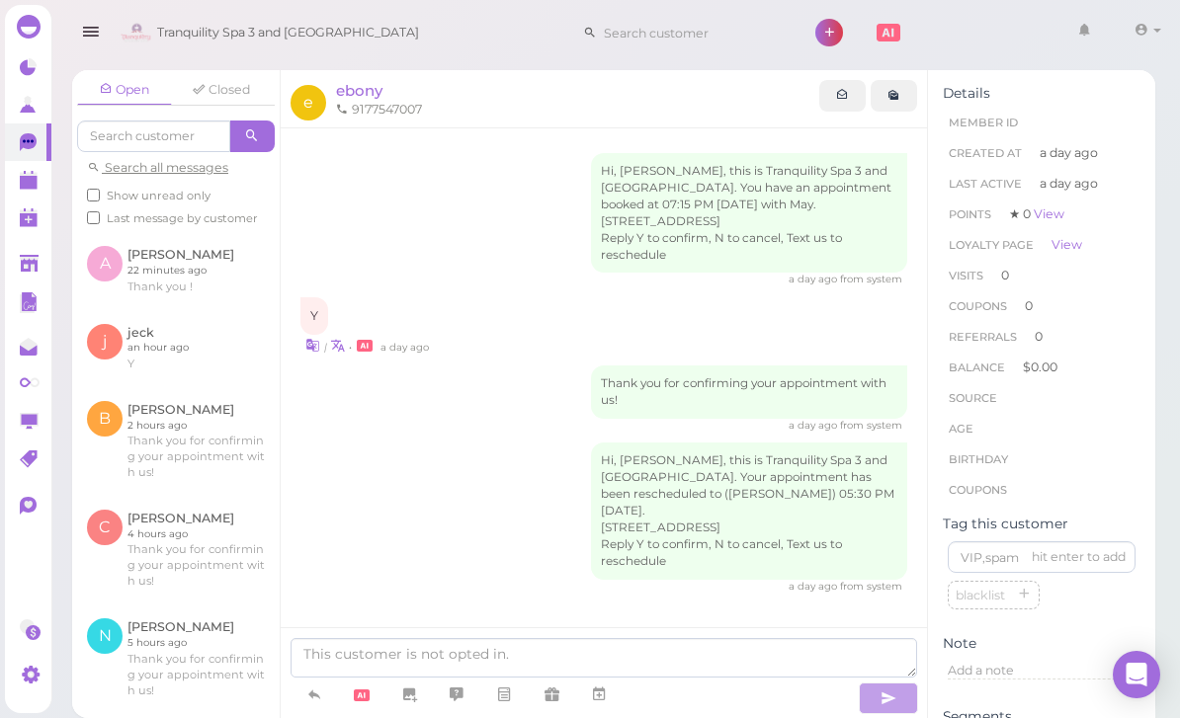
click at [359, 99] on span "ebony" at bounding box center [359, 90] width 46 height 19
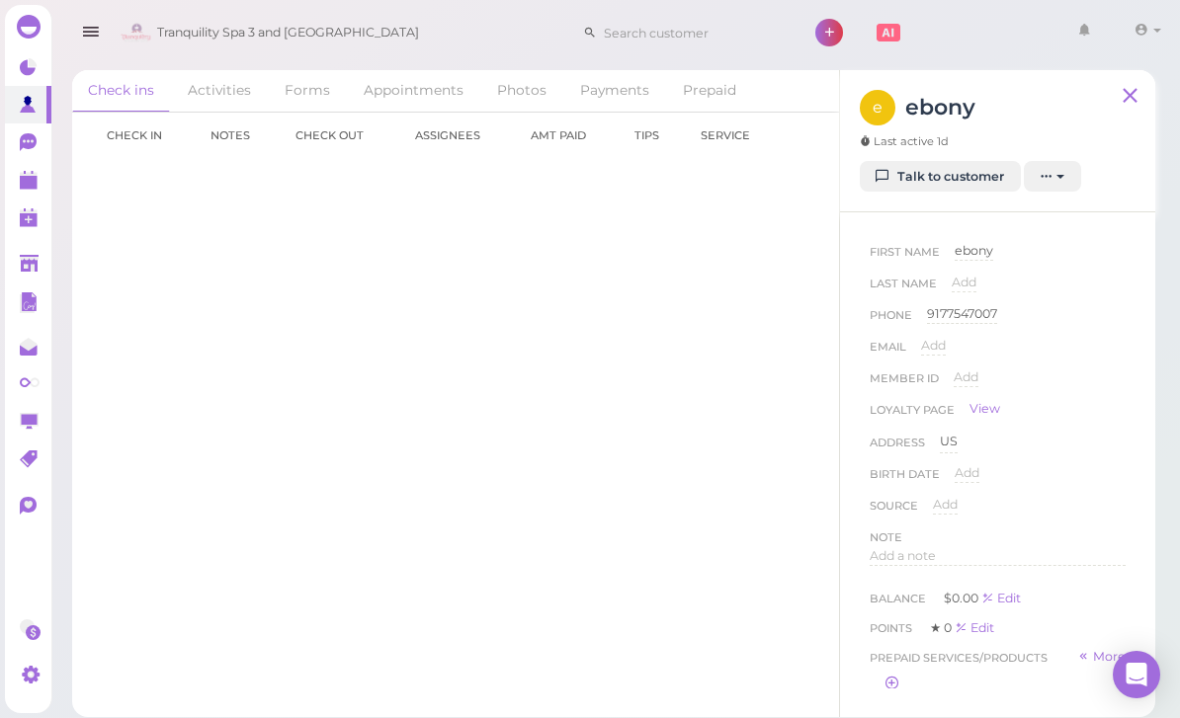
scroll to position [8, 0]
click at [959, 170] on link "Talk to customer" at bounding box center [940, 177] width 161 height 32
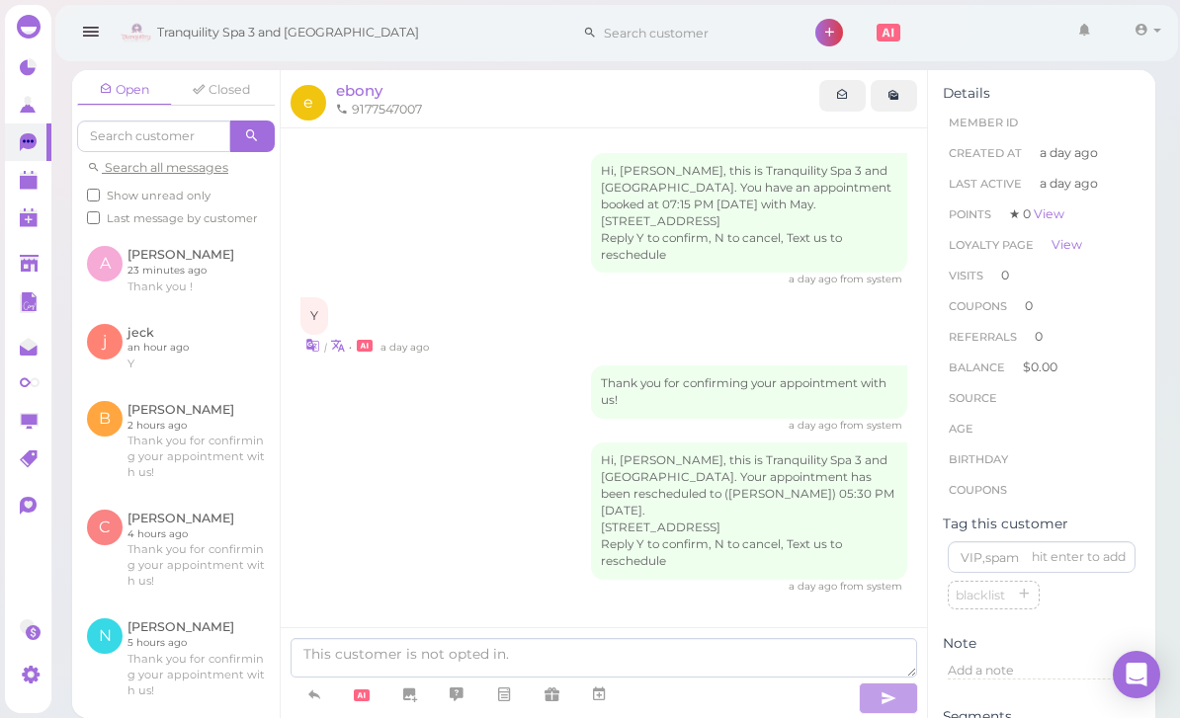
scroll to position [63, 0]
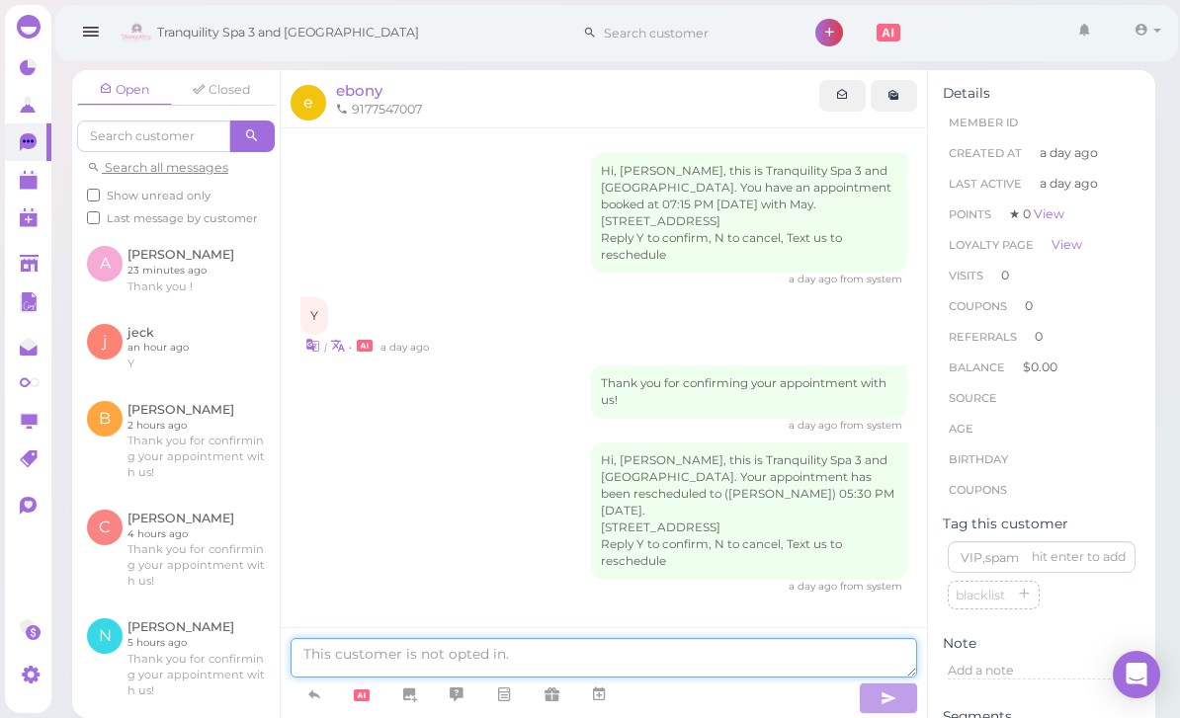
click at [633, 664] on textarea at bounding box center [603, 658] width 626 height 40
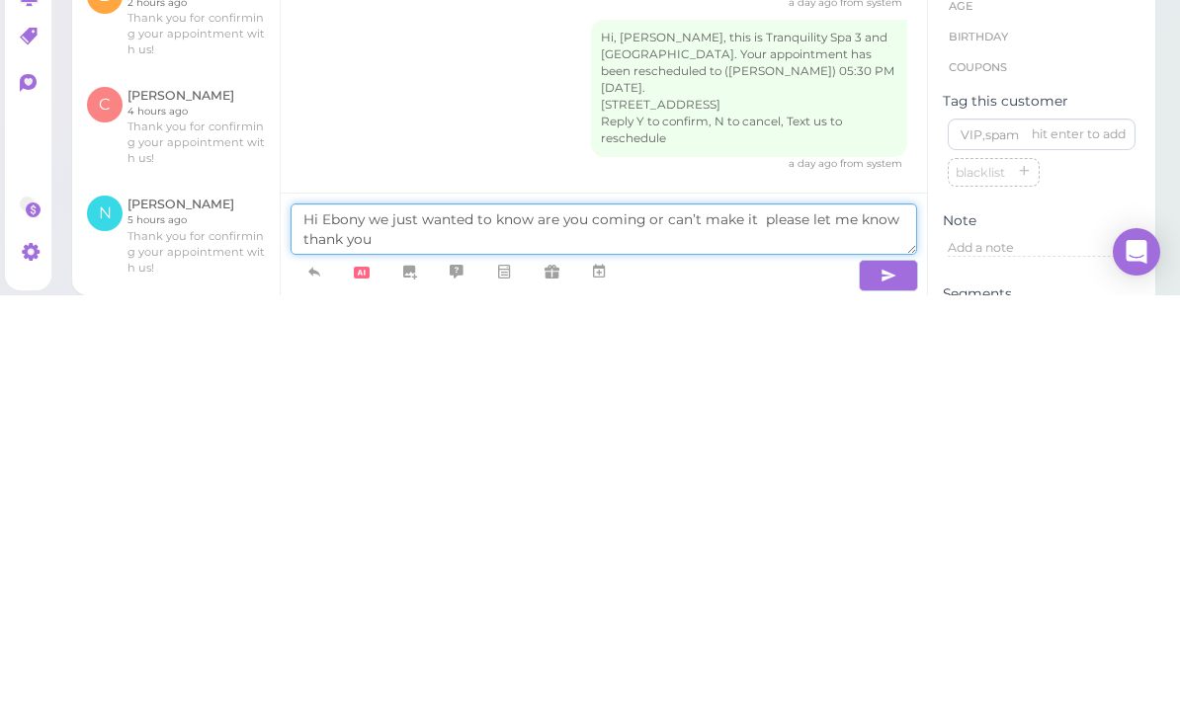
type textarea "Hi Ebony we just wanted to know are you coming or can’t make it please let me k…"
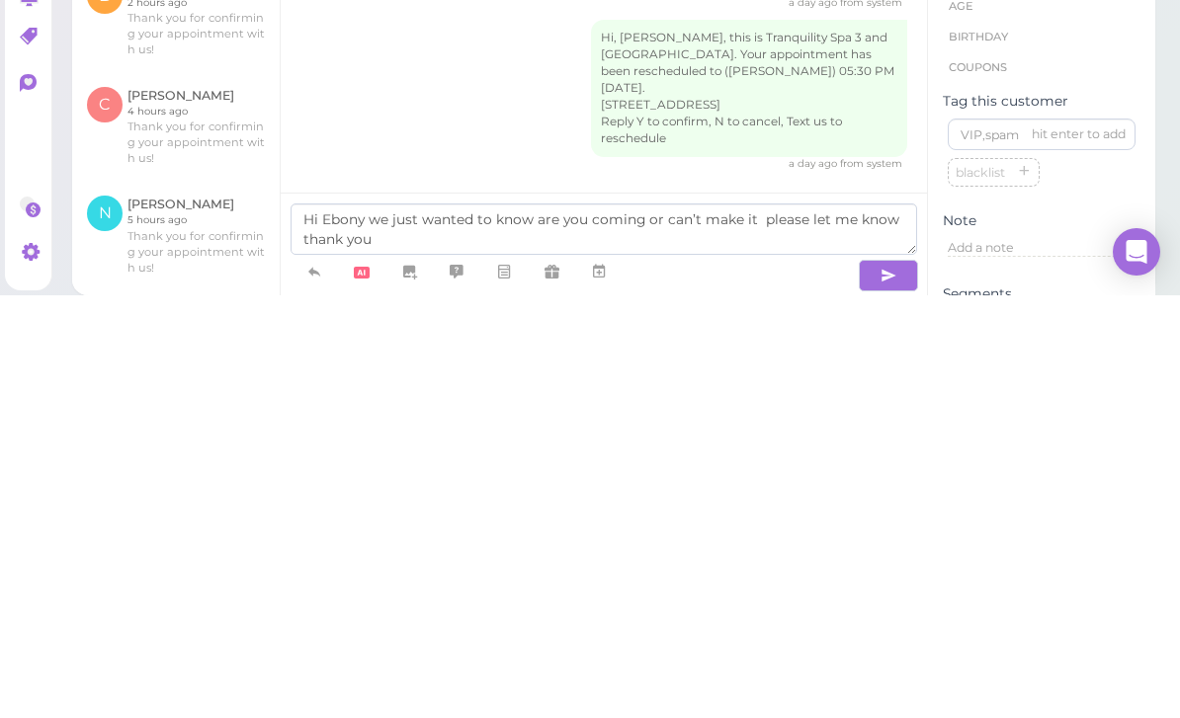
click at [886, 689] on icon "button" at bounding box center [888, 699] width 16 height 20
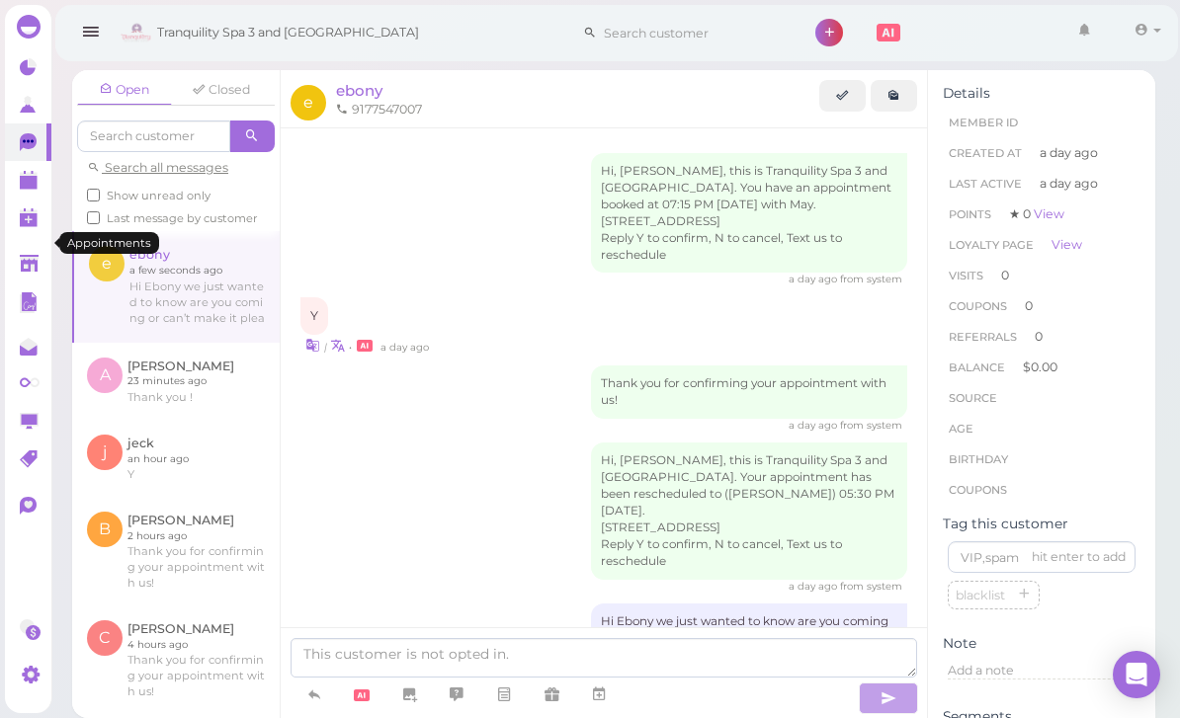
click at [30, 191] on icon at bounding box center [30, 181] width 21 height 21
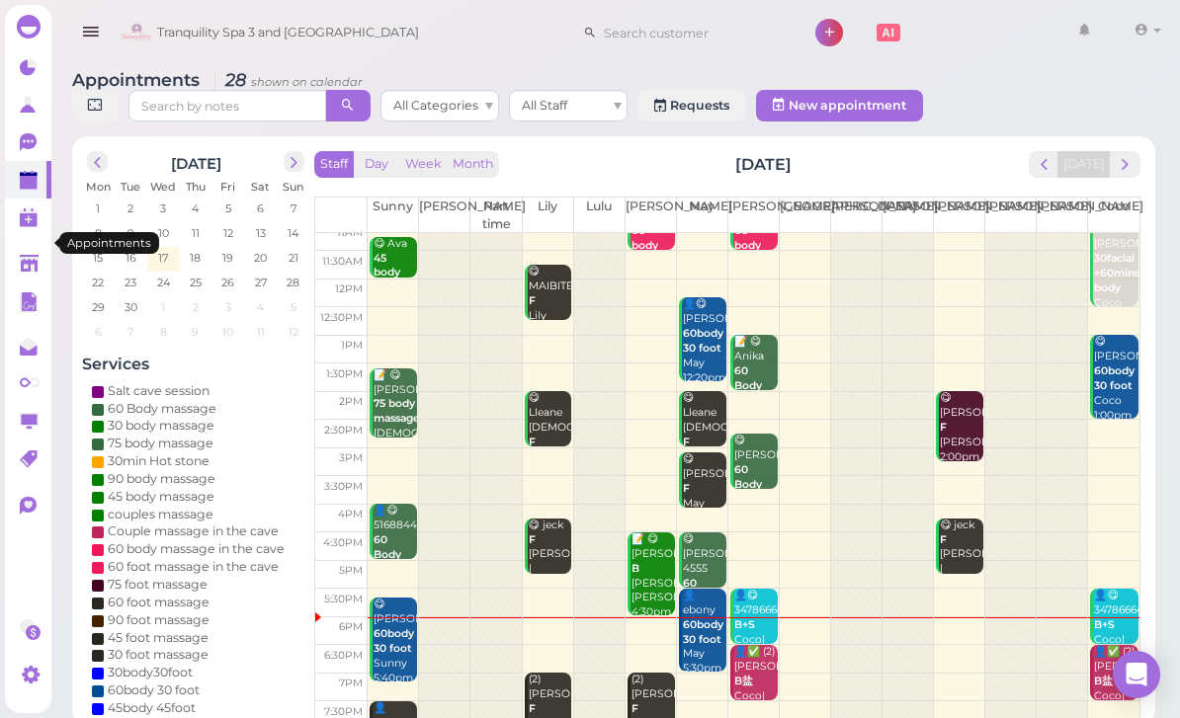
scroll to position [39, 0]
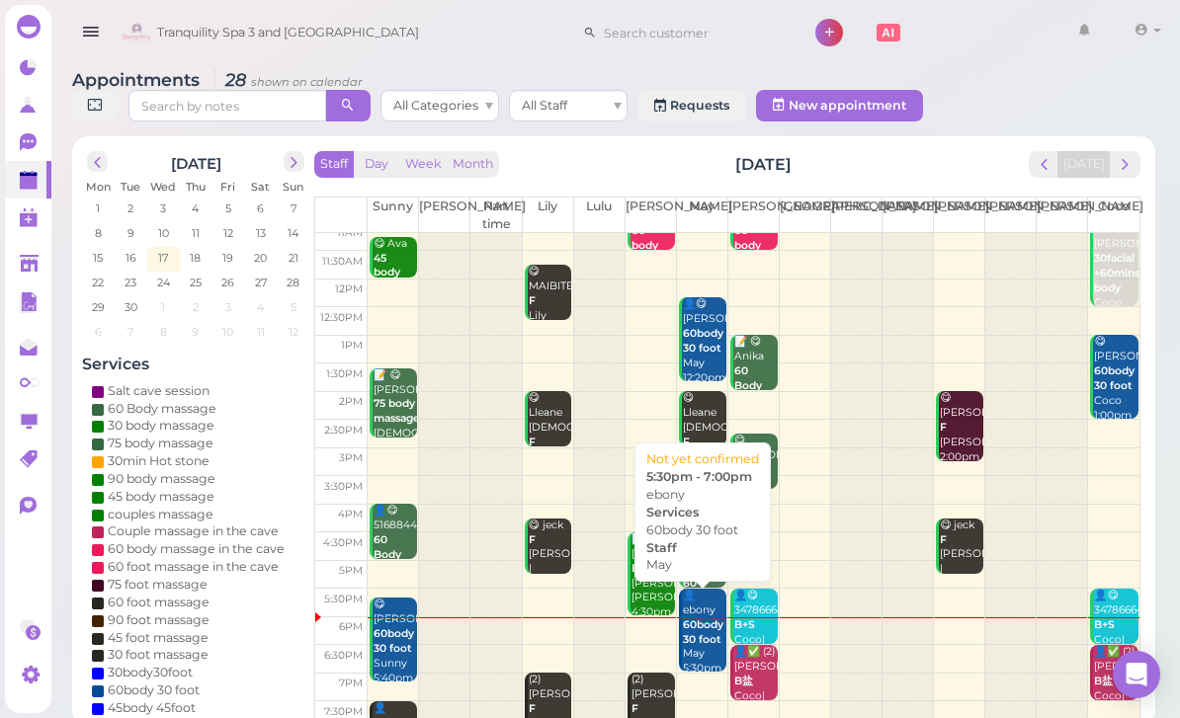
click at [703, 635] on b "60body 30 foot" at bounding box center [703, 633] width 41 height 28
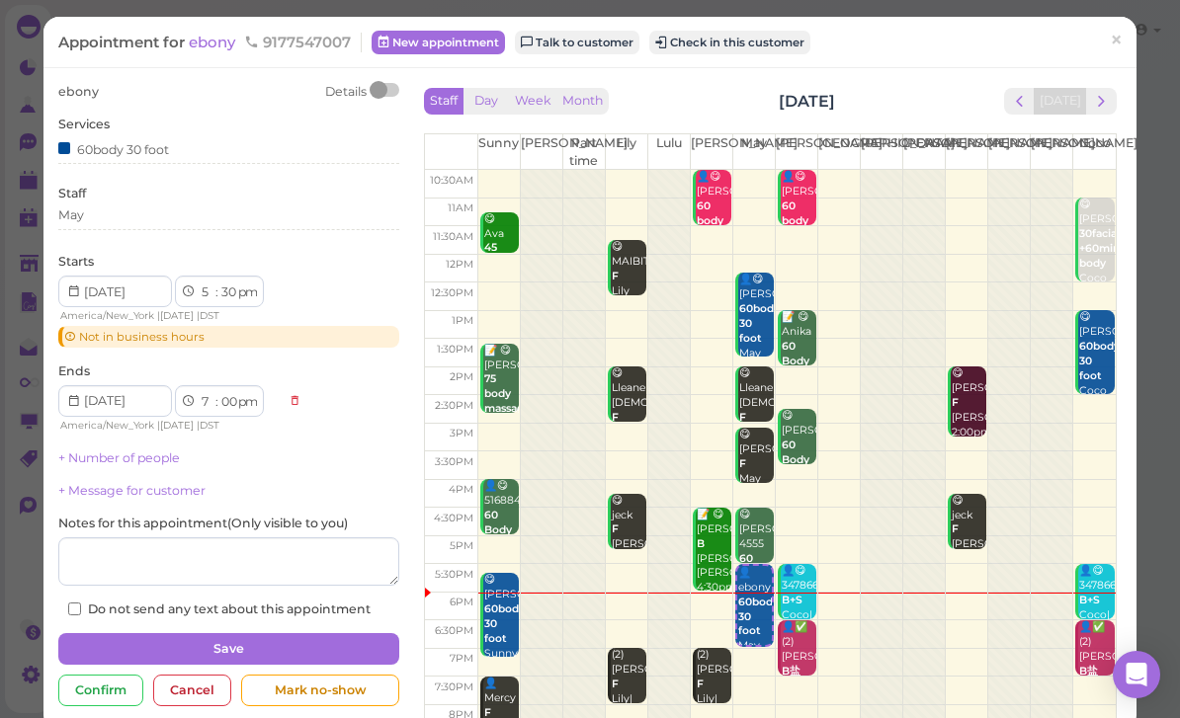
click at [147, 363] on div "Ends 1 2 3 4 5 6 7 8 9 10 11 12 : 00 05 10 15 20 25 30 35 40 45 50 55 am pm Ame…" at bounding box center [228, 399] width 341 height 72
click at [78, 350] on div "ebony Details Services 60body 30 foot Staff May Starts 1 2 3 4 5 6 7 8 9 10 11 …" at bounding box center [228, 351] width 341 height 536
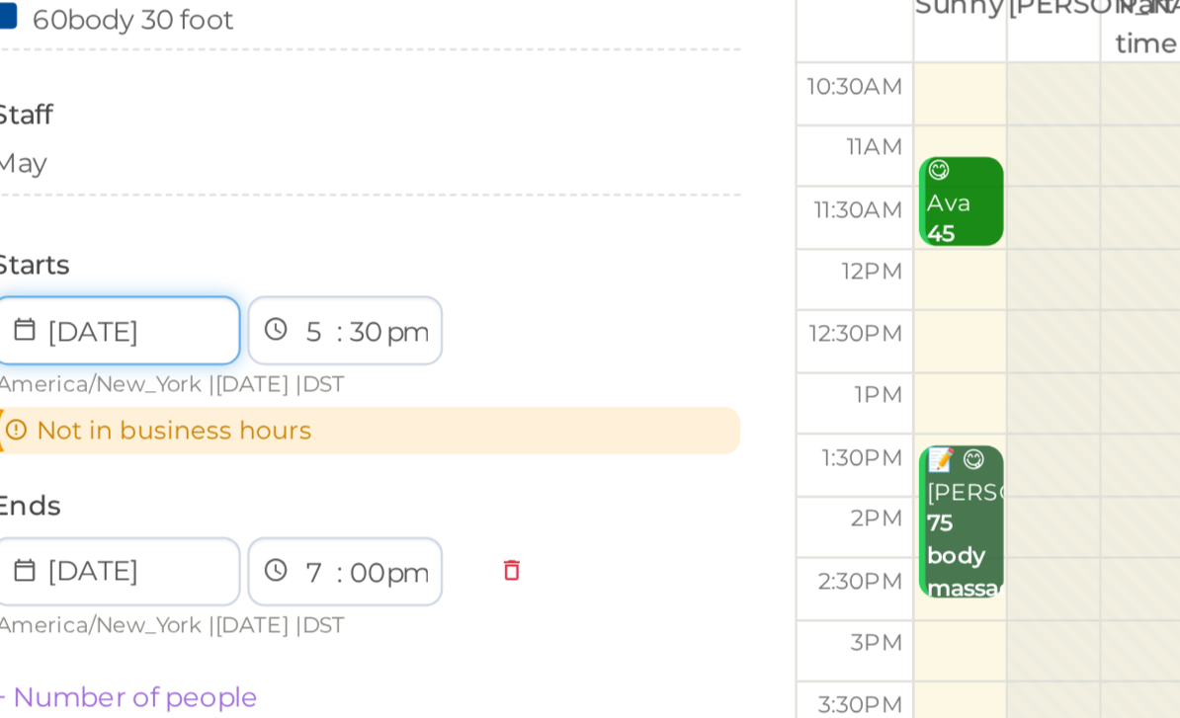
click at [61, 276] on input at bounding box center [115, 292] width 114 height 32
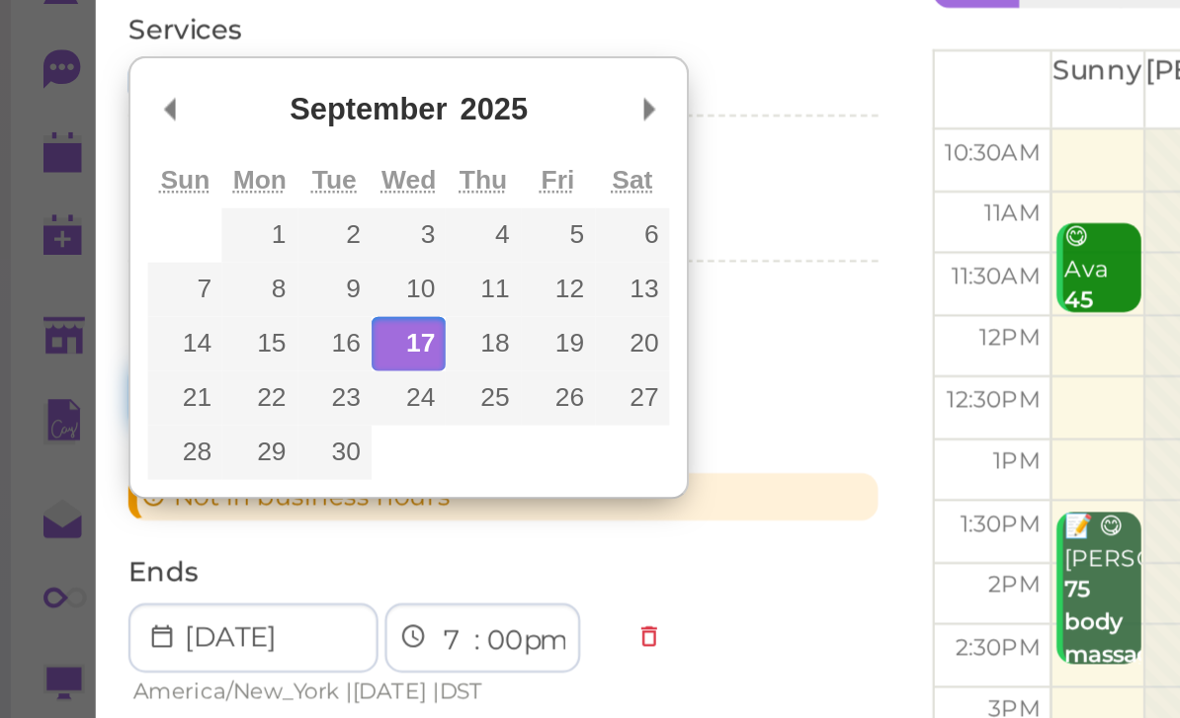
type input "[DATE]"
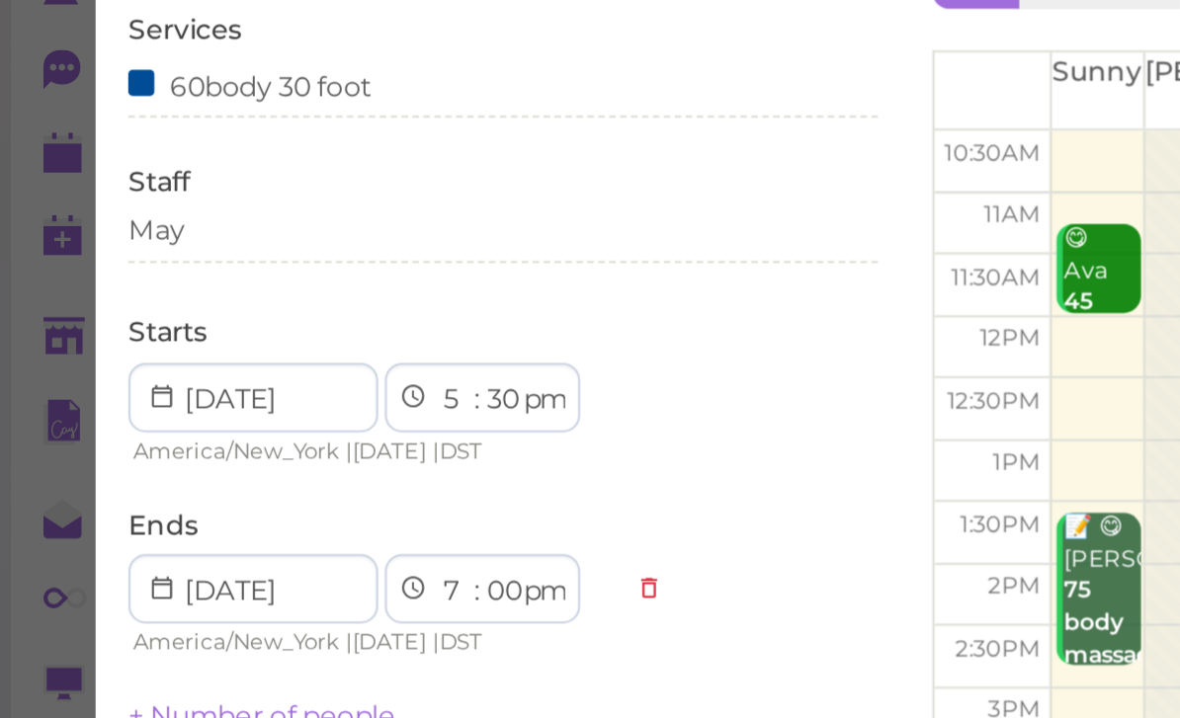
click at [78, 283] on icon at bounding box center [73, 292] width 13 height 18
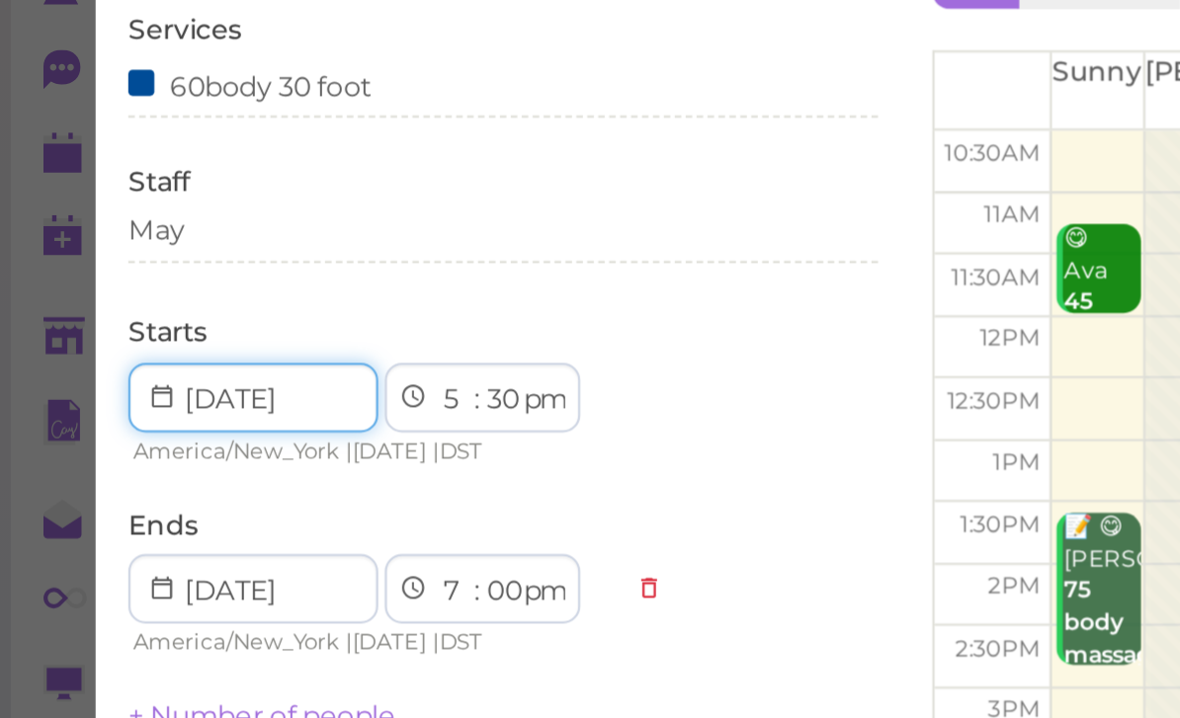
click at [84, 276] on input "Use the arrow keys to pick a date" at bounding box center [115, 292] width 114 height 32
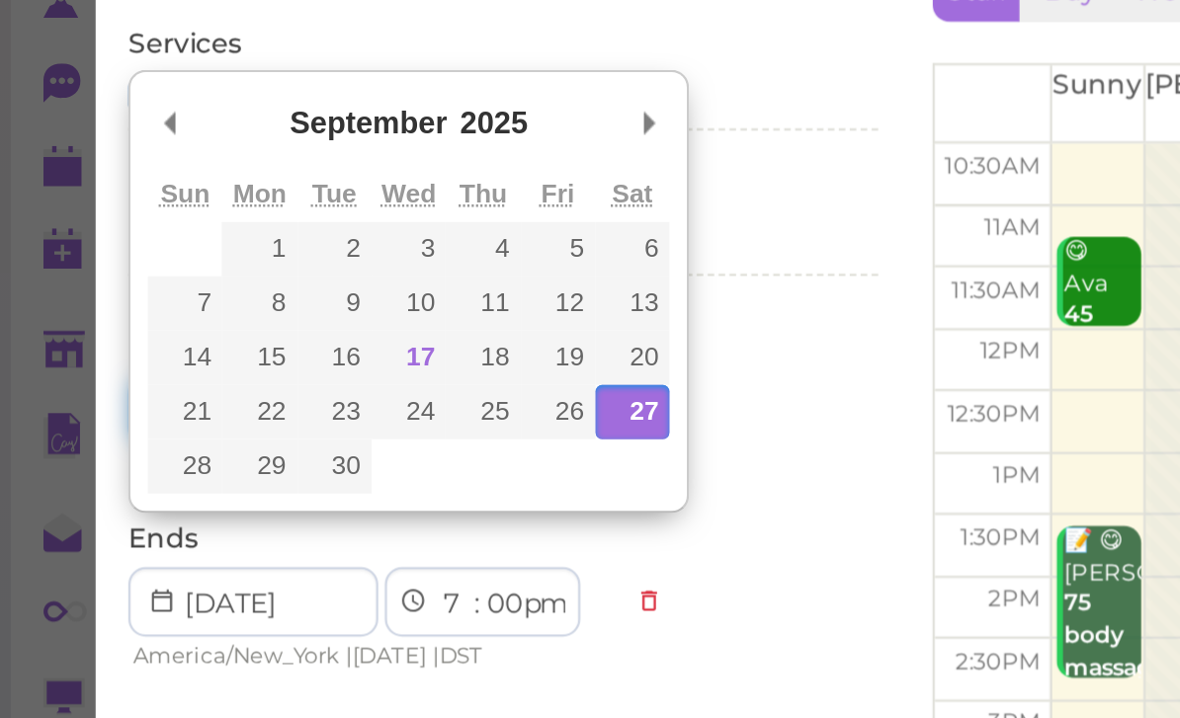
type input "[DATE]"
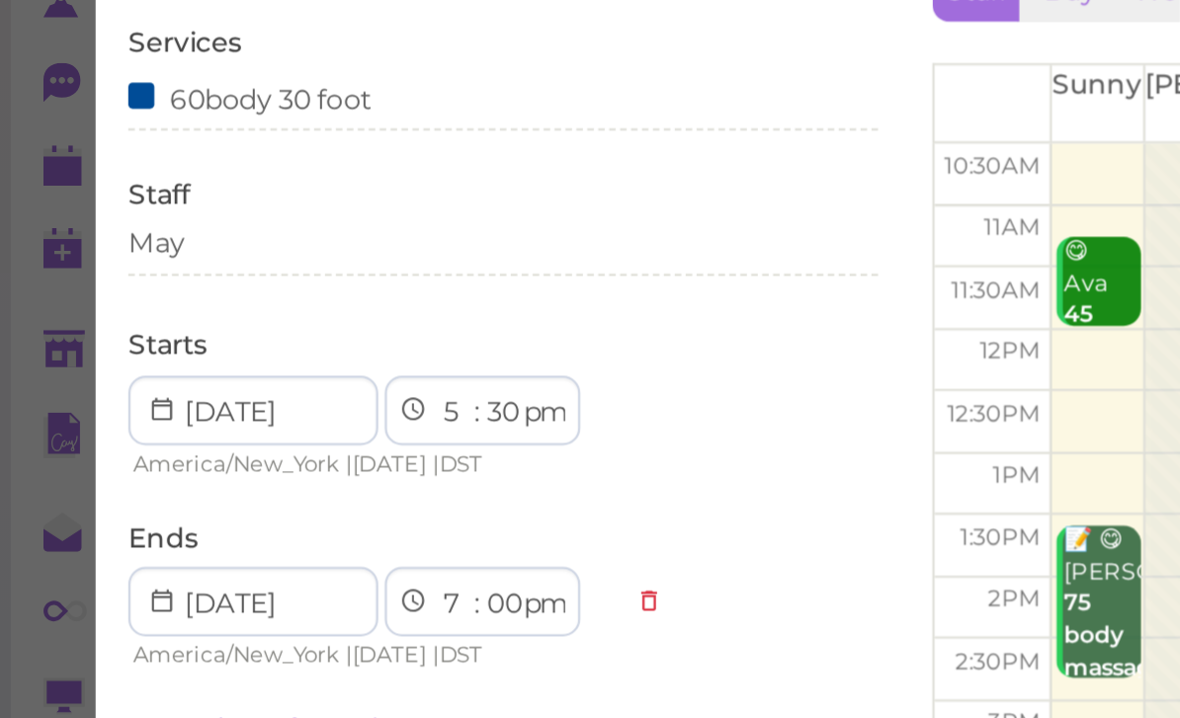
click at [207, 283] on select "1 2 3 4 5 6 7 8 9 10 11 12" at bounding box center [207, 293] width 17 height 21
select select "1"
select select "3"
click at [229, 283] on select "00 05 10 15 20 25 30 35 40 45 50 55" at bounding box center [228, 293] width 20 height 21
select select "00"
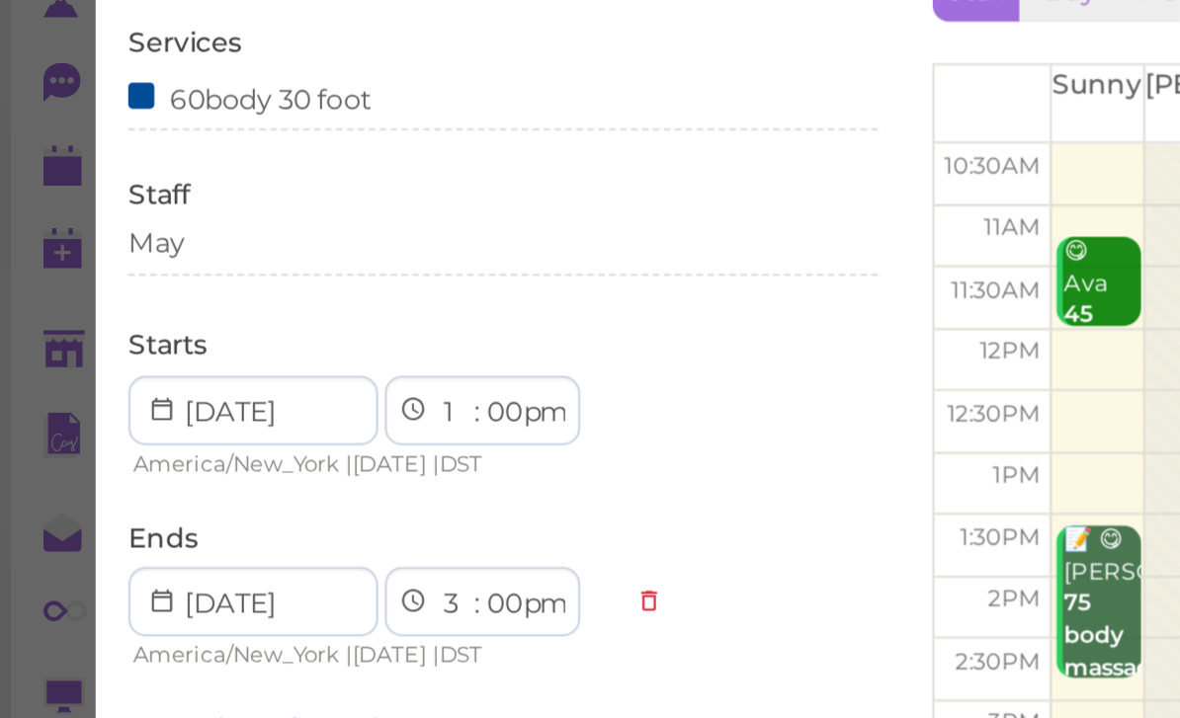
select select "2"
select select "30"
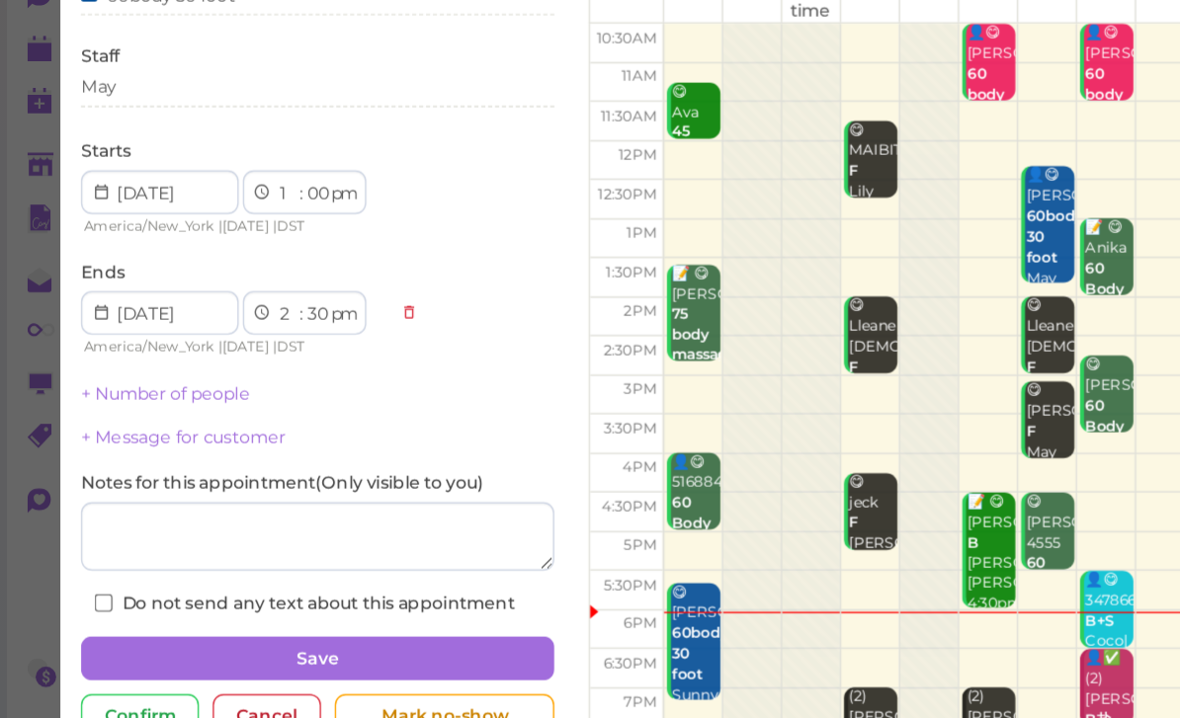
scroll to position [19, 0]
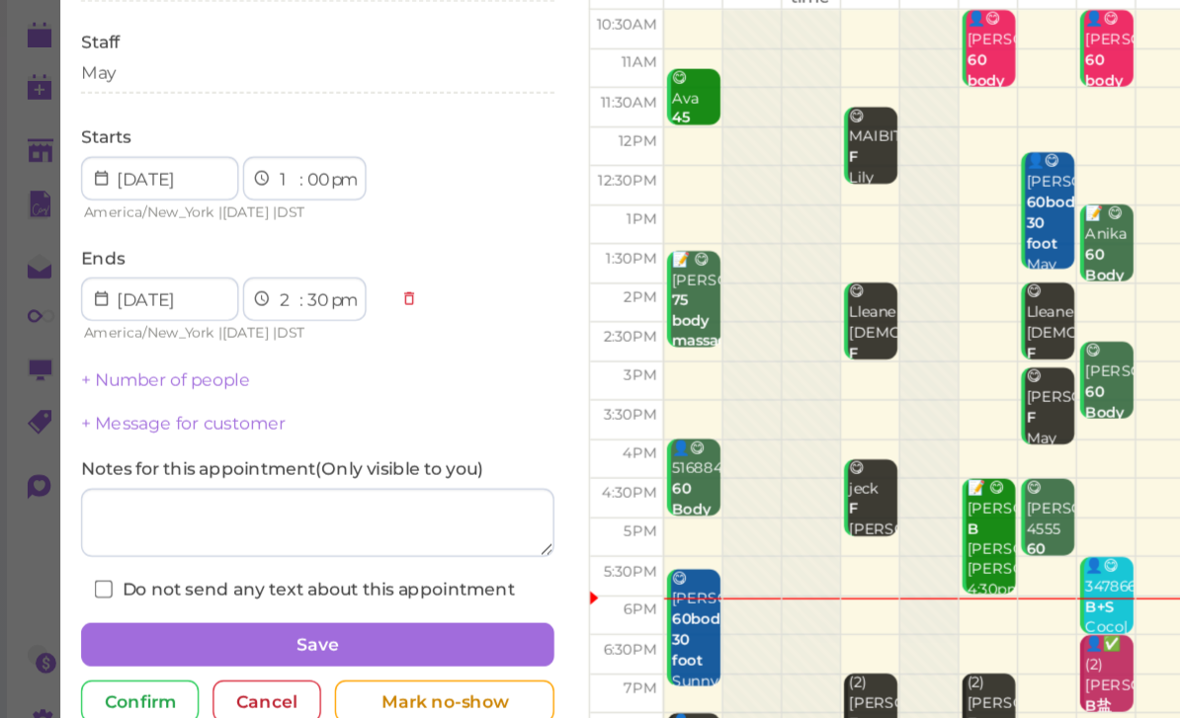
click at [98, 604] on button "Save" at bounding box center [228, 620] width 341 height 32
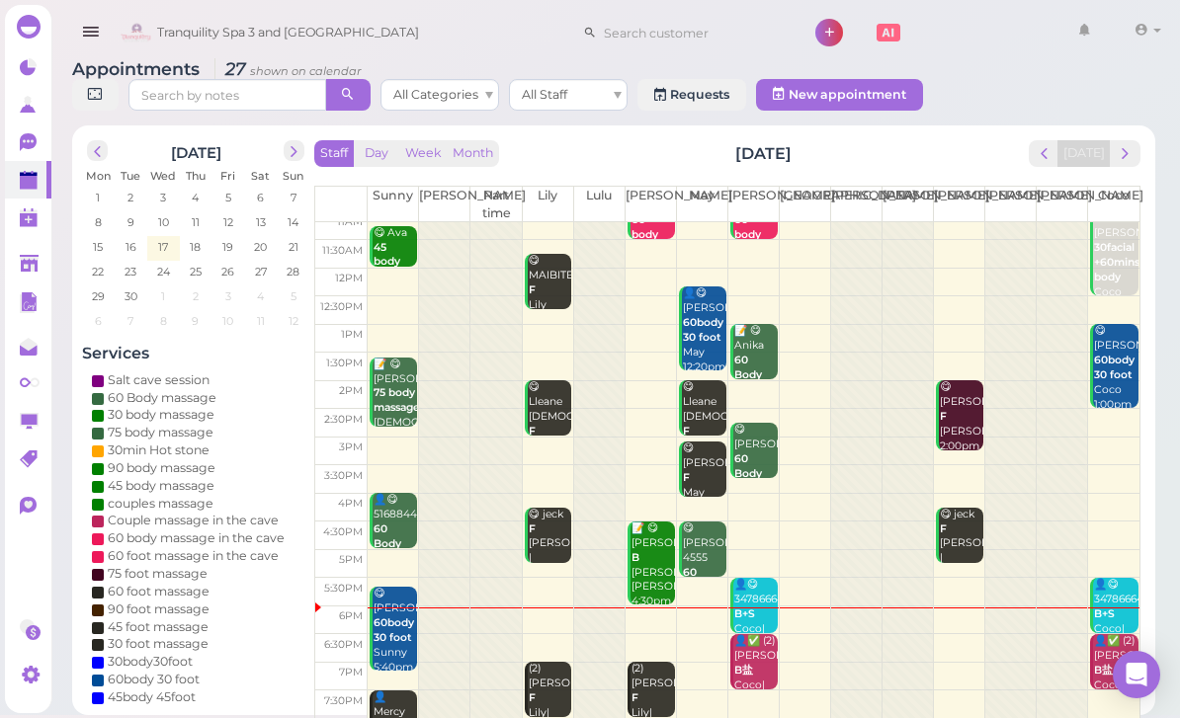
scroll to position [70, 0]
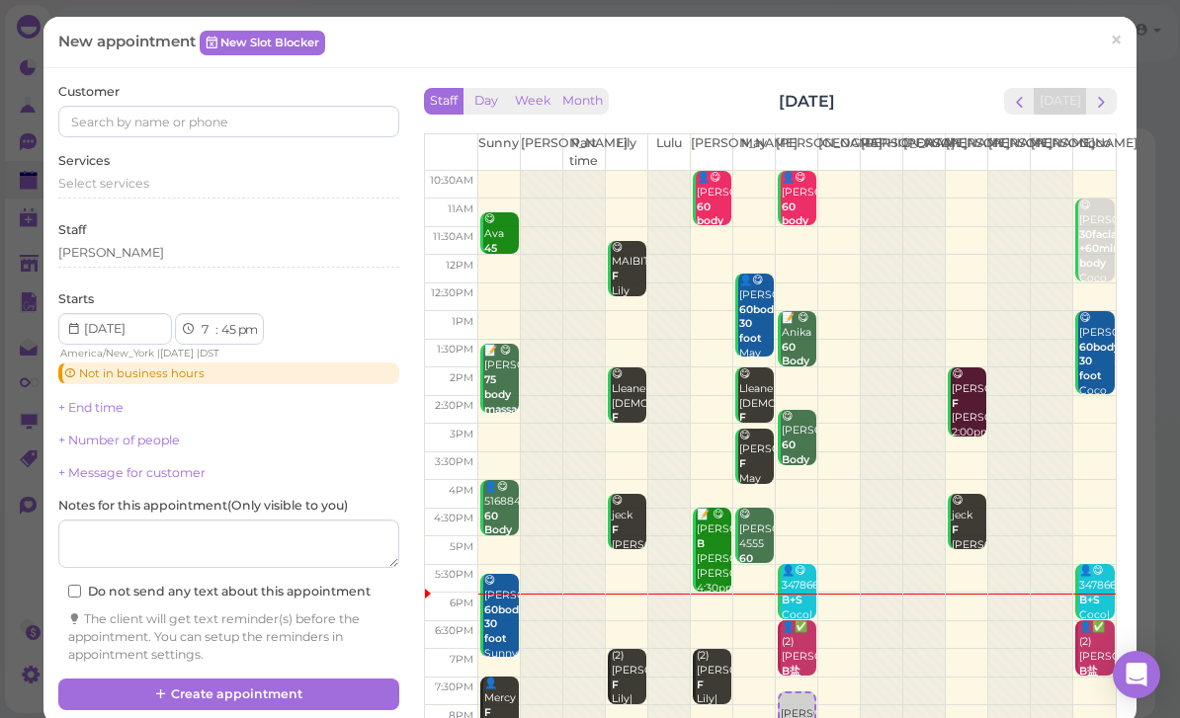
select select "30"
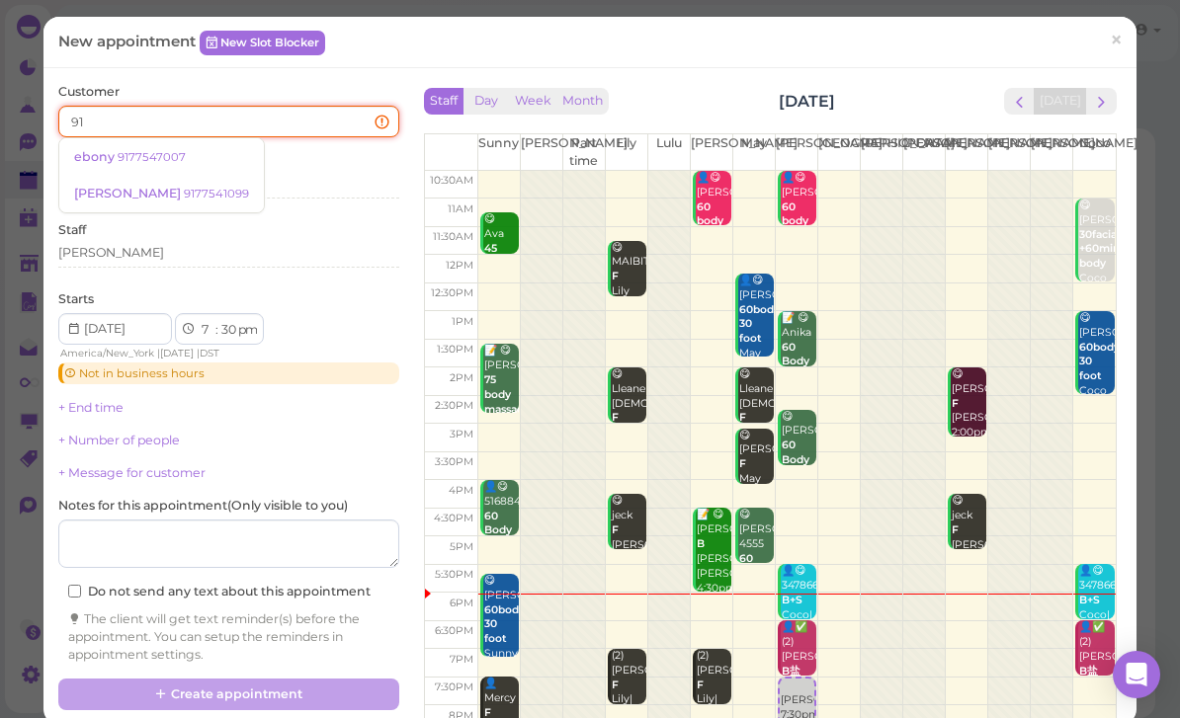
type input "9"
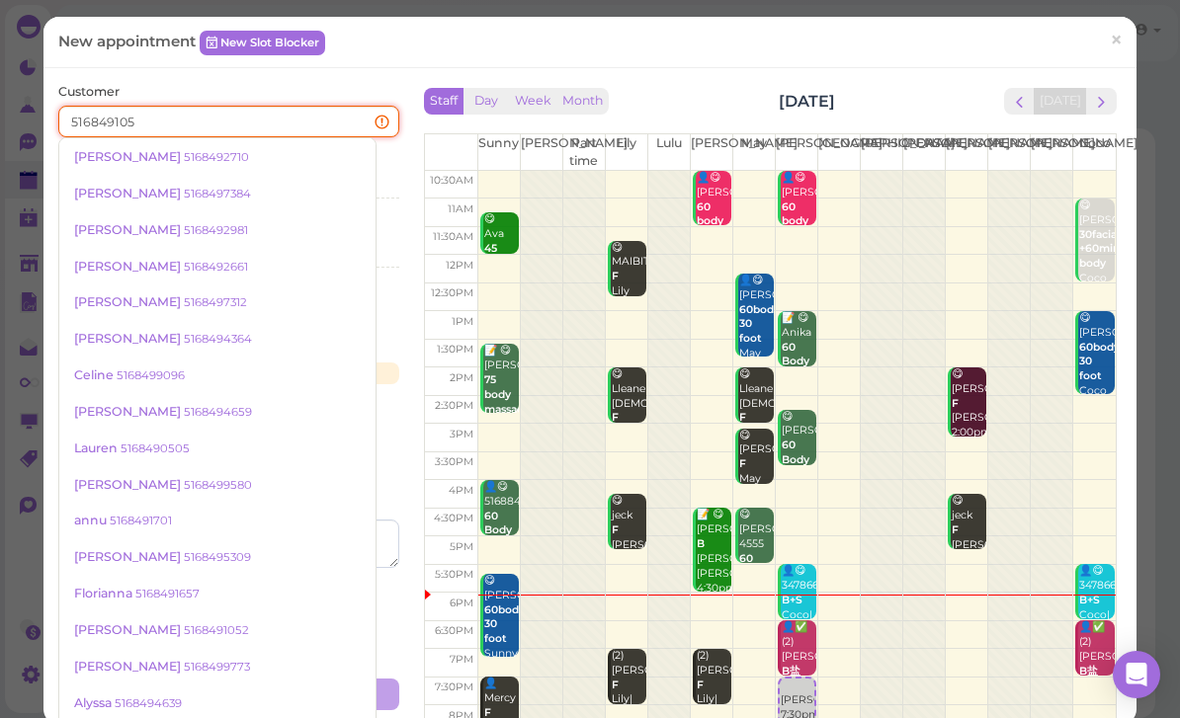
type input "5168491052"
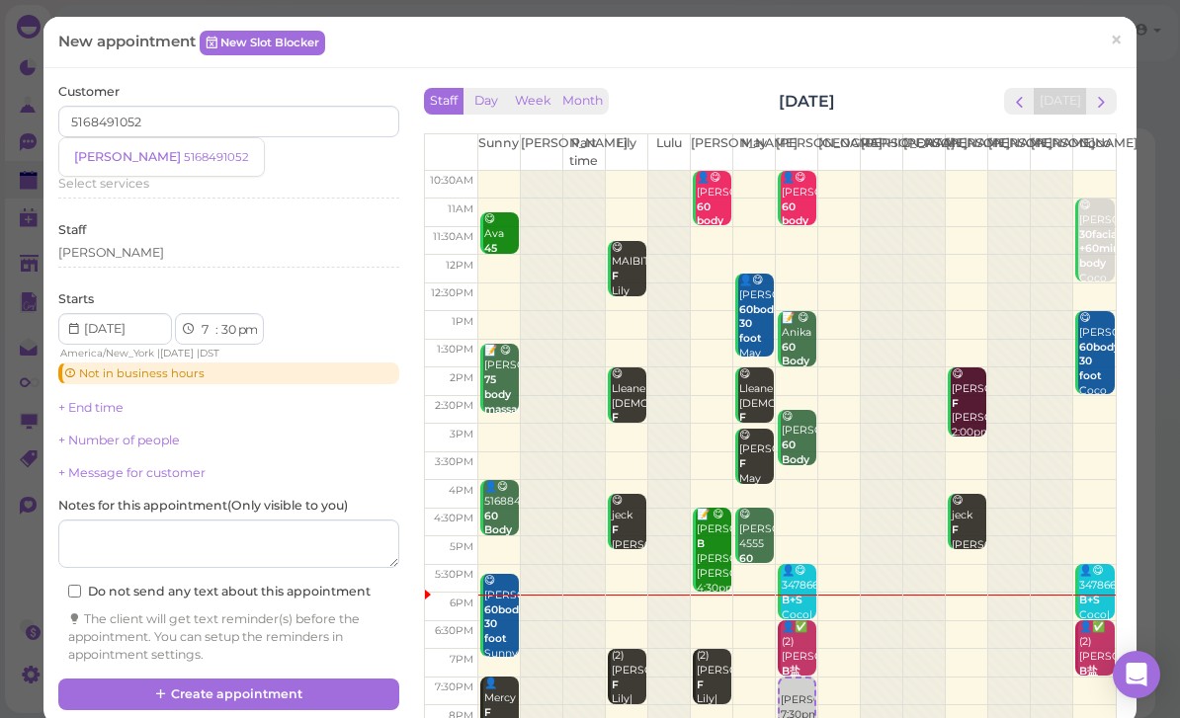
click at [180, 149] on div "[PERSON_NAME] 5168491052" at bounding box center [161, 156] width 175 height 15
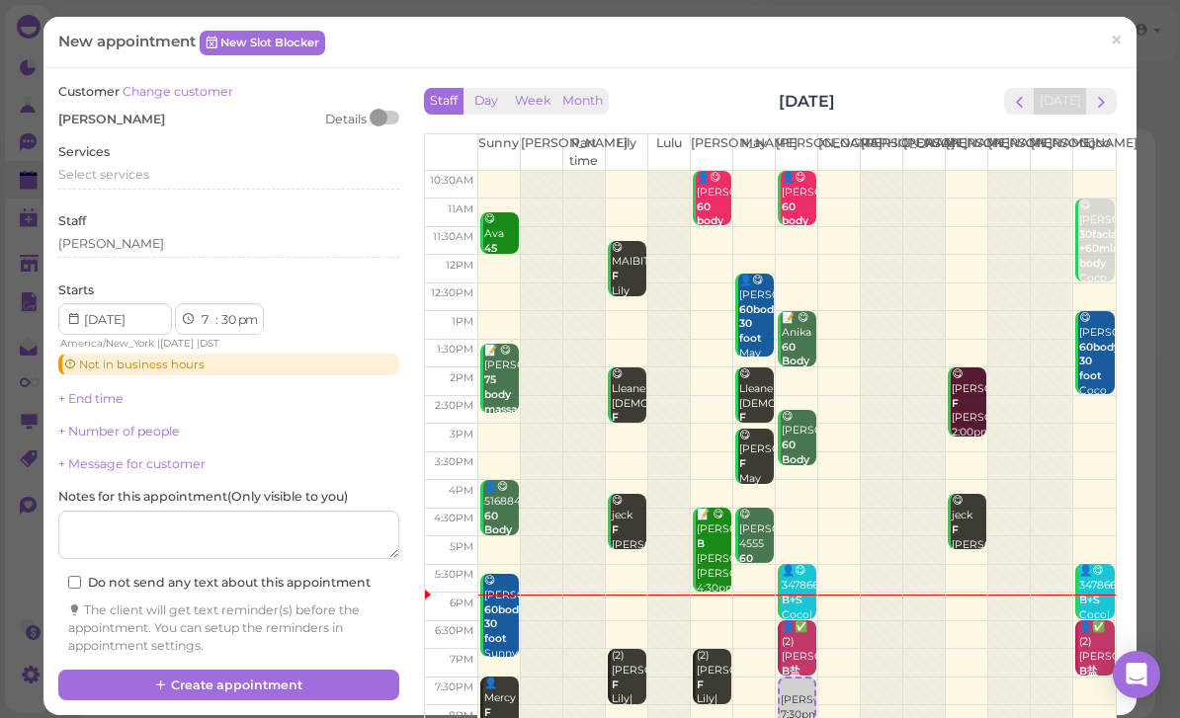
click at [145, 171] on span "Select services" at bounding box center [103, 174] width 91 height 15
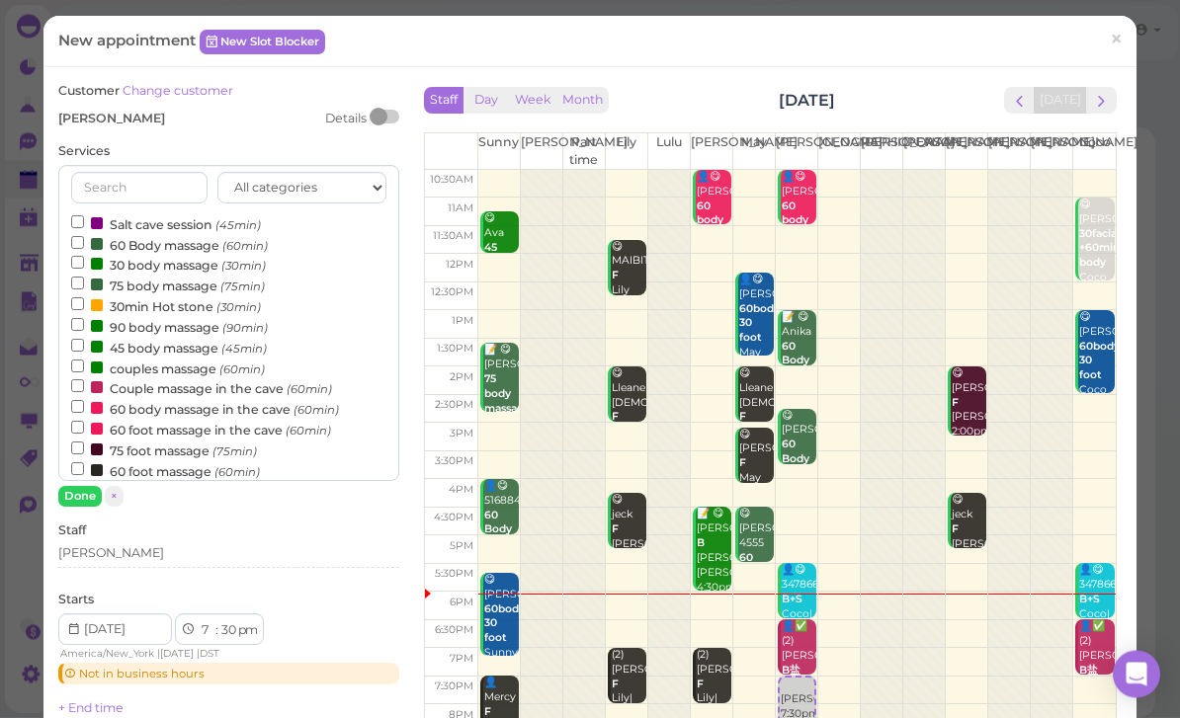
scroll to position [0, 0]
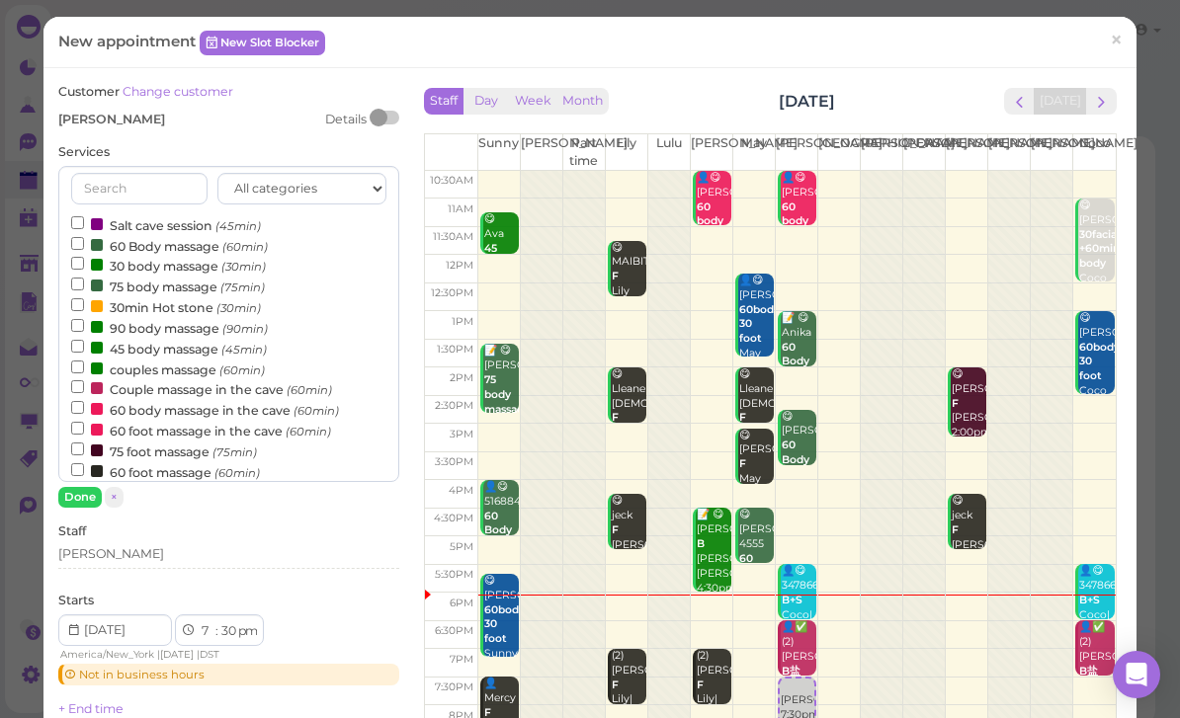
click at [213, 255] on label "30 body massage (30min)" at bounding box center [168, 265] width 195 height 21
click at [84, 257] on input "30 body massage (30min)" at bounding box center [77, 263] width 13 height 13
click at [201, 242] on label "60 Body massage (60min)" at bounding box center [169, 245] width 197 height 21
click at [84, 242] on input "60 Body massage (60min)" at bounding box center [77, 243] width 13 height 13
click at [180, 263] on label "30 body massage (30min)" at bounding box center [168, 265] width 195 height 21
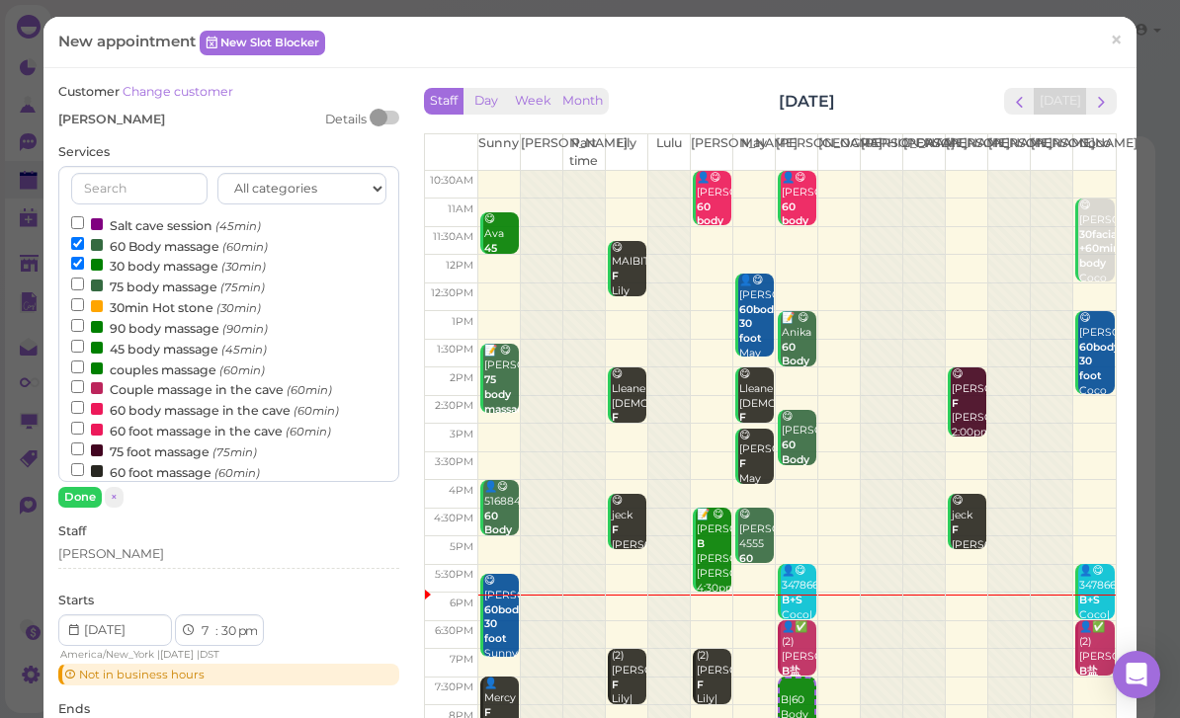
click at [84, 263] on input "30 body massage (30min)" at bounding box center [77, 263] width 13 height 13
select select "8"
select select "30"
click at [80, 499] on button "Done" at bounding box center [79, 497] width 43 height 21
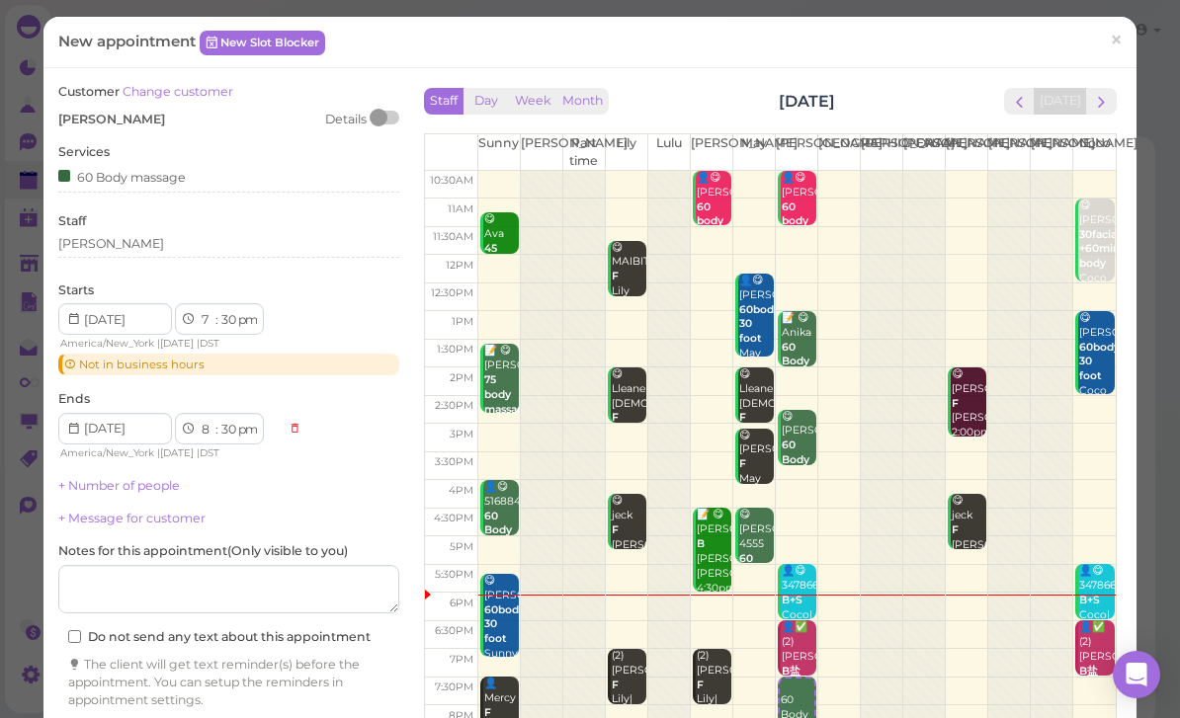
click at [177, 247] on div "[PERSON_NAME]" at bounding box center [228, 244] width 341 height 18
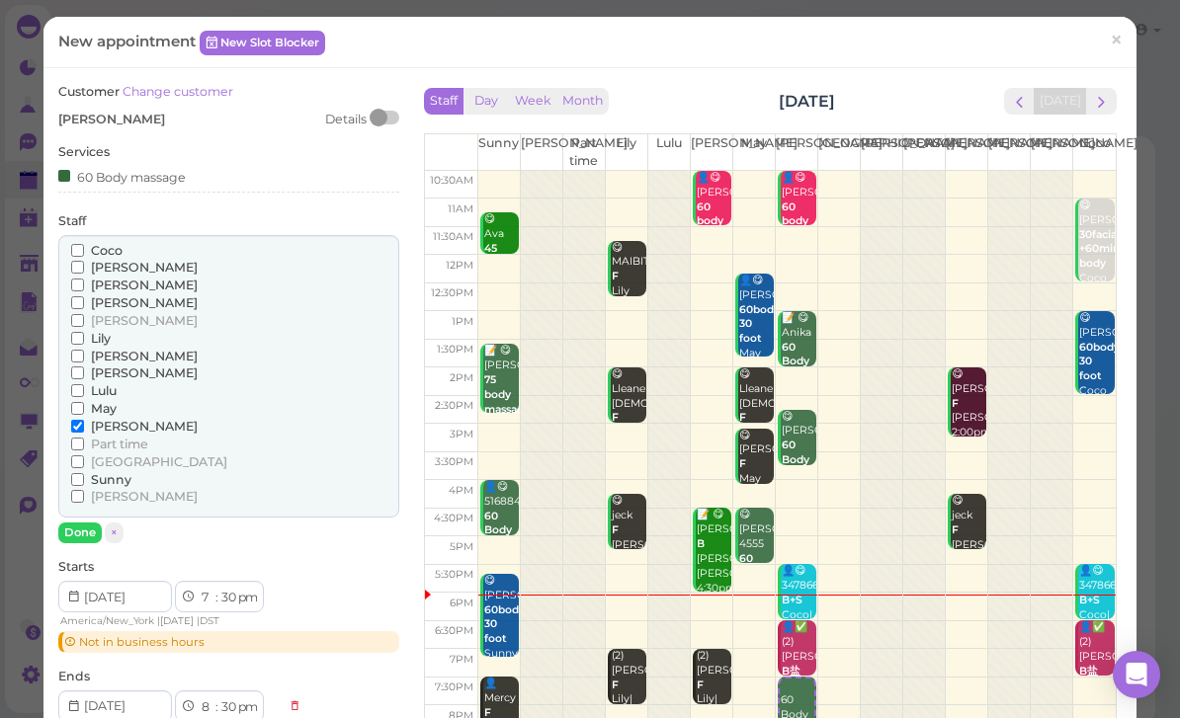
click at [125, 472] on span "Sunny" at bounding box center [111, 479] width 41 height 15
click at [84, 473] on input "Sunny" at bounding box center [77, 479] width 13 height 13
click at [113, 419] on span "[PERSON_NAME]" at bounding box center [144, 426] width 107 height 15
click at [84, 420] on input "[PERSON_NAME]" at bounding box center [77, 426] width 13 height 13
click at [121, 472] on span "Sunny" at bounding box center [111, 479] width 41 height 15
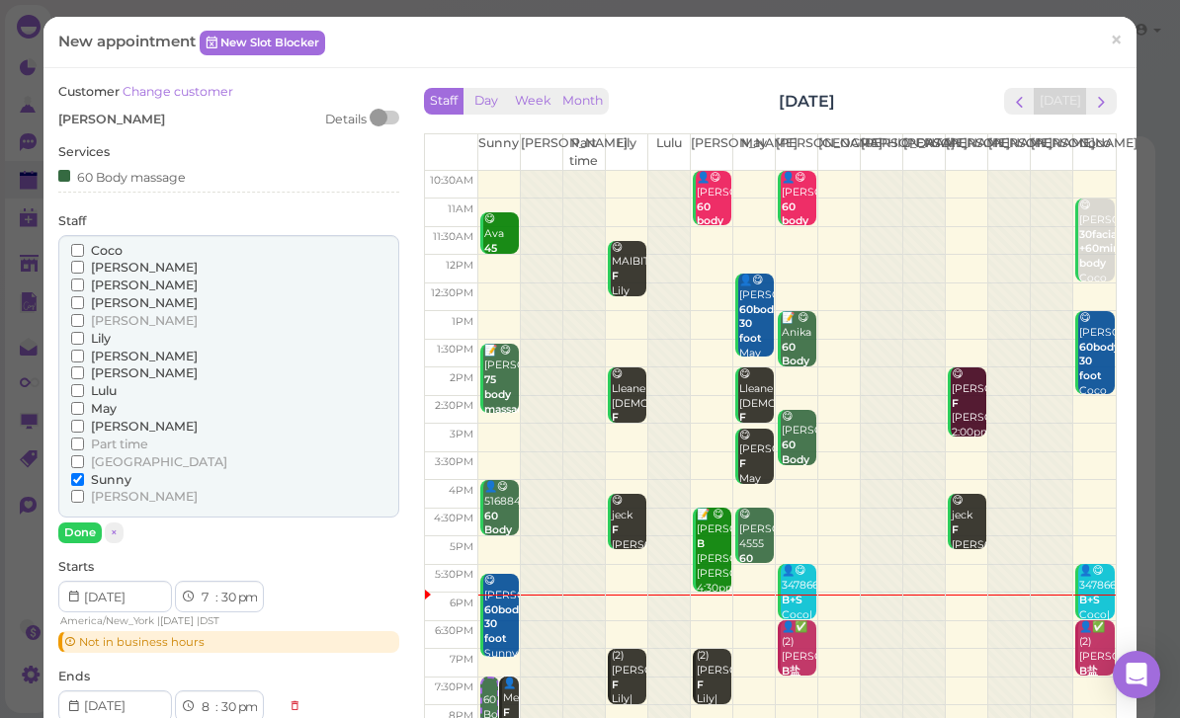
click at [84, 473] on input "Sunny" at bounding box center [77, 479] width 13 height 13
click at [115, 243] on span "Coco" at bounding box center [107, 250] width 32 height 15
click at [84, 244] on input "Coco" at bounding box center [77, 250] width 13 height 13
click at [111, 263] on span "[PERSON_NAME]" at bounding box center [144, 267] width 107 height 15
click at [84, 263] on input "[PERSON_NAME]" at bounding box center [77, 267] width 13 height 13
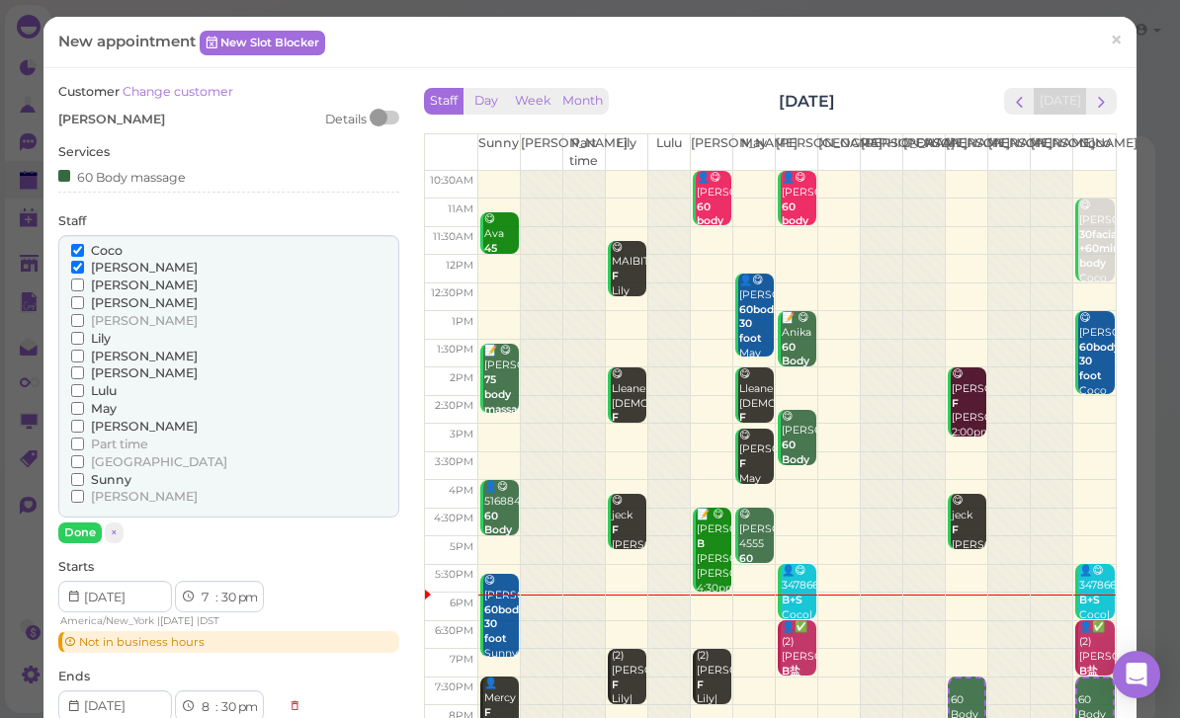
click at [92, 523] on button "Done" at bounding box center [79, 533] width 43 height 21
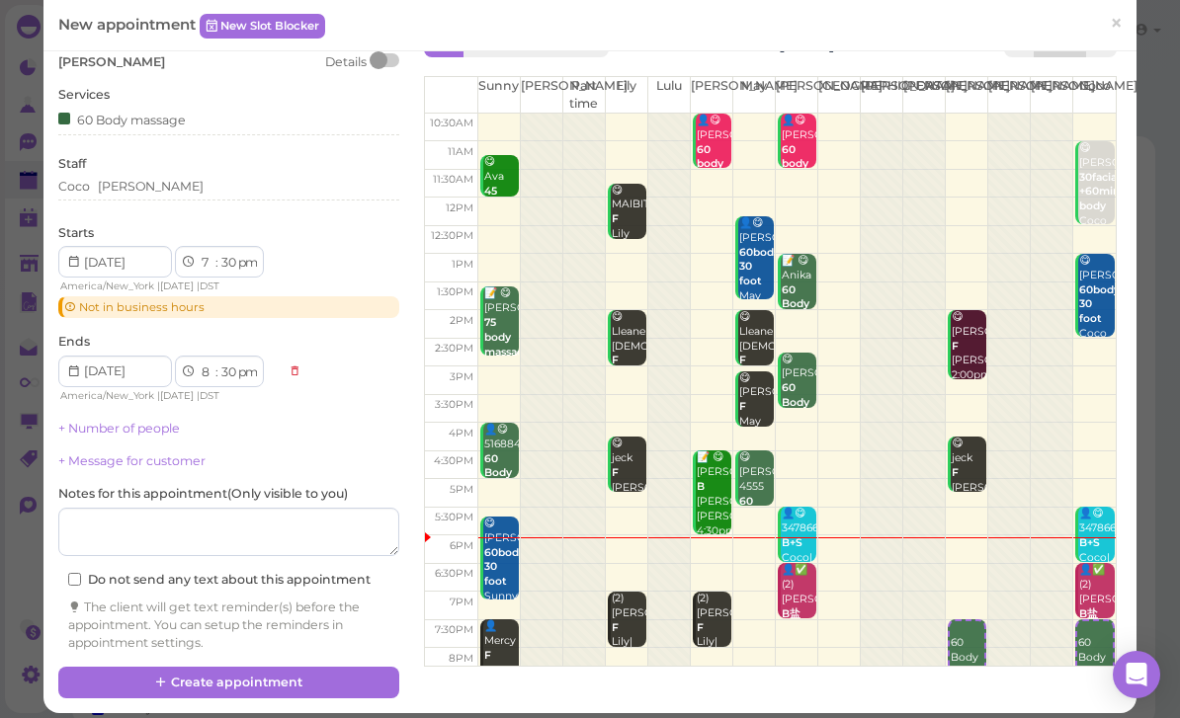
scroll to position [56, 0]
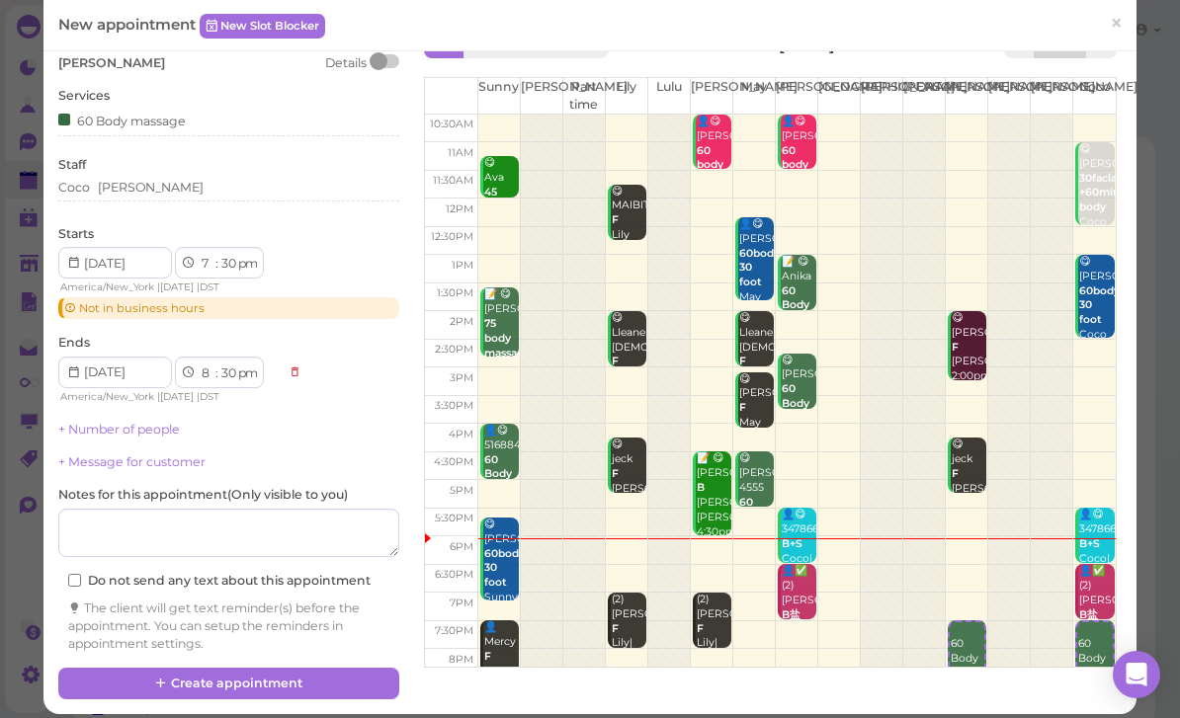
click at [231, 672] on button "Create appointment" at bounding box center [228, 684] width 341 height 32
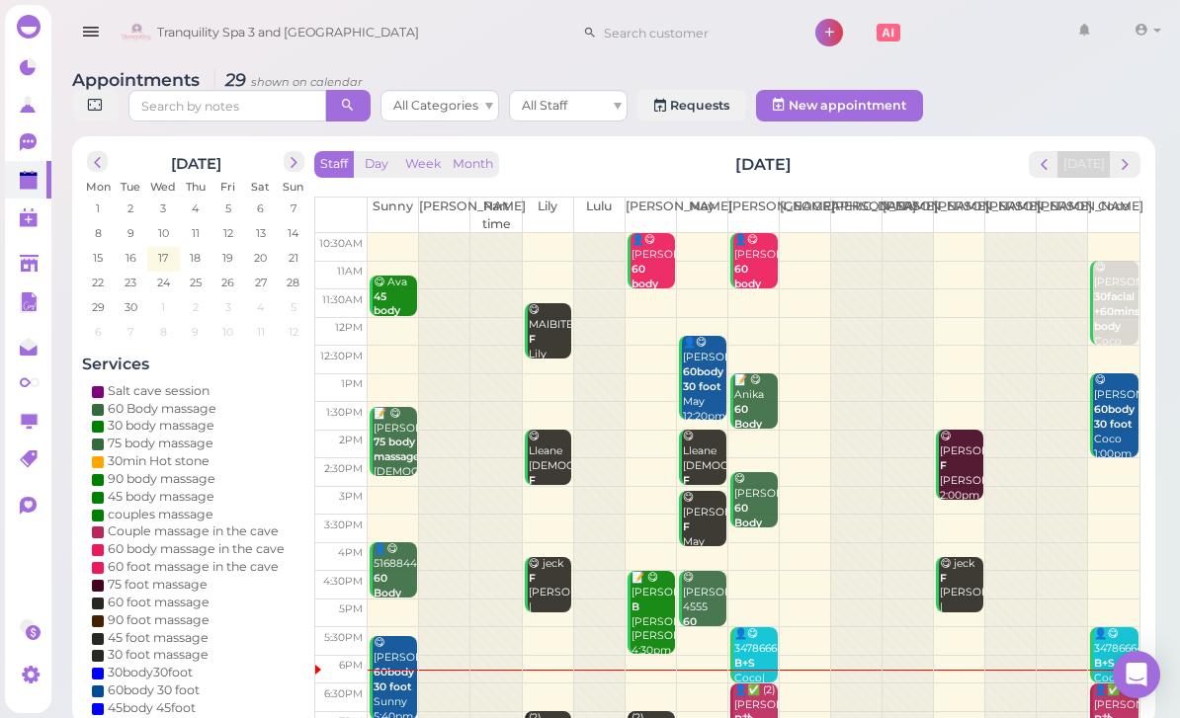
scroll to position [7, 0]
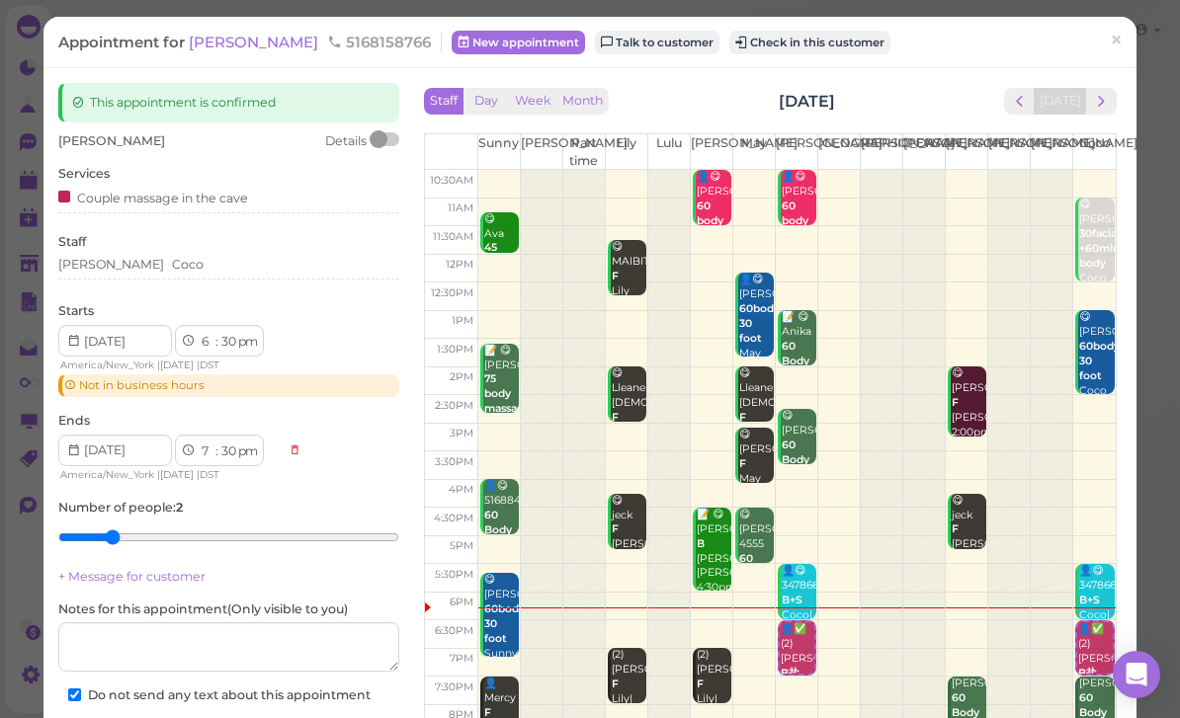
click at [772, 46] on button "Check in this customer" at bounding box center [809, 43] width 161 height 24
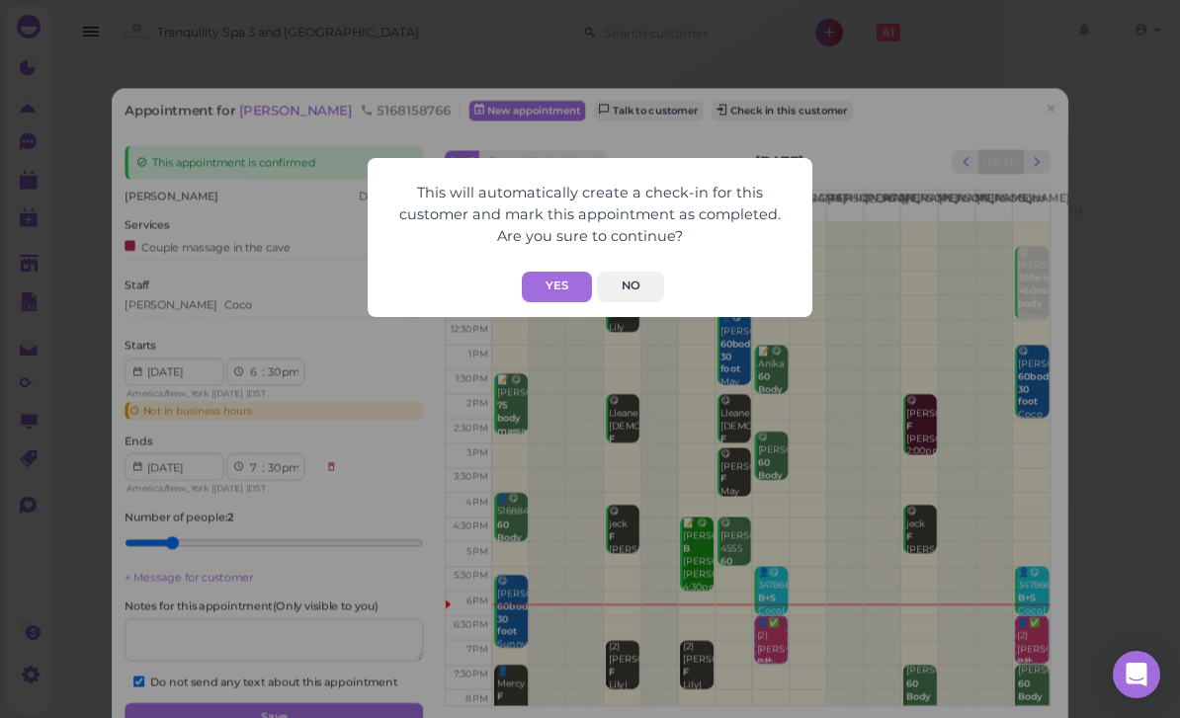
click at [561, 297] on button "Yes" at bounding box center [557, 287] width 70 height 31
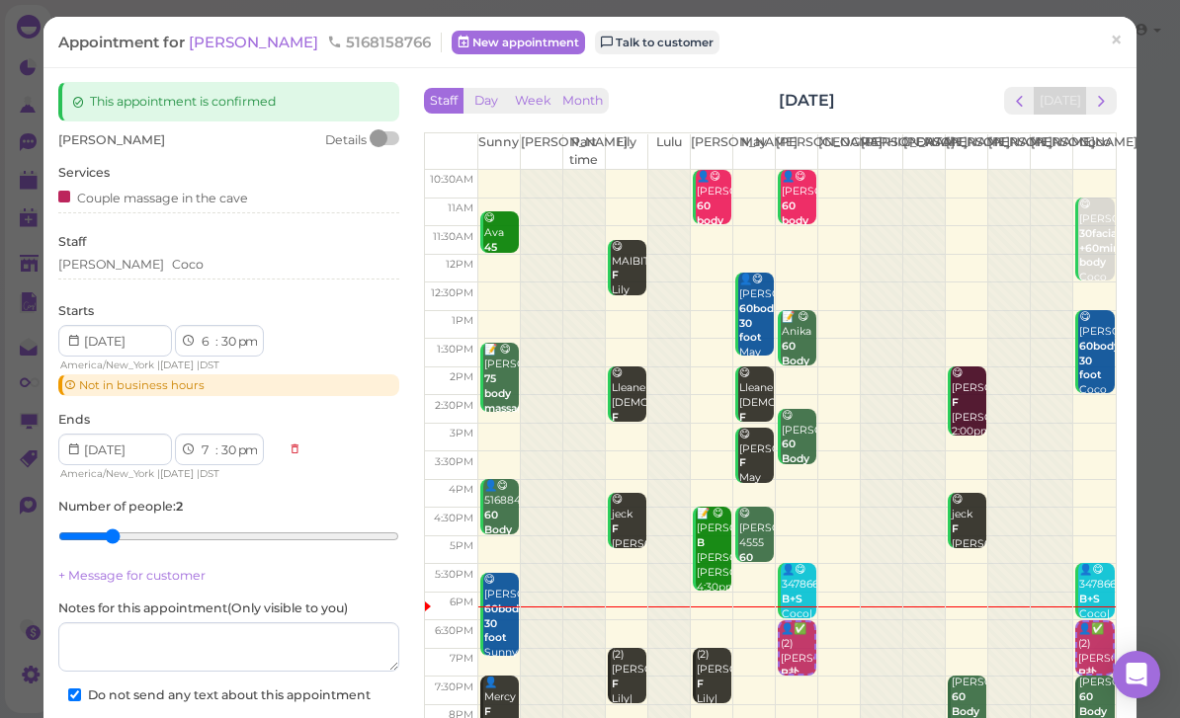
click at [1125, 51] on link "×" at bounding box center [1116, 42] width 37 height 46
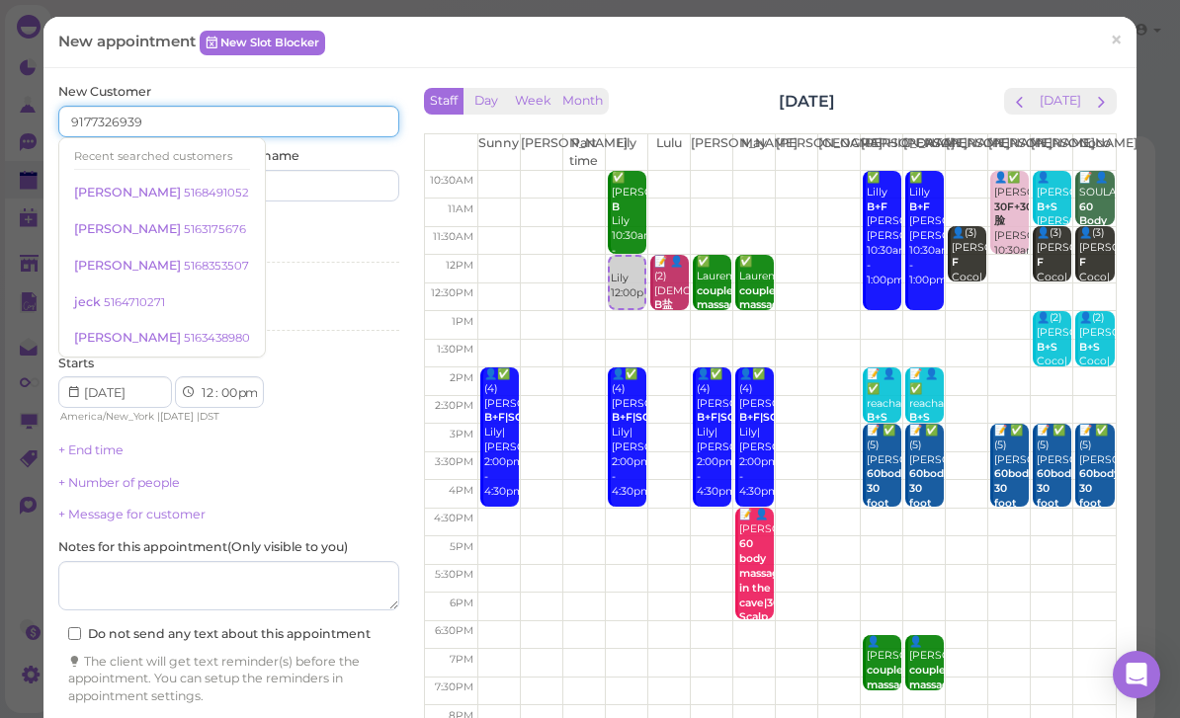
type input "9177326939"
click at [341, 191] on input at bounding box center [317, 186] width 164 height 32
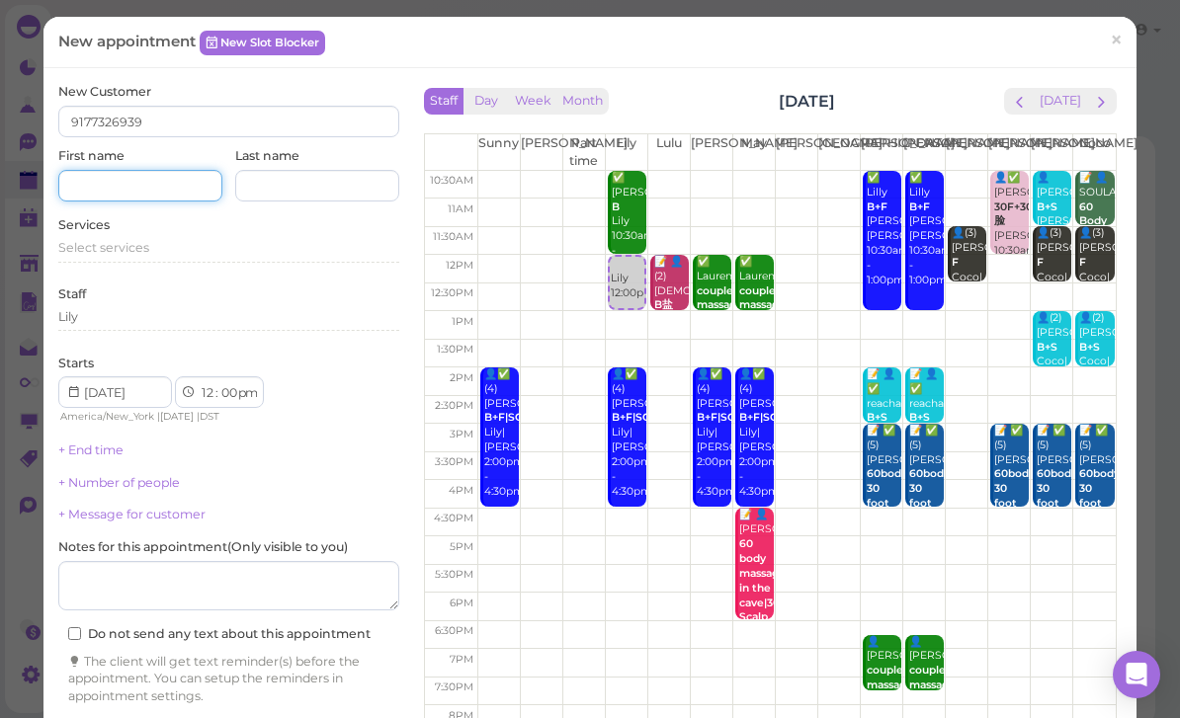
click at [152, 188] on input at bounding box center [140, 186] width 164 height 32
click at [155, 244] on div "Select services" at bounding box center [228, 248] width 341 height 18
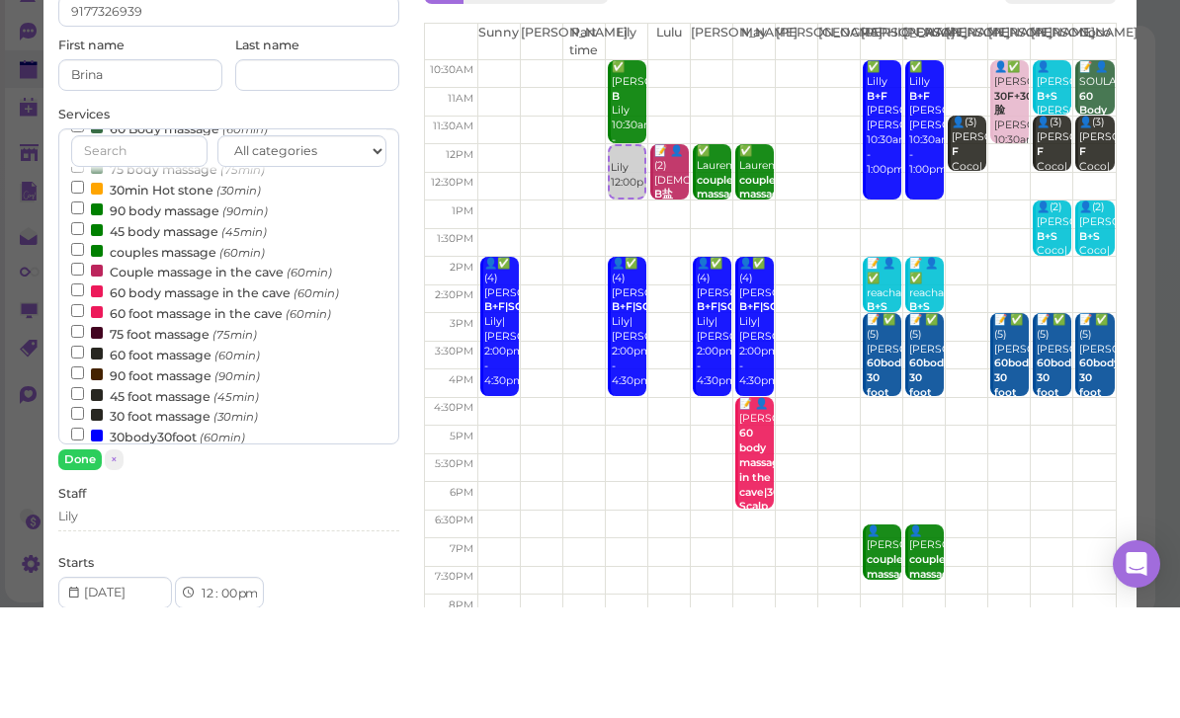
scroll to position [80, 0]
click at [221, 372] on label "Couple massage in the cave (60min)" at bounding box center [201, 382] width 261 height 21
click at [84, 373] on input "Couple massage in the cave (60min)" at bounding box center [77, 379] width 13 height 13
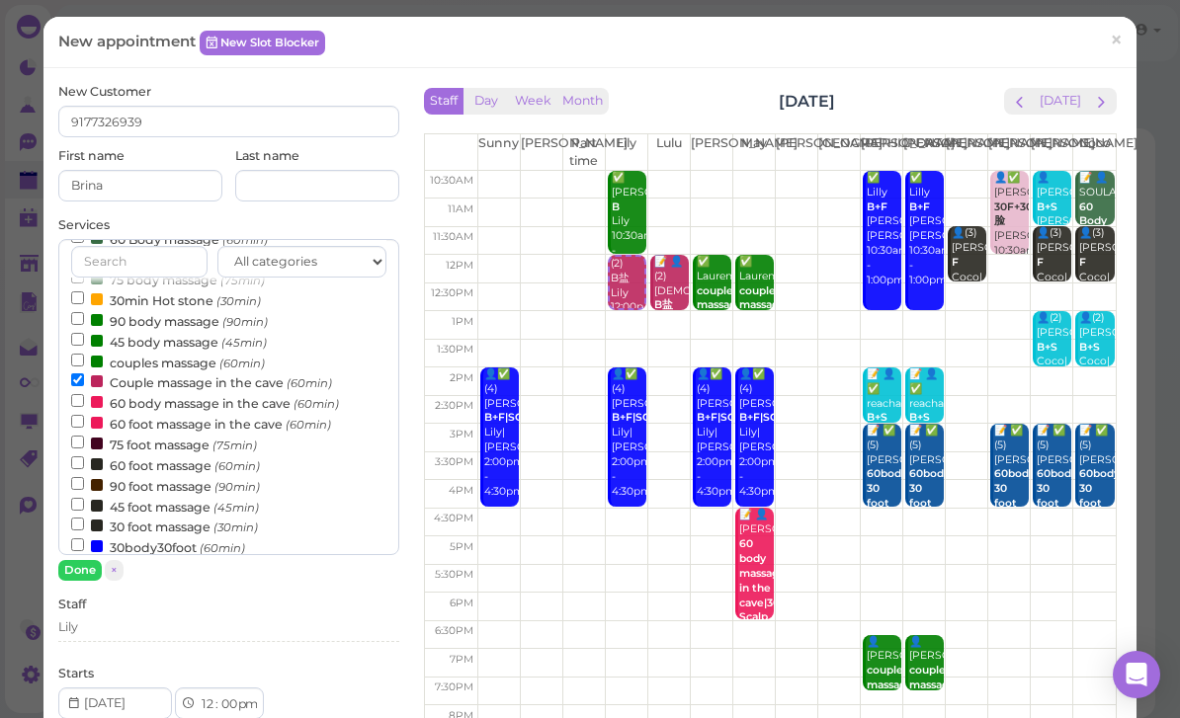
click at [93, 573] on button "Done" at bounding box center [79, 570] width 43 height 21
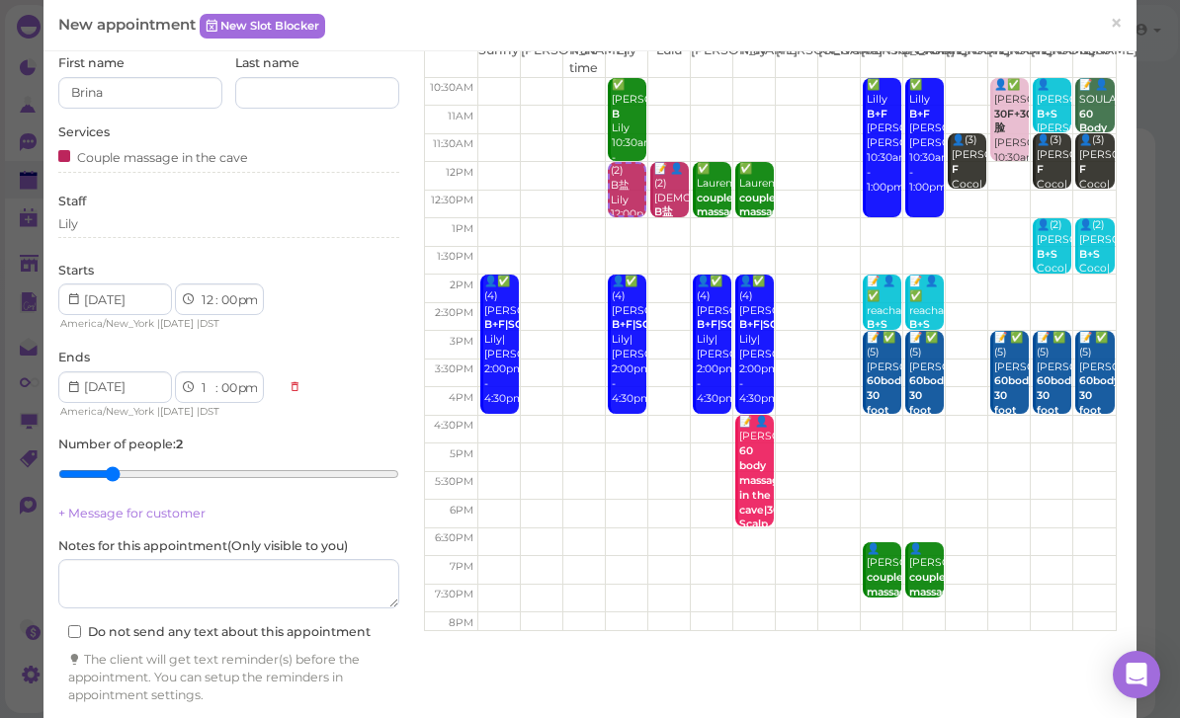
scroll to position [94, 0]
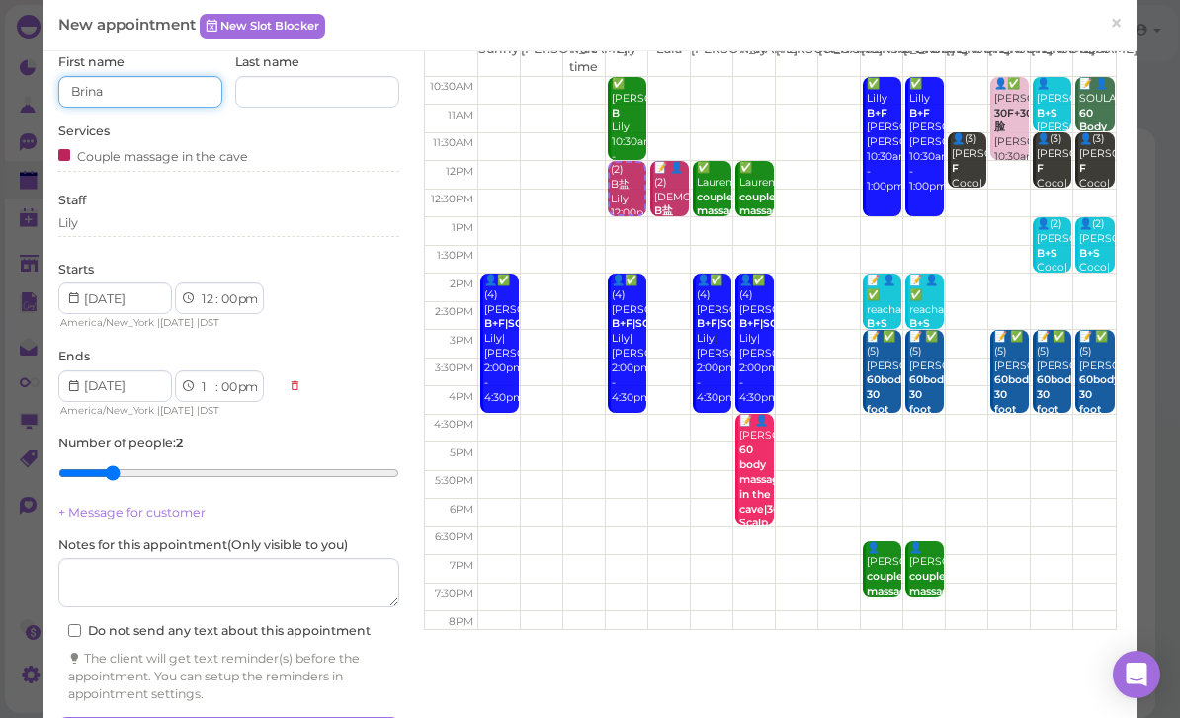
click at [174, 100] on input "Brina" at bounding box center [140, 92] width 164 height 32
click at [143, 227] on div "Lily" at bounding box center [228, 226] width 341 height 24
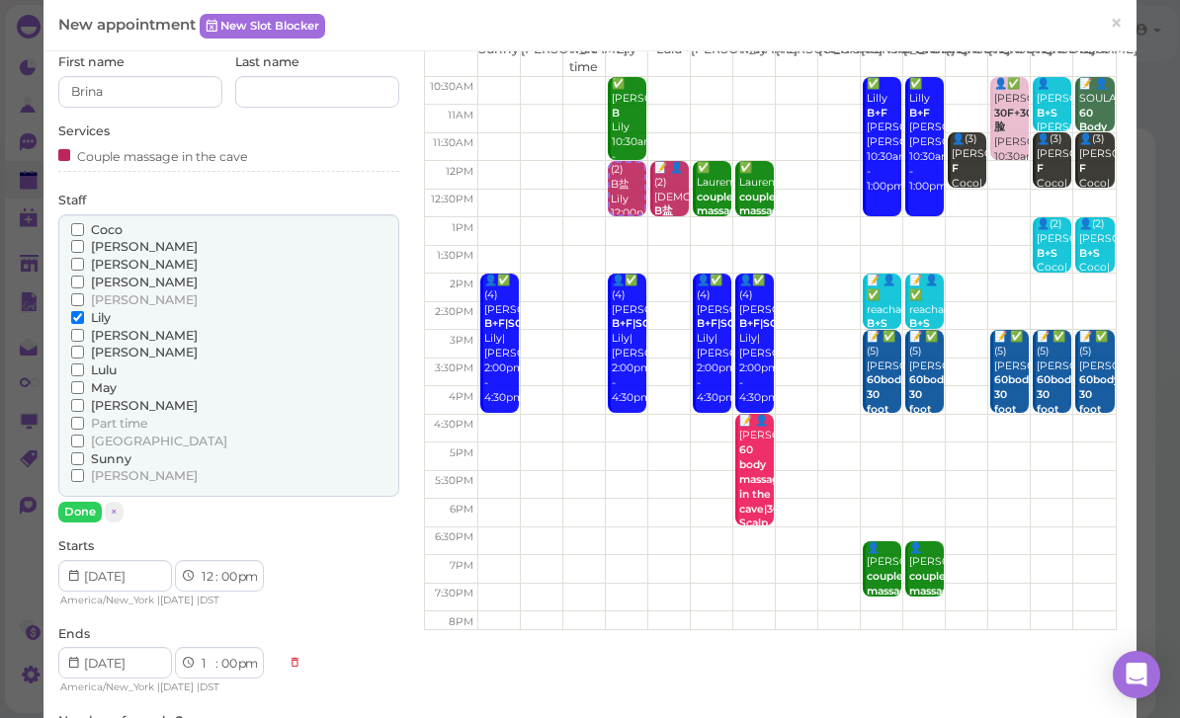
click at [129, 452] on span "Sunny" at bounding box center [111, 459] width 41 height 15
click at [84, 453] on input "Sunny" at bounding box center [77, 459] width 13 height 13
click at [161, 100] on input "Brina" at bounding box center [140, 92] width 164 height 32
type input "B"
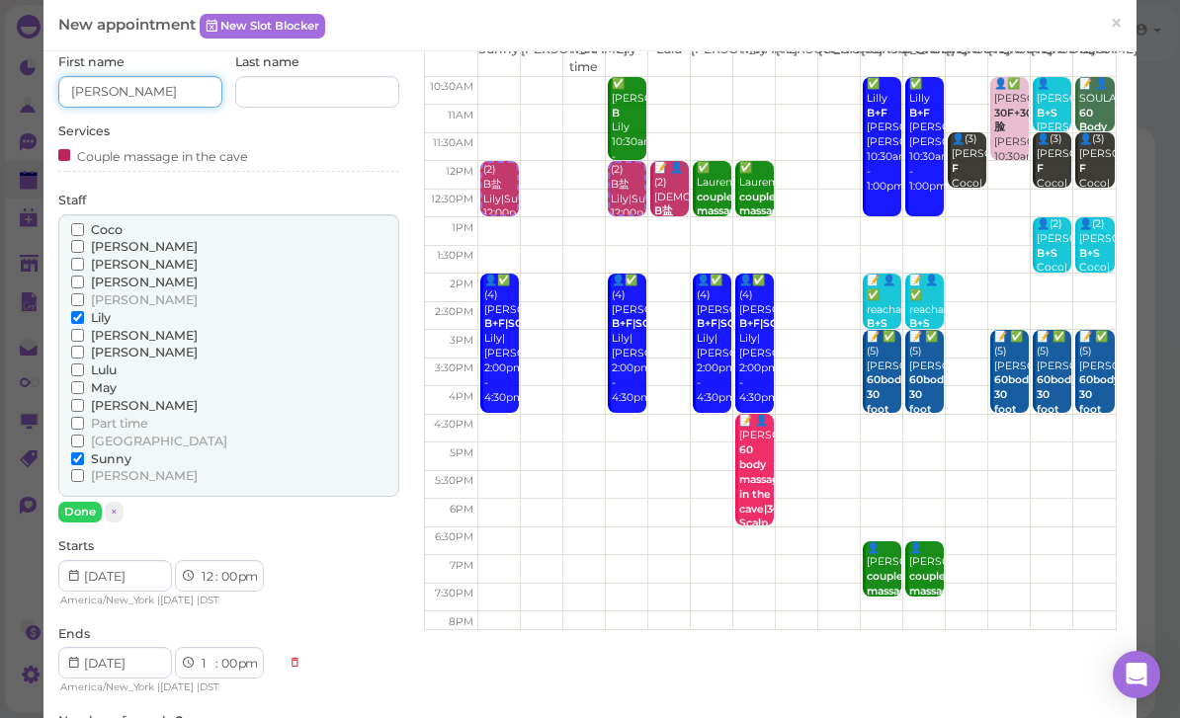
type input "[PERSON_NAME]"
click at [87, 502] on button "Done" at bounding box center [79, 512] width 43 height 21
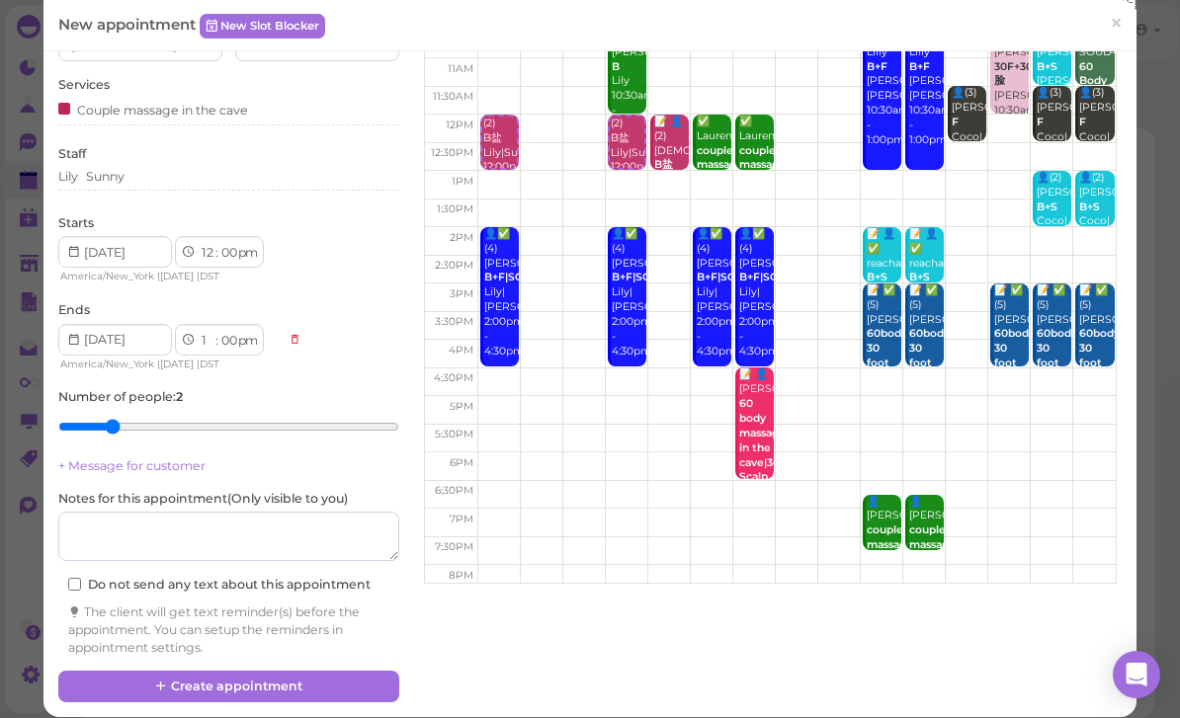
scroll to position [144, 0]
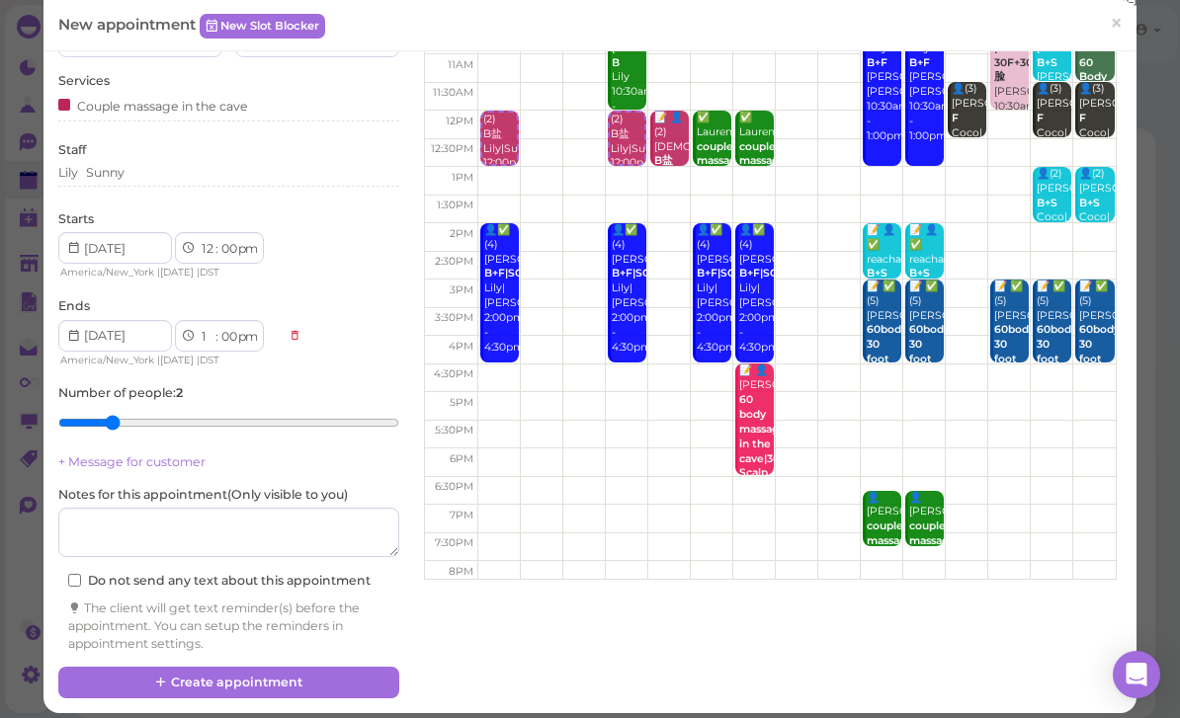
click at [295, 671] on button "Create appointment" at bounding box center [228, 683] width 341 height 32
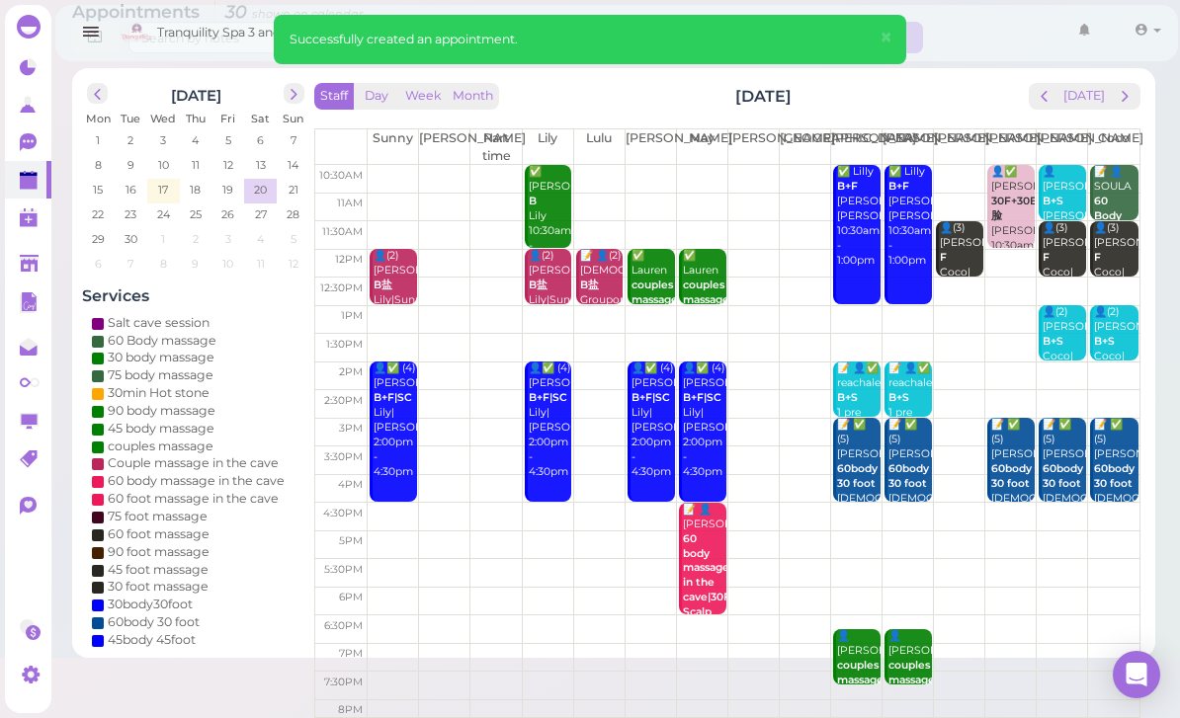
click at [1057, 195] on b "B+S" at bounding box center [1052, 201] width 21 height 13
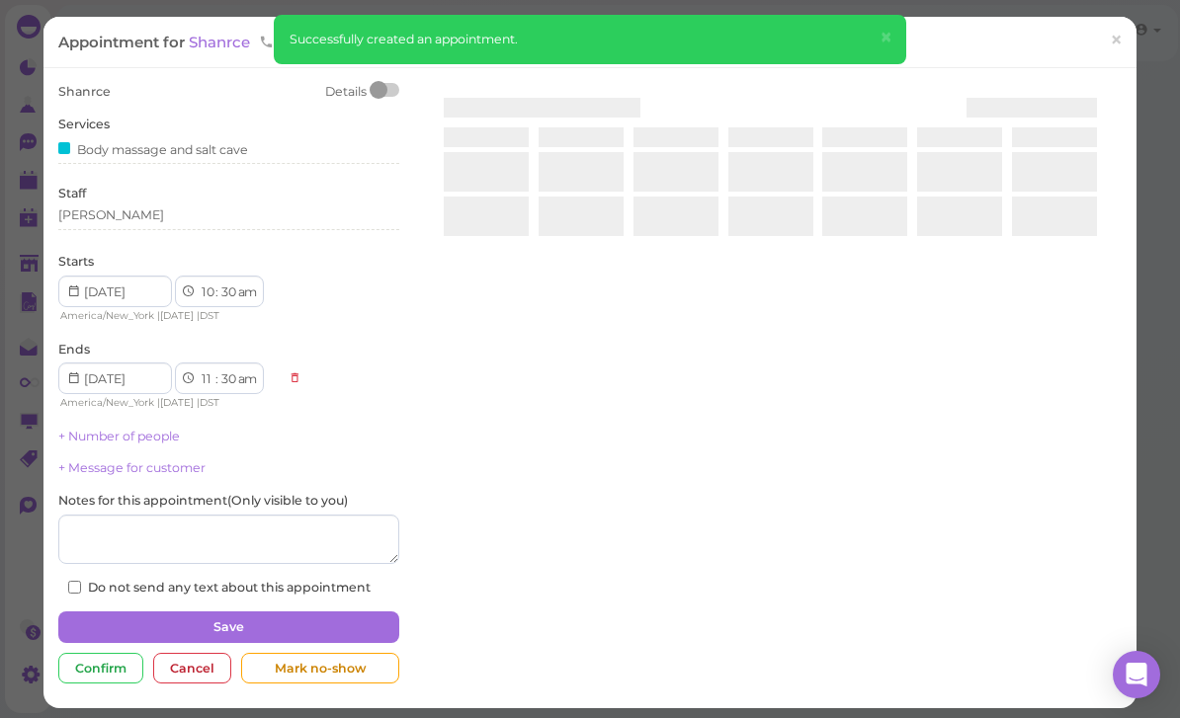
scroll to position [63, 0]
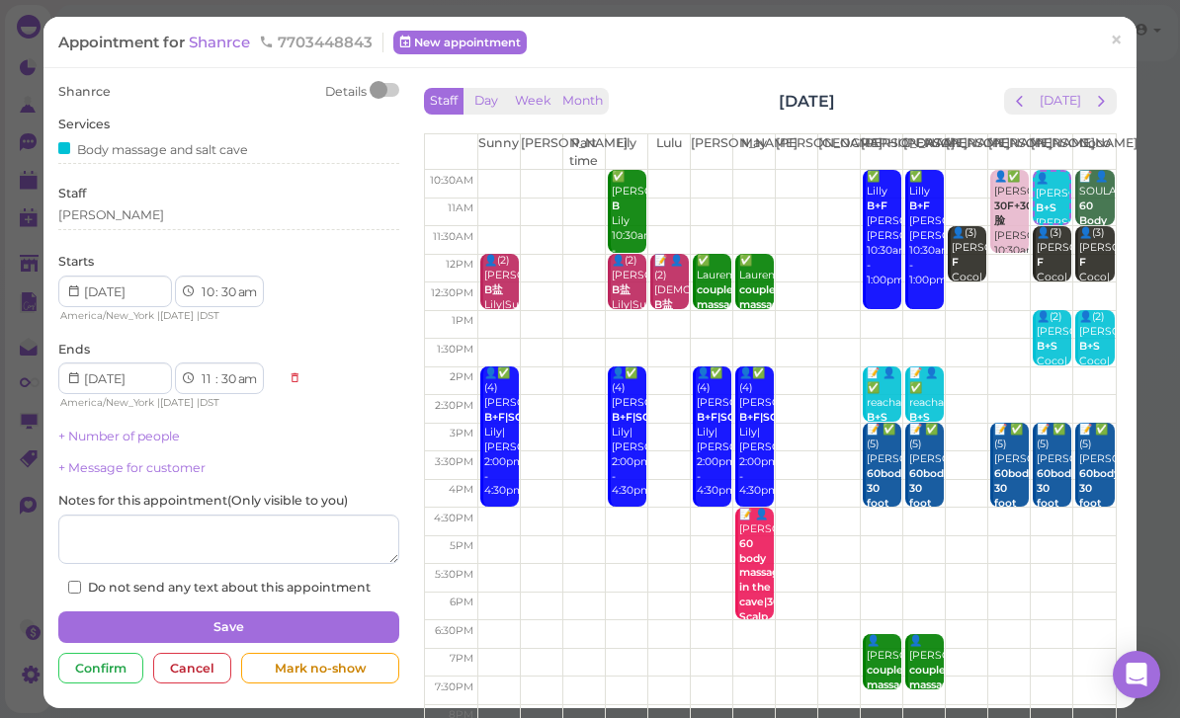
click at [141, 225] on div "[PERSON_NAME]" at bounding box center [228, 219] width 341 height 24
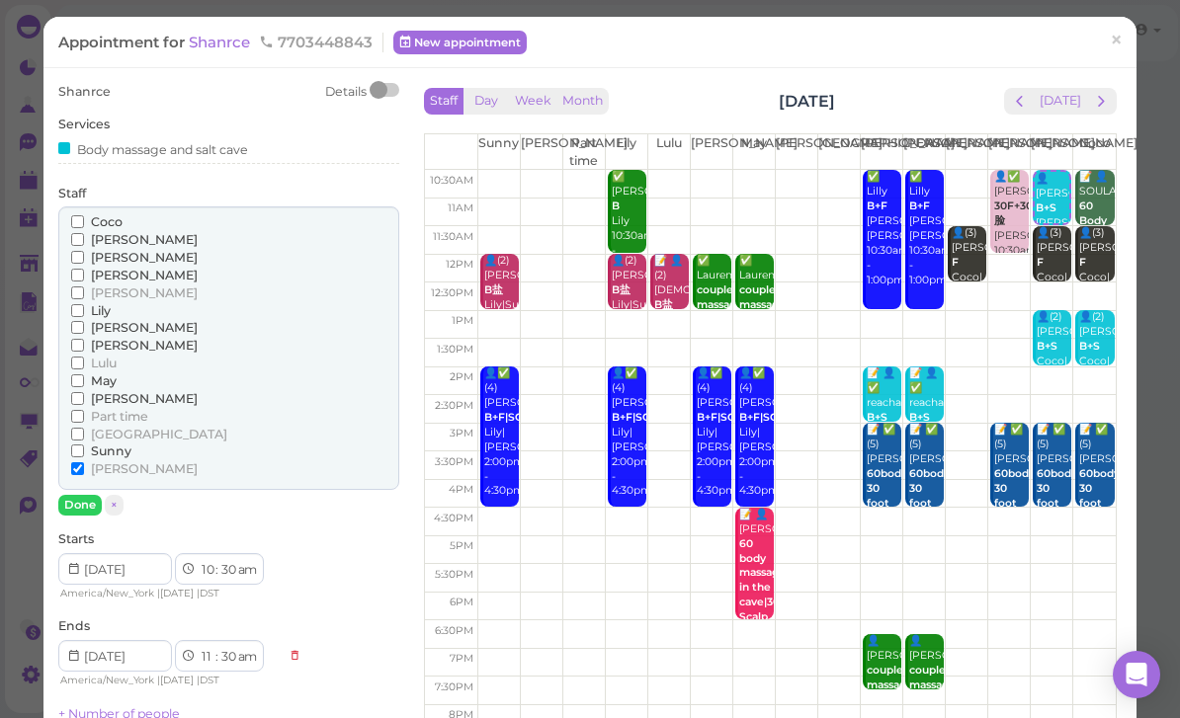
click at [116, 373] on span "May" at bounding box center [104, 380] width 26 height 15
click at [84, 374] on input "May" at bounding box center [77, 380] width 13 height 13
click at [103, 461] on span "[PERSON_NAME]" at bounding box center [144, 468] width 107 height 15
click at [84, 462] on input "[PERSON_NAME]" at bounding box center [77, 468] width 13 height 13
click at [118, 391] on span "[PERSON_NAME]" at bounding box center [144, 398] width 107 height 15
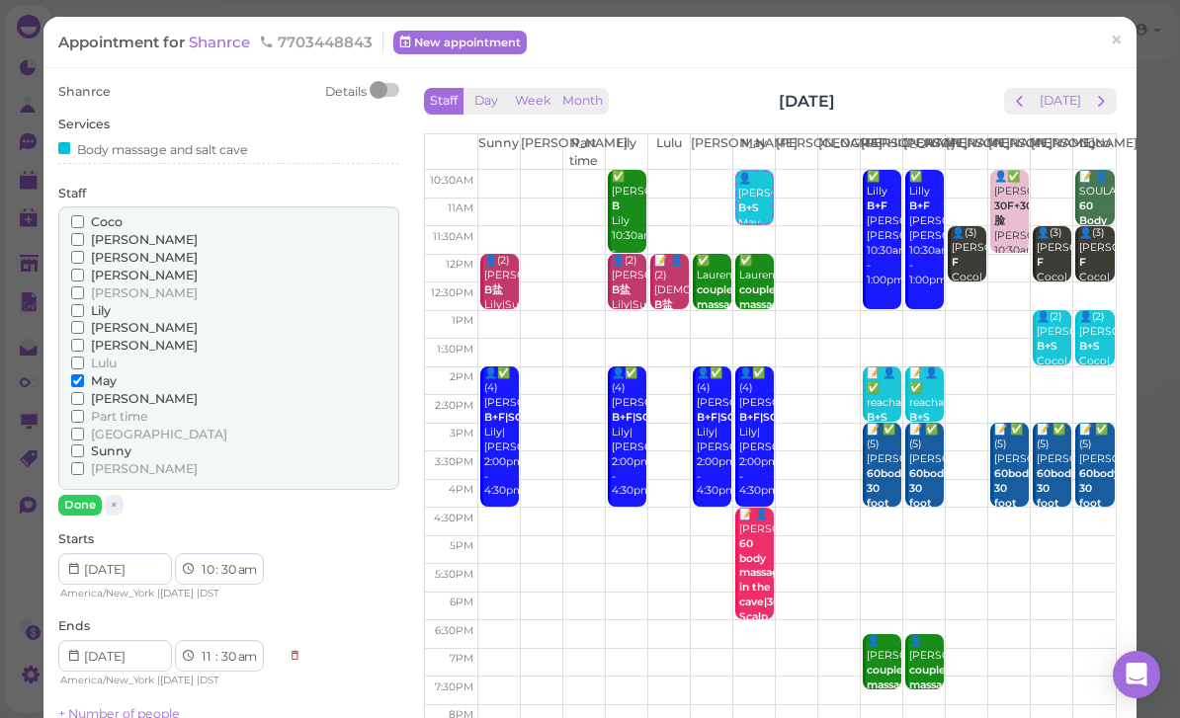
click at [84, 392] on input "[PERSON_NAME]" at bounding box center [77, 398] width 13 height 13
click at [113, 377] on span "May" at bounding box center [104, 380] width 26 height 15
click at [84, 377] on input "May" at bounding box center [77, 380] width 13 height 13
click at [214, 647] on select "1 2 3 4 5 6 7 8 9 10 11 12" at bounding box center [207, 657] width 17 height 21
select select "12"
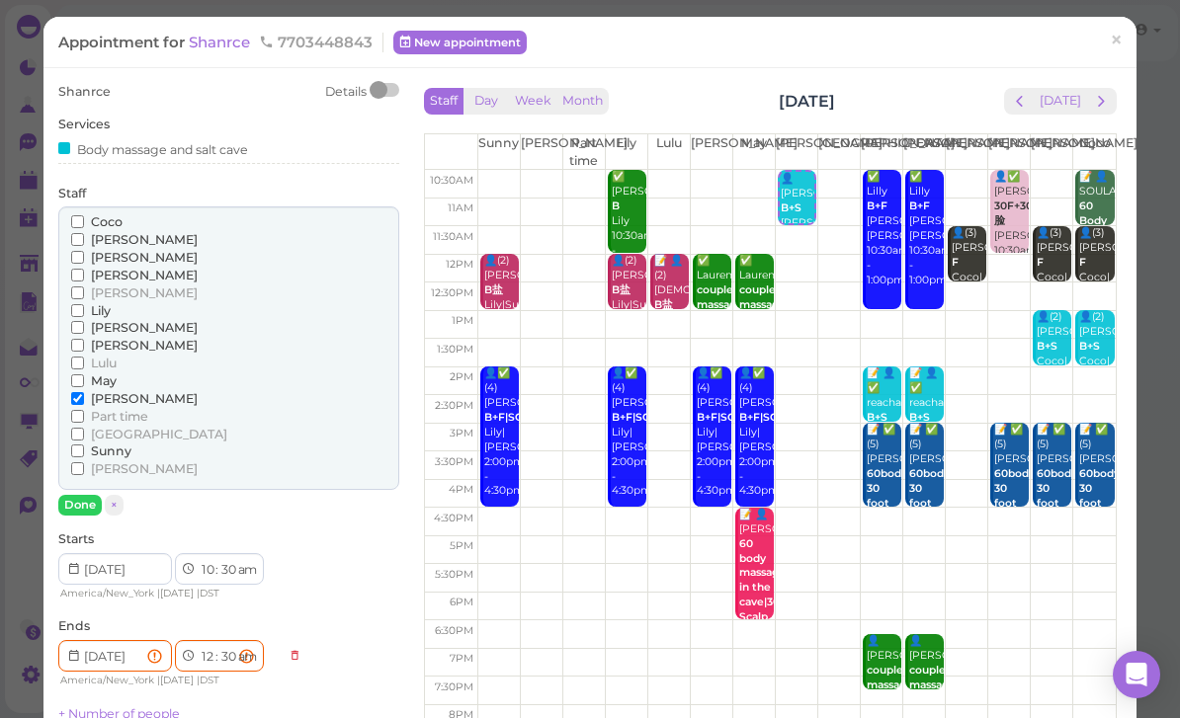
click at [253, 647] on select "am pm" at bounding box center [246, 657] width 23 height 21
select select "pm"
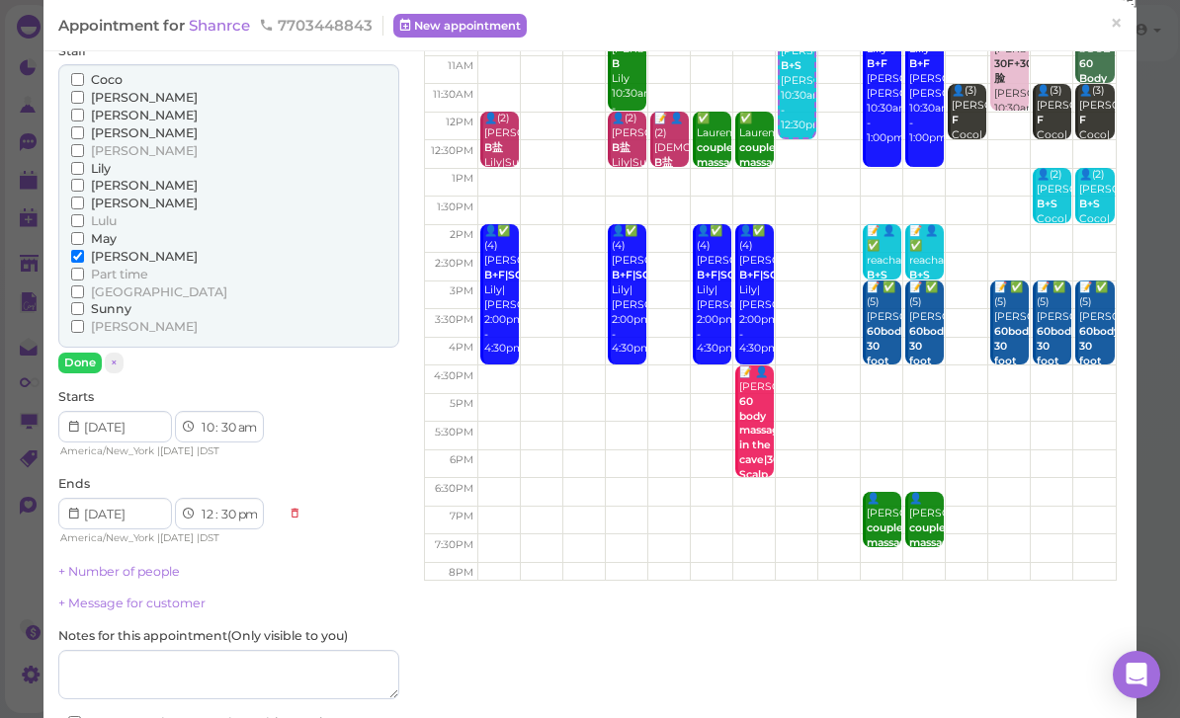
scroll to position [205, 0]
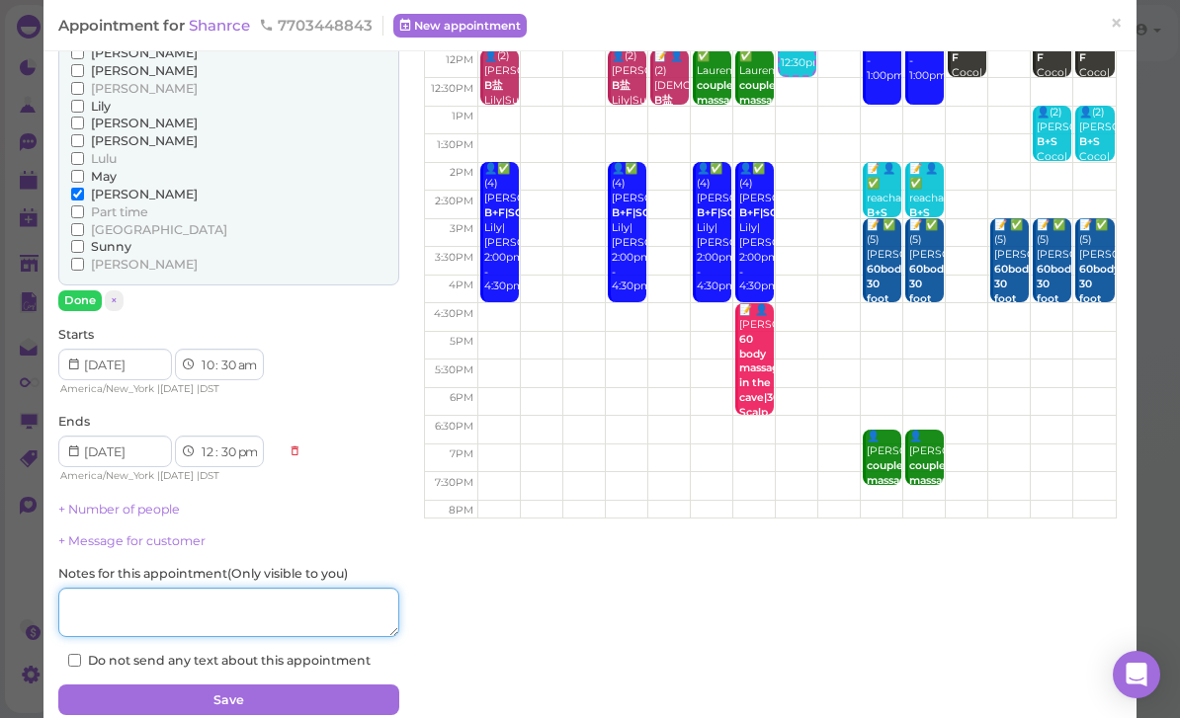
click at [229, 601] on textarea at bounding box center [228, 612] width 341 height 49
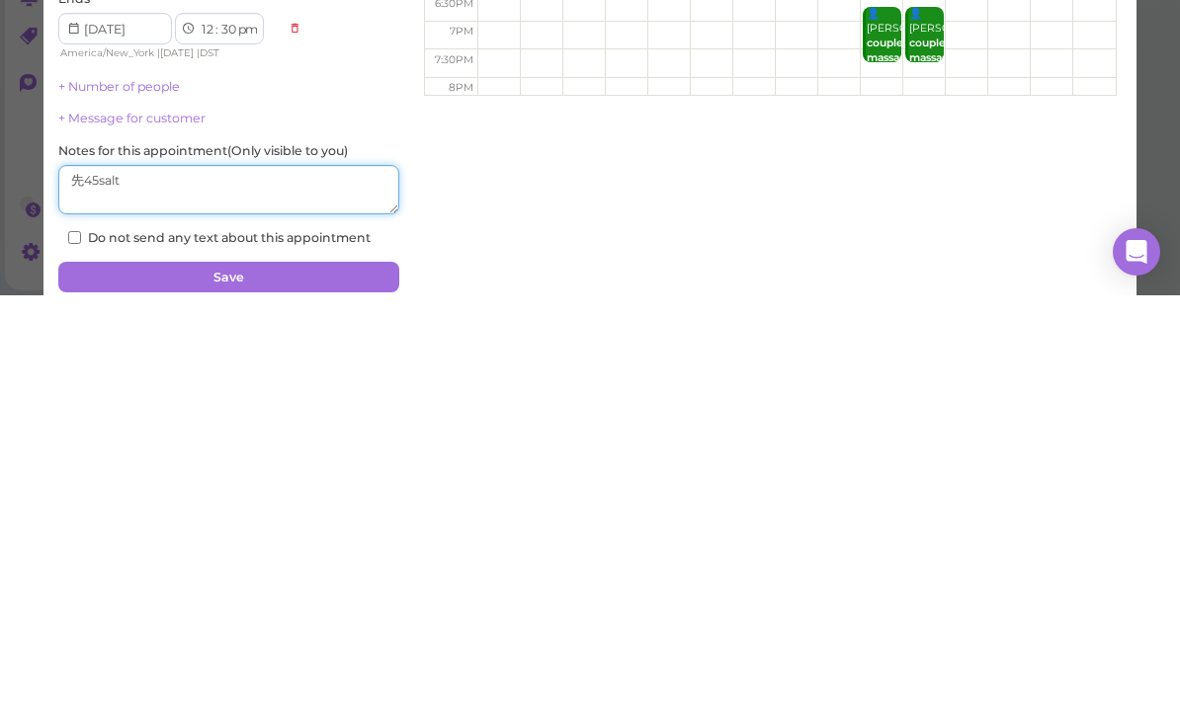
type textarea "先45salt"
click at [292, 685] on button "Save" at bounding box center [228, 701] width 341 height 32
select select "11"
select select "am"
